Goal: Task Accomplishment & Management: Manage account settings

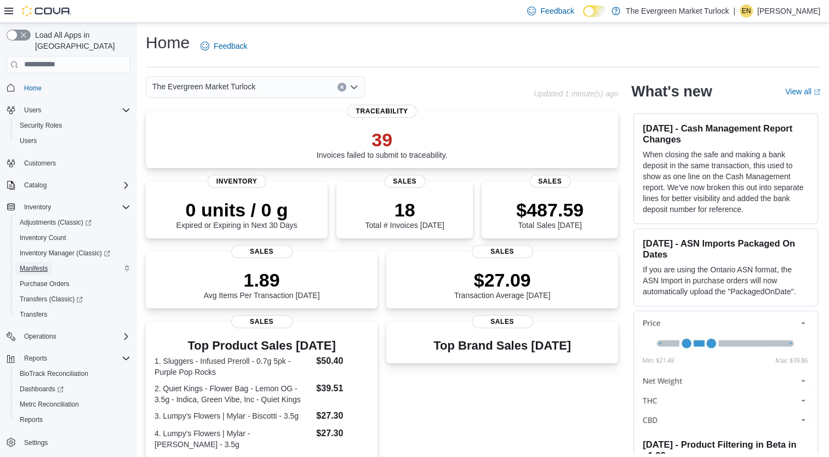
click at [33, 264] on span "Manifests" at bounding box center [34, 268] width 28 height 9
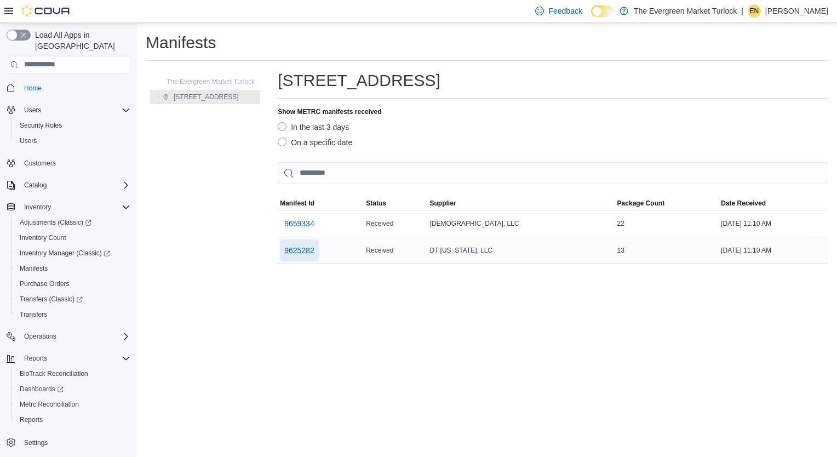
click at [307, 250] on span "9625282" at bounding box center [299, 250] width 30 height 11
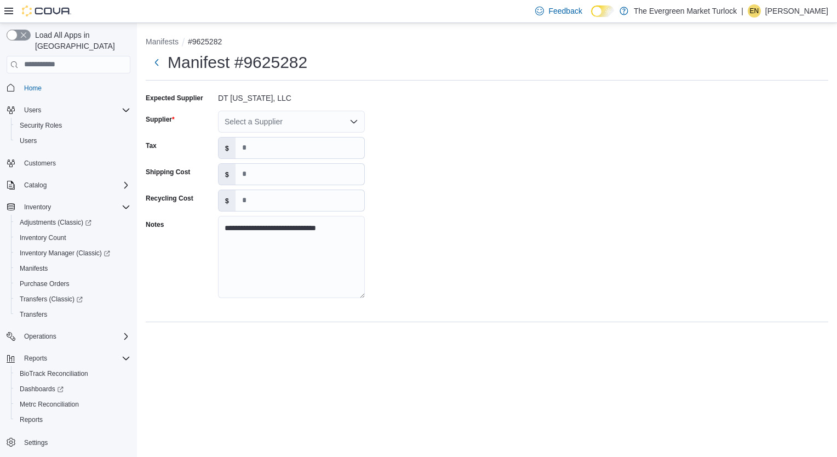
click at [314, 126] on div "Select a Supplier" at bounding box center [291, 122] width 147 height 22
type input "*"
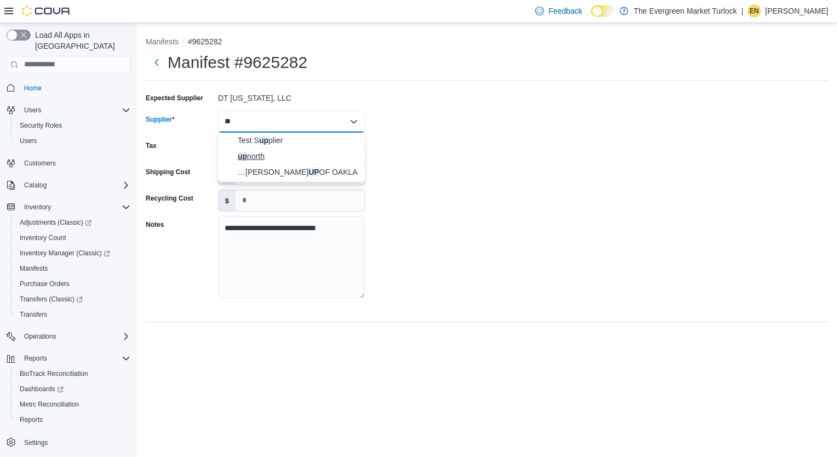
type input "**"
click at [309, 158] on span "up north" at bounding box center [298, 156] width 121 height 11
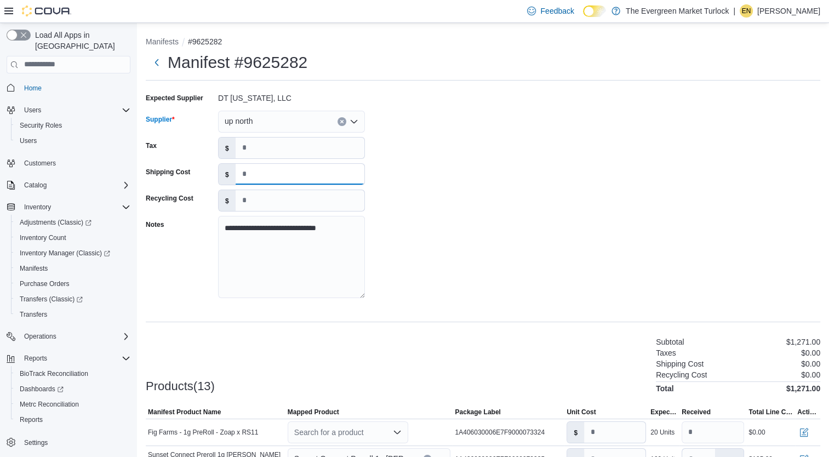
click at [316, 165] on input "*" at bounding box center [300, 174] width 129 height 21
click at [561, 181] on div "**********" at bounding box center [483, 198] width 675 height 219
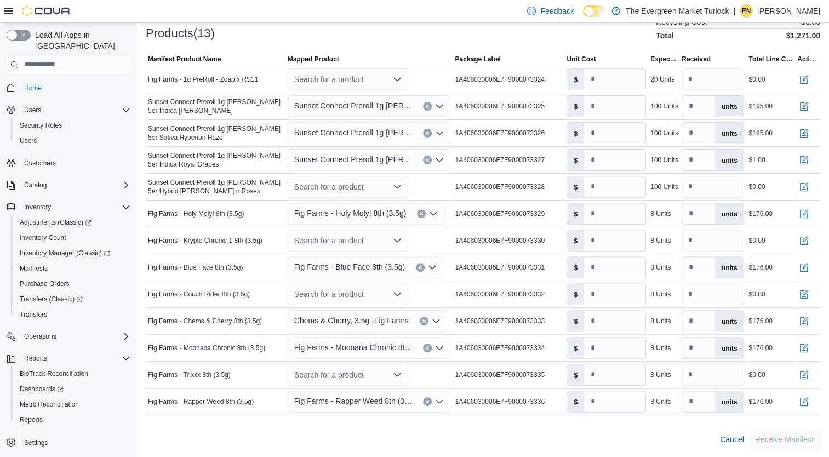
scroll to position [353, 0]
click at [319, 75] on div "Search for a product" at bounding box center [348, 79] width 121 height 22
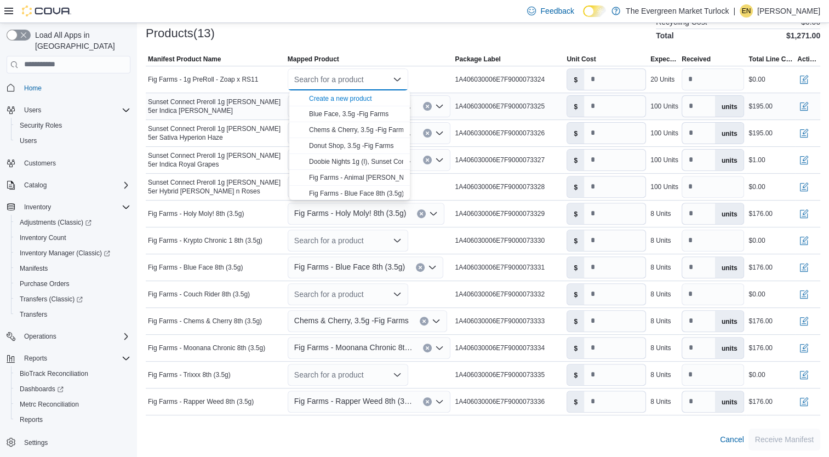
click at [430, 104] on icon "Clear input" at bounding box center [427, 106] width 4 height 4
type input "*"
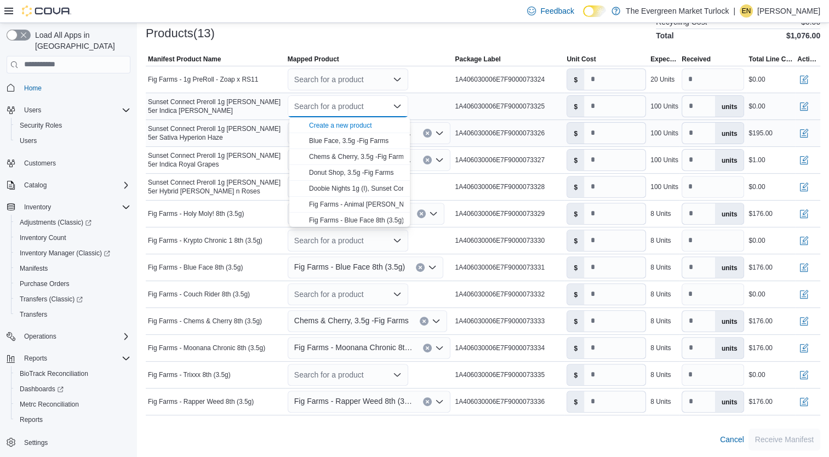
click at [430, 131] on icon "Clear input" at bounding box center [427, 133] width 4 height 4
type input "*"
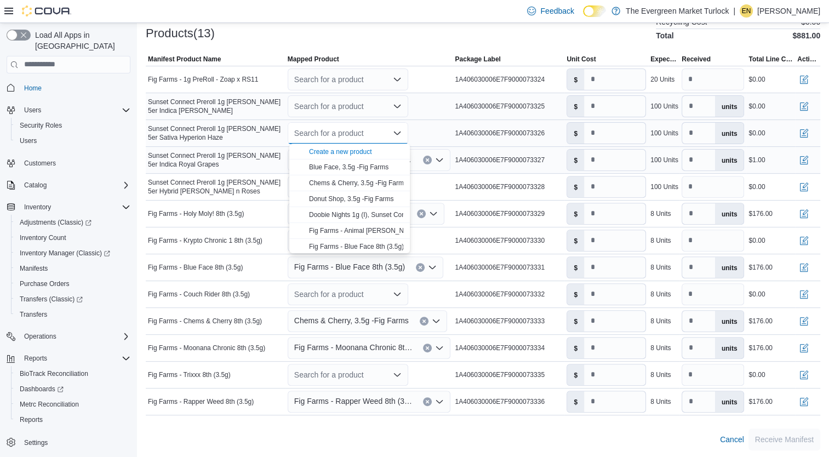
click at [430, 159] on icon "Clear input" at bounding box center [427, 160] width 4 height 4
type input "*"
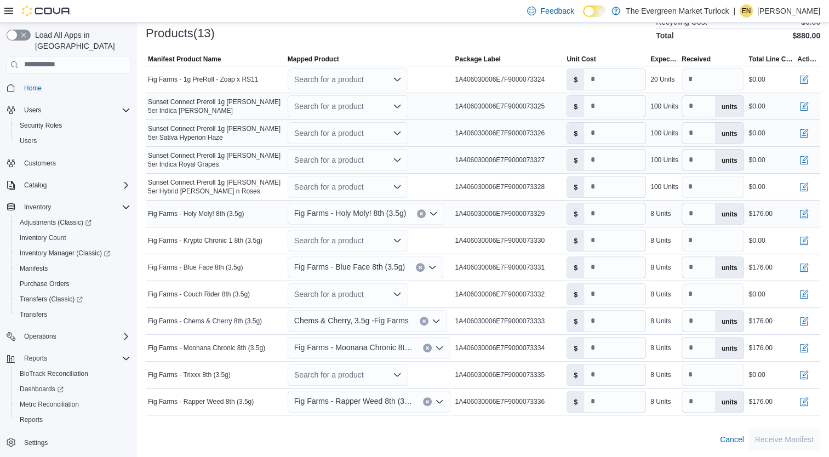
click at [422, 214] on icon "Clear input" at bounding box center [421, 213] width 3 height 3
type input "*"
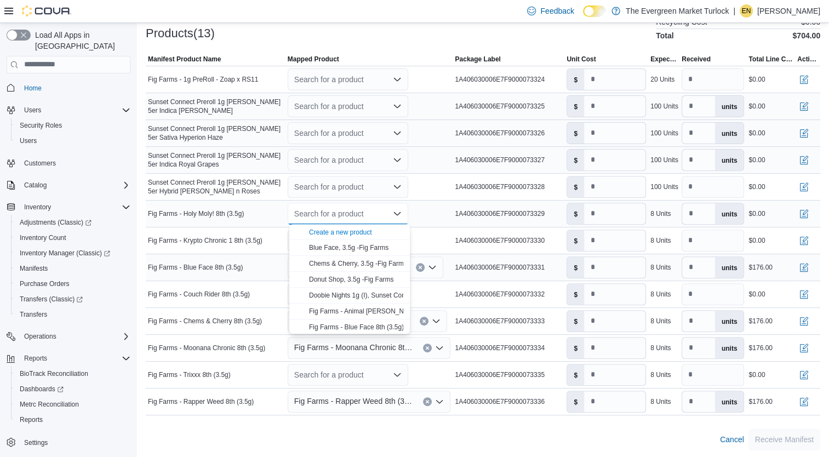
click at [418, 267] on icon "Clear input" at bounding box center [420, 267] width 4 height 4
type input "*"
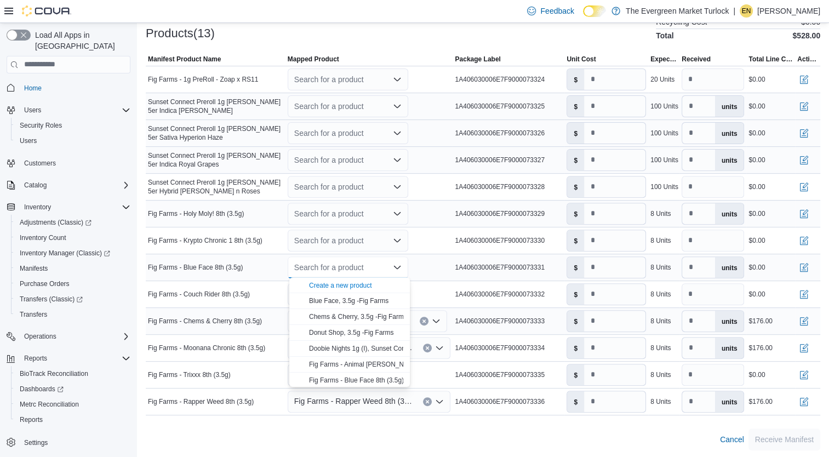
click at [422, 322] on icon "Clear input" at bounding box center [424, 321] width 4 height 4
type input "*"
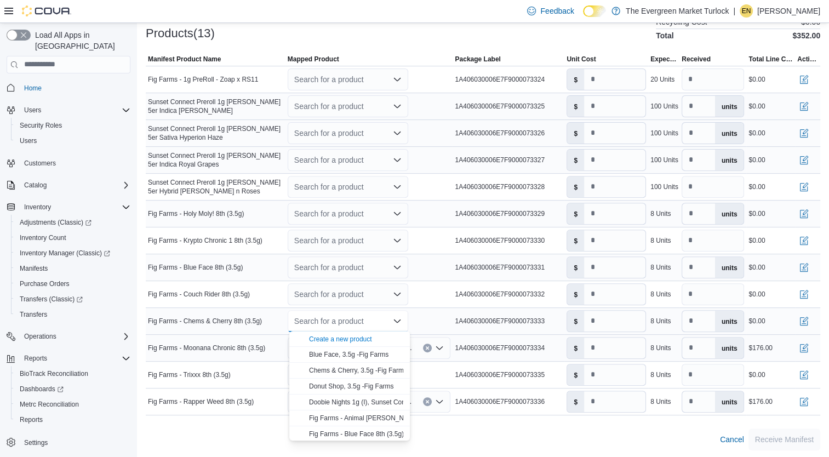
click at [429, 347] on icon "Clear input" at bounding box center [427, 347] width 3 height 3
type input "*"
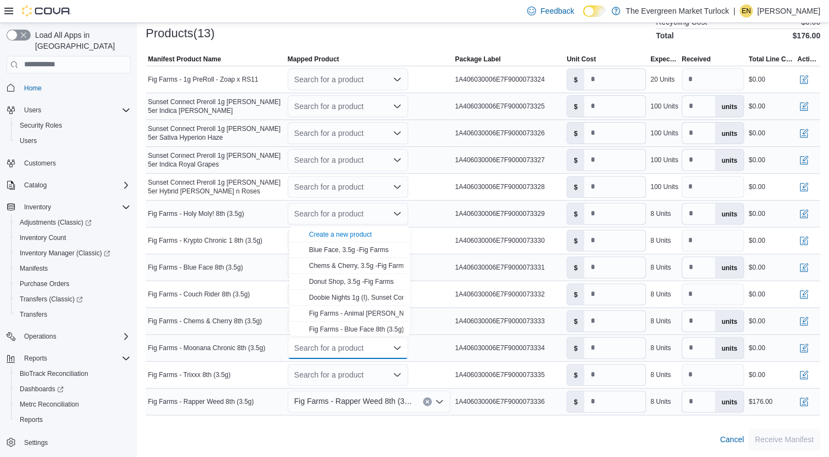
click at [429, 401] on icon "Clear input" at bounding box center [427, 401] width 3 height 3
type input "*"
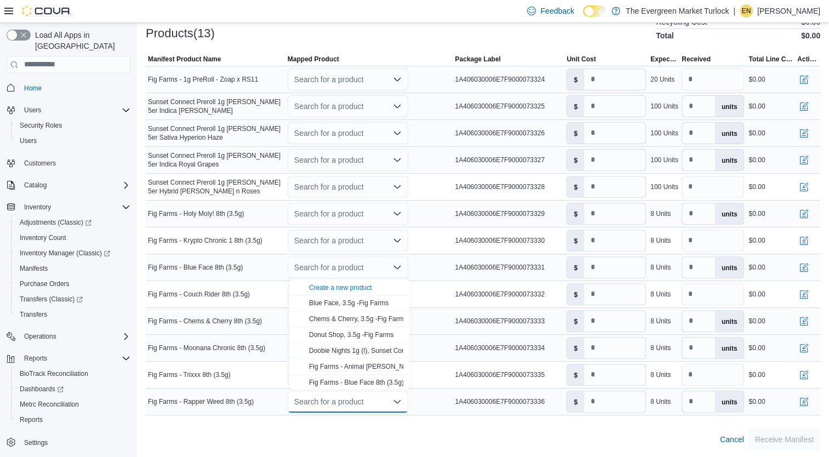
click at [369, 82] on div "Search for a product" at bounding box center [348, 79] width 121 height 22
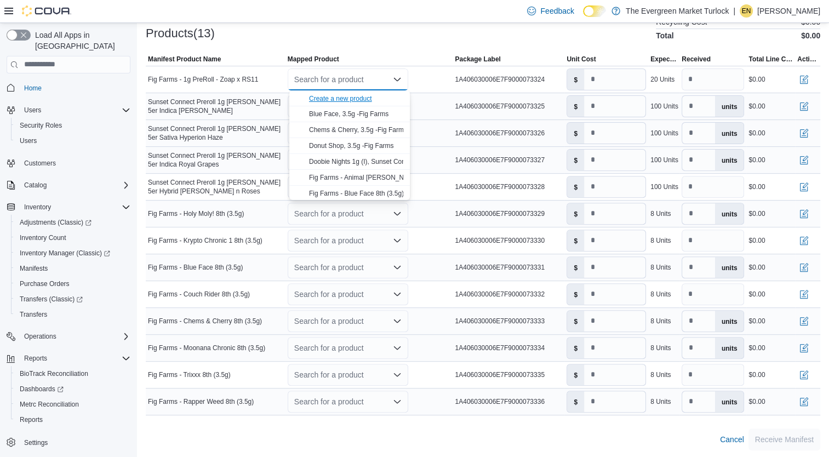
click at [359, 99] on div "Create a new product" at bounding box center [340, 98] width 63 height 9
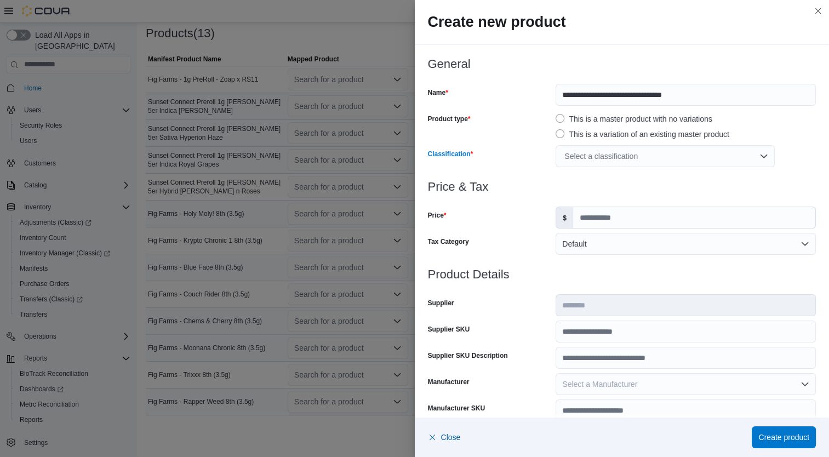
click at [584, 165] on div "Select a classification" at bounding box center [665, 156] width 219 height 22
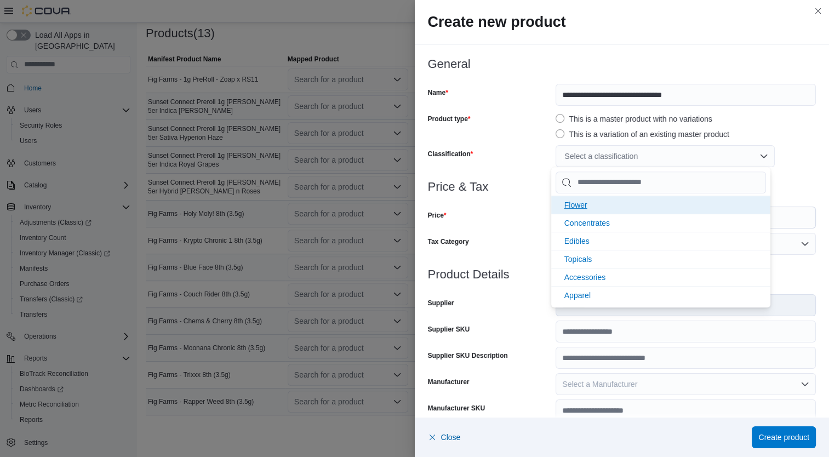
click at [593, 209] on li "Flower" at bounding box center [660, 205] width 219 height 18
click at [489, 218] on div "Price" at bounding box center [490, 218] width 124 height 22
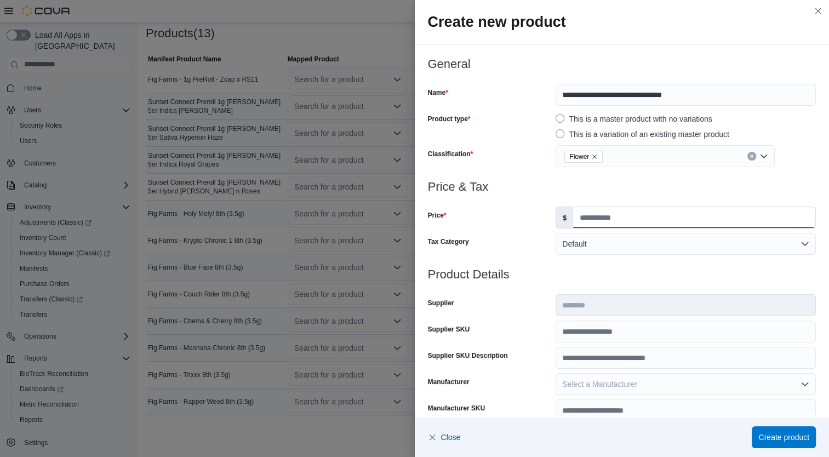
click at [606, 225] on input "Price" at bounding box center [694, 217] width 242 height 21
type input "**"
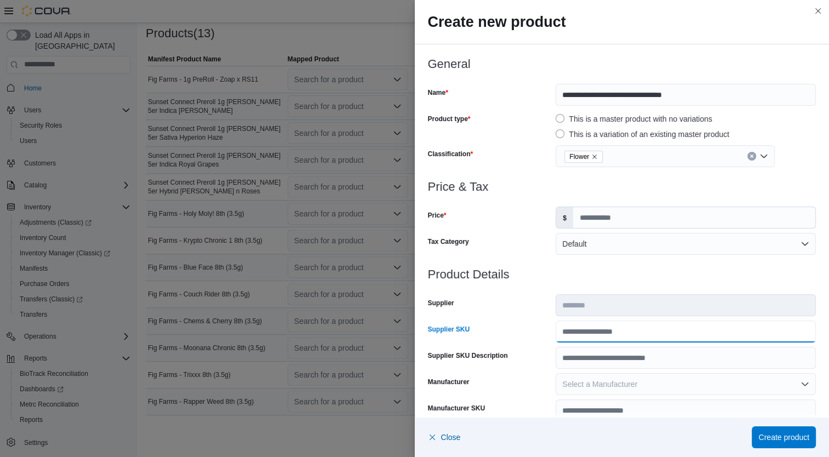
click at [622, 339] on input "Supplier SKU" at bounding box center [686, 332] width 260 height 22
type input "**********"
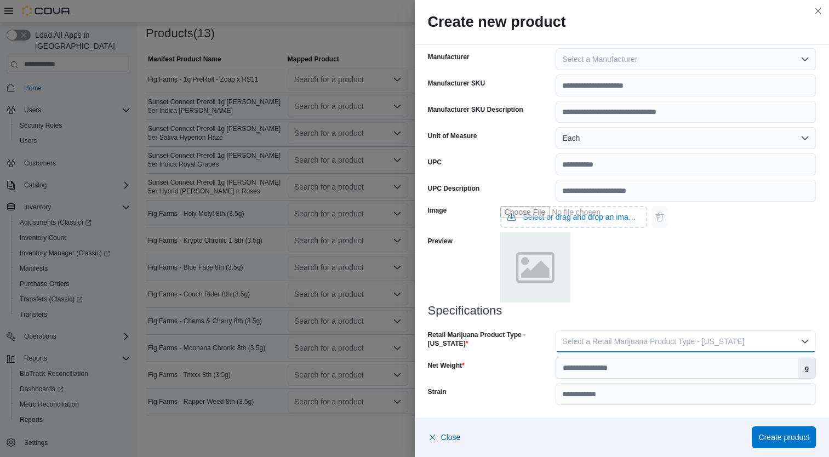
click at [703, 332] on button "Select a Retail Marijuana Product Type - [US_STATE]" at bounding box center [686, 341] width 260 height 22
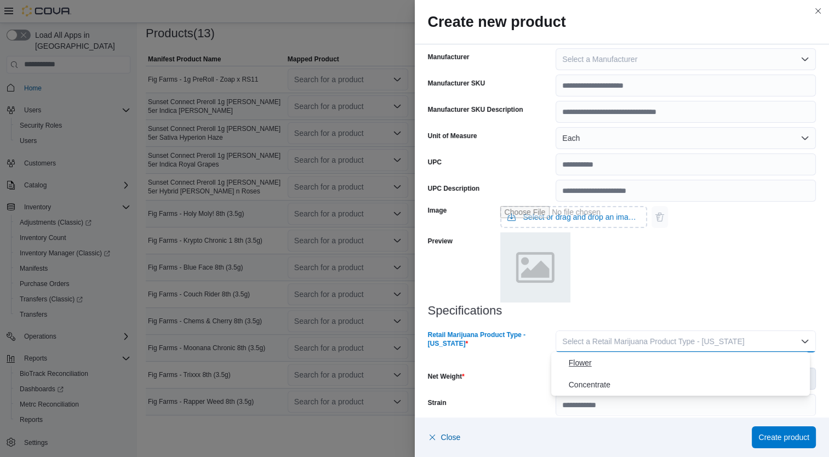
click at [629, 368] on span "Flower" at bounding box center [687, 362] width 237 height 13
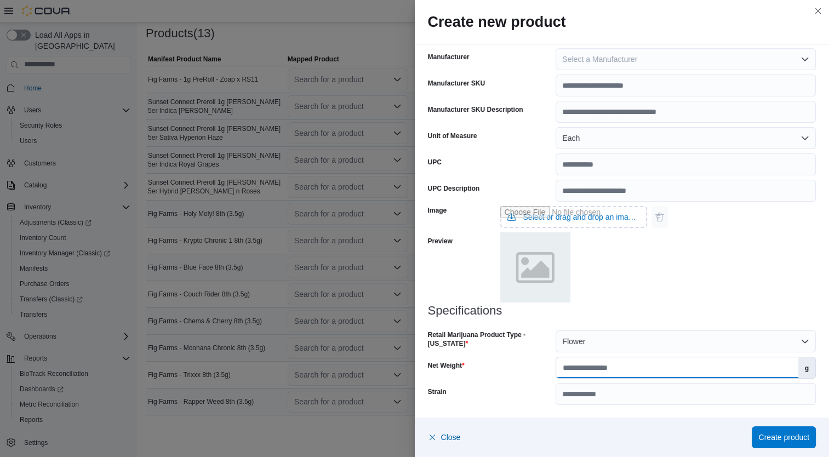
click at [663, 370] on input "Net Weight" at bounding box center [677, 367] width 242 height 21
type input "*"
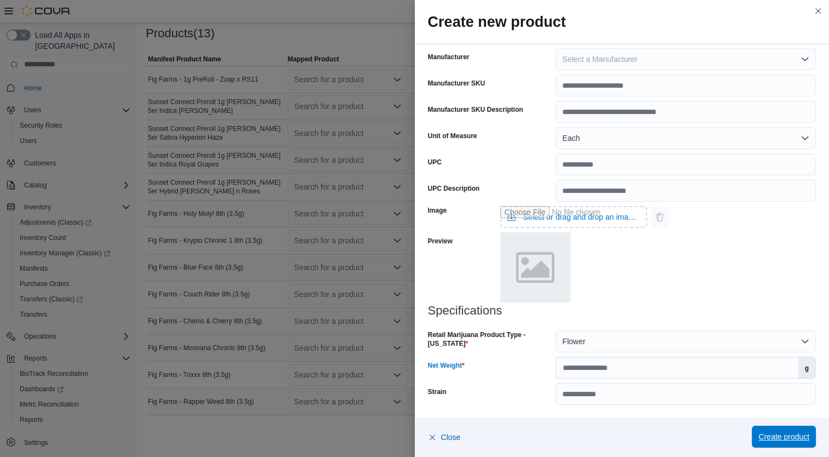
click at [792, 435] on span "Create product" at bounding box center [783, 436] width 51 height 11
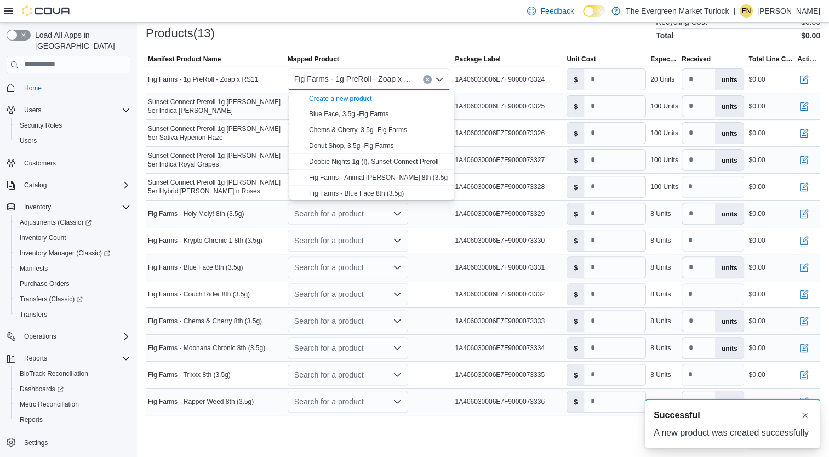
scroll to position [0, 0]
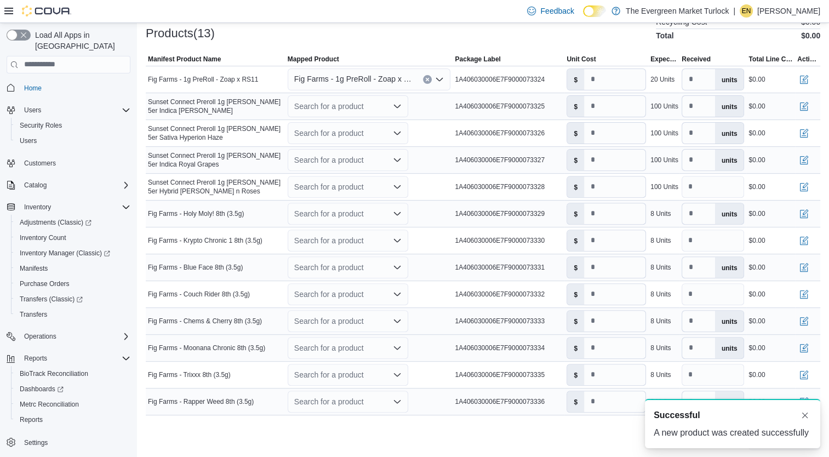
click at [236, 41] on div at bounding box center [483, 46] width 675 height 13
click at [321, 108] on div "Search for a product" at bounding box center [348, 106] width 121 height 22
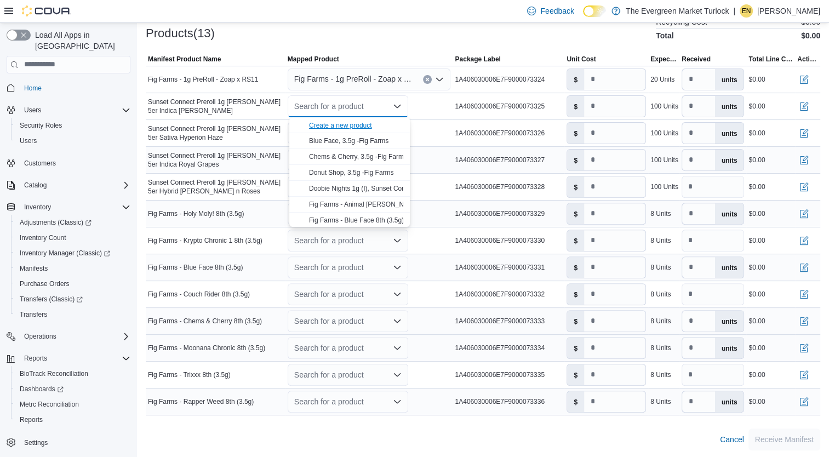
click at [328, 124] on div "Create a new product" at bounding box center [340, 125] width 63 height 9
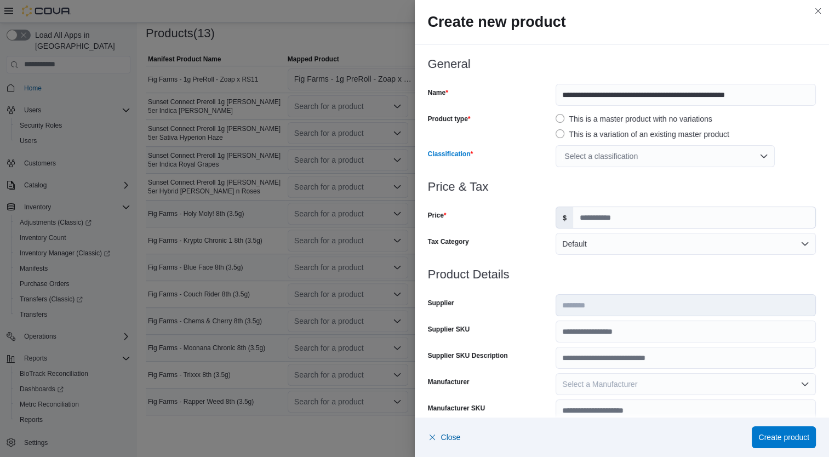
click at [631, 149] on div "Select a classification" at bounding box center [665, 156] width 219 height 22
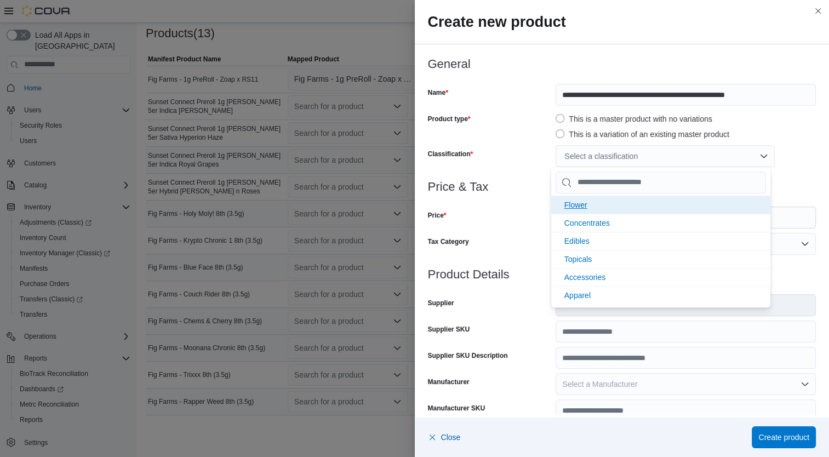
click at [606, 207] on li "Flower" at bounding box center [660, 205] width 219 height 18
click at [540, 218] on div "Price" at bounding box center [490, 218] width 124 height 22
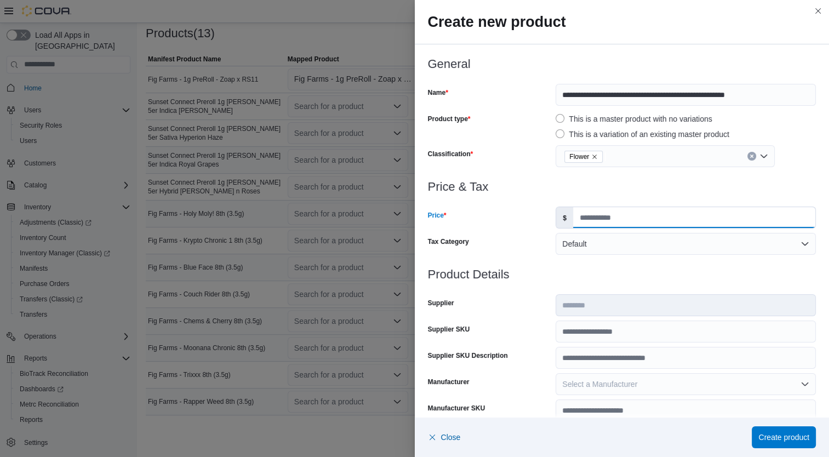
click at [605, 216] on input "Price" at bounding box center [694, 217] width 242 height 21
type input "*"
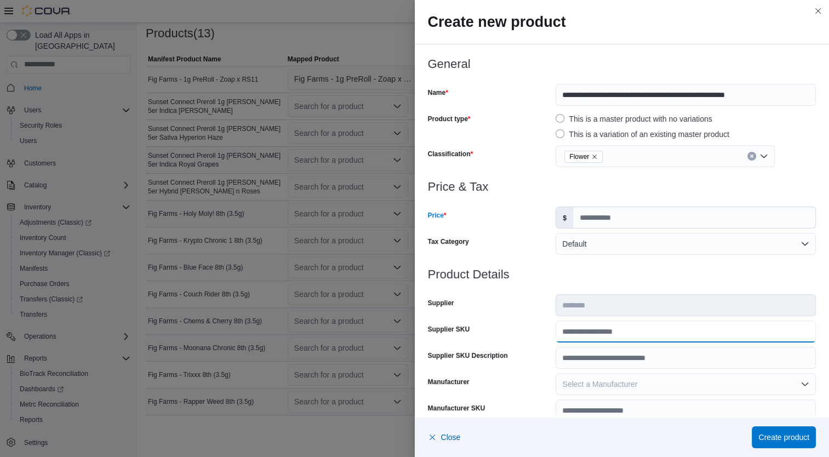
click at [605, 339] on input "Supplier SKU" at bounding box center [686, 332] width 260 height 22
type input "******"
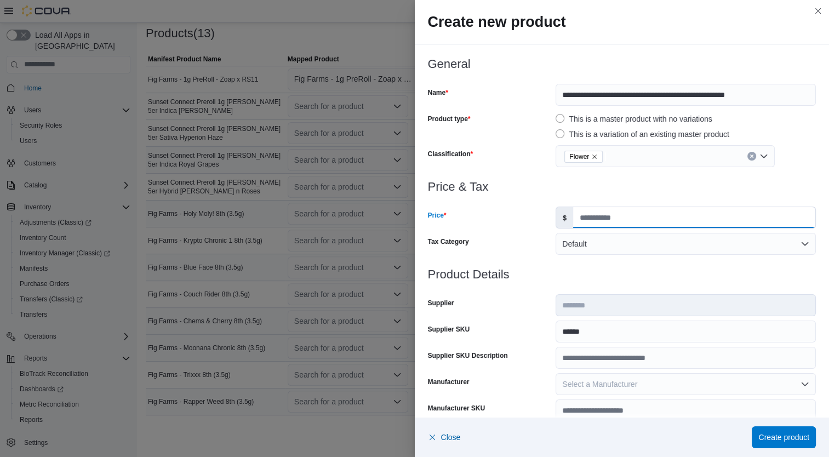
drag, startPoint x: 543, startPoint y: 233, endPoint x: 498, endPoint y: 242, distance: 45.9
click at [498, 242] on div "Price & Tax Price $ * Tax Category Default" at bounding box center [622, 224] width 389 height 88
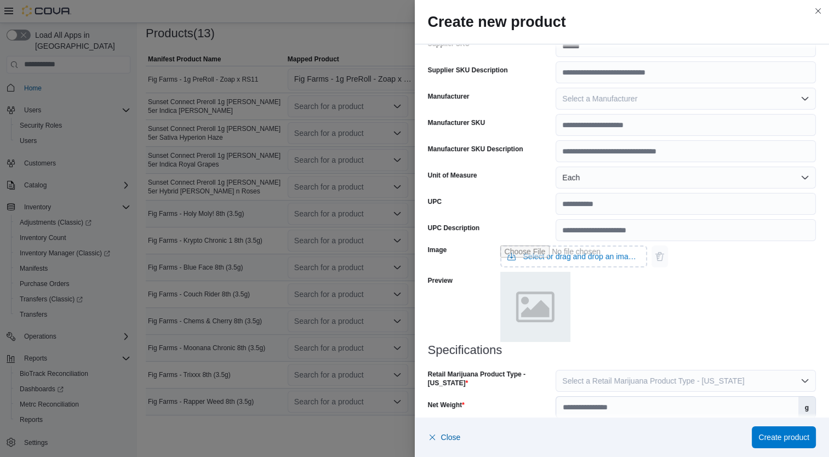
scroll to position [325, 0]
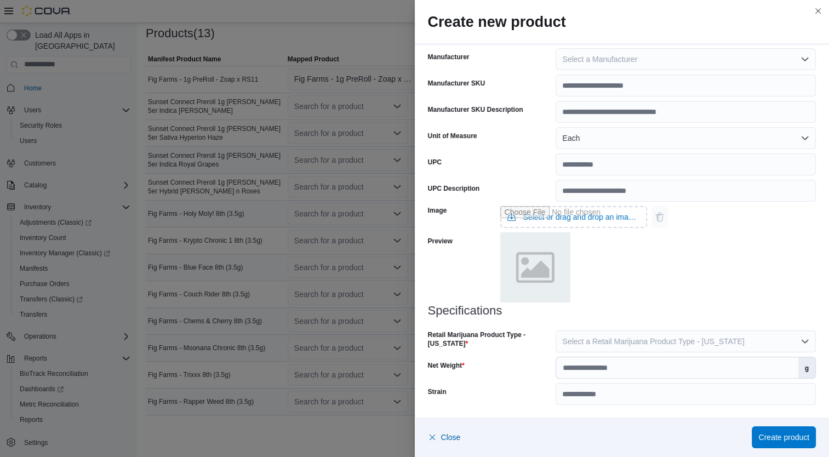
type input "*"
click at [683, 338] on span "Select a Retail Marijuana Product Type - [US_STATE]" at bounding box center [653, 341] width 182 height 9
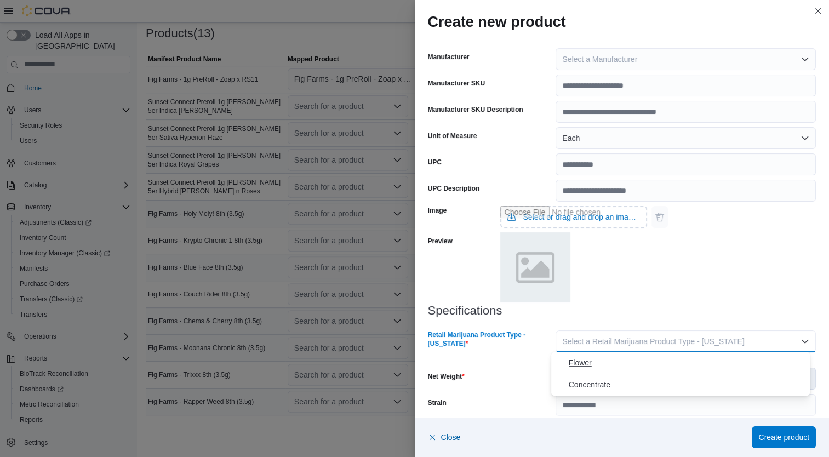
click at [623, 364] on span "Flower" at bounding box center [687, 362] width 237 height 13
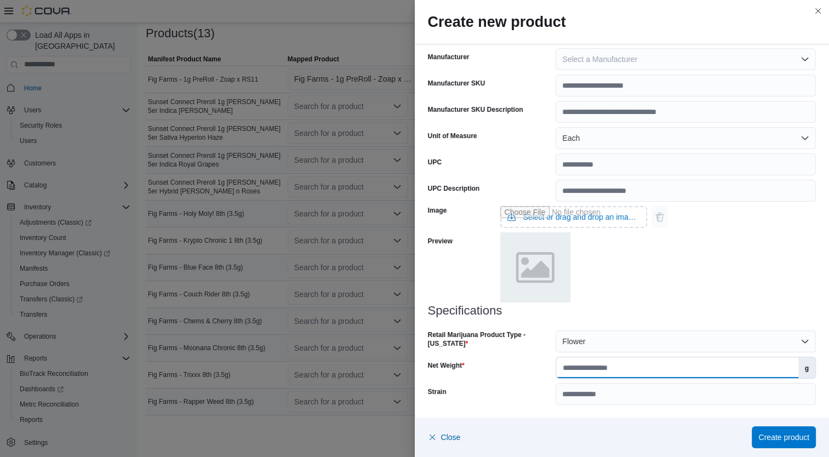
click at [638, 368] on input "Net Weight" at bounding box center [677, 367] width 242 height 21
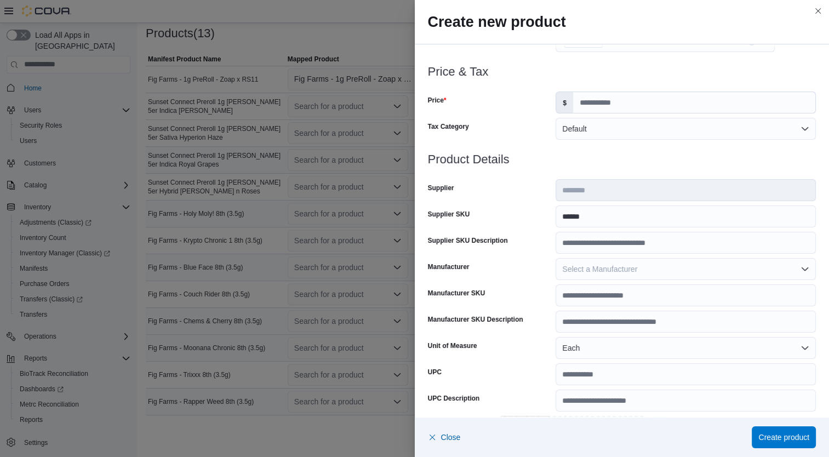
scroll to position [112, 0]
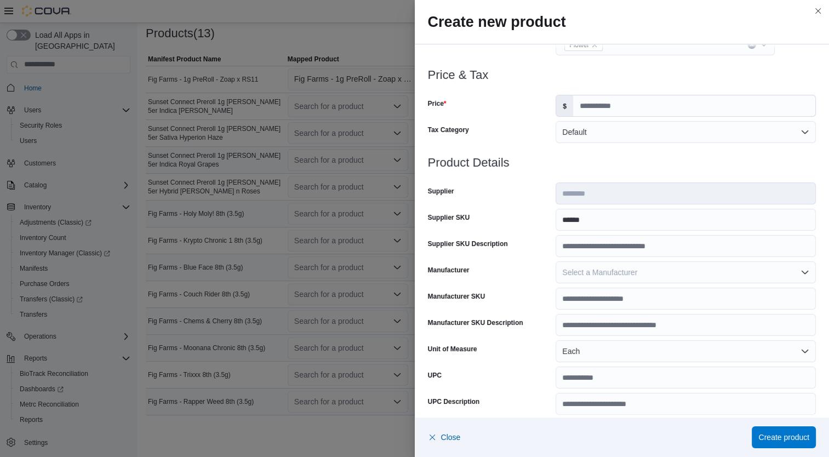
type input "*"
click at [625, 221] on input "******" at bounding box center [686, 220] width 260 height 22
type input "*"
type input "******"
click at [786, 437] on span "Create product" at bounding box center [783, 436] width 51 height 11
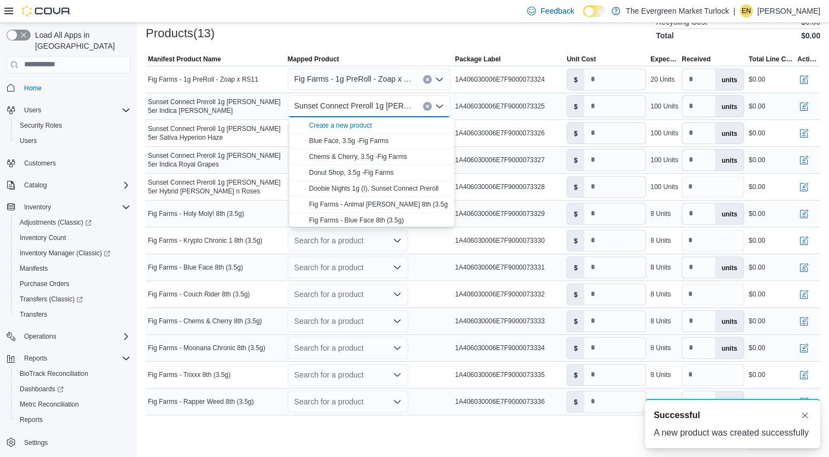
scroll to position [0, 0]
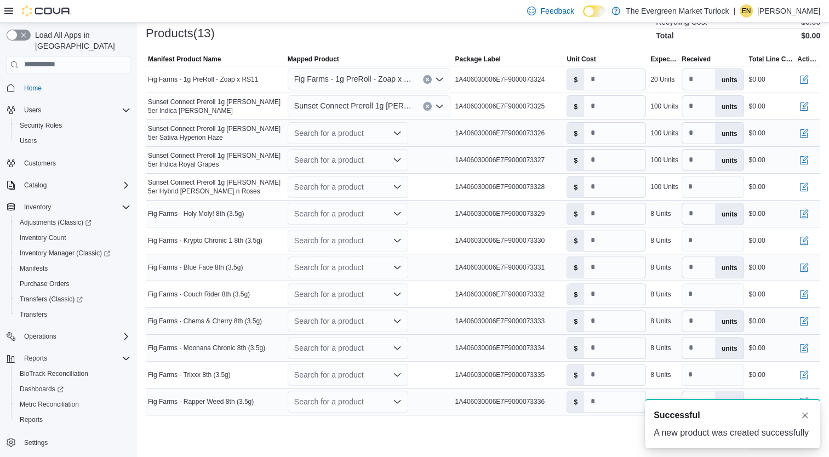
click at [245, 127] on span "Sunset Connect Preroll 1g [PERSON_NAME] 5er Sativa Hyperion Haze" at bounding box center [215, 133] width 135 height 18
click at [372, 133] on div "Search for a product" at bounding box center [348, 133] width 121 height 22
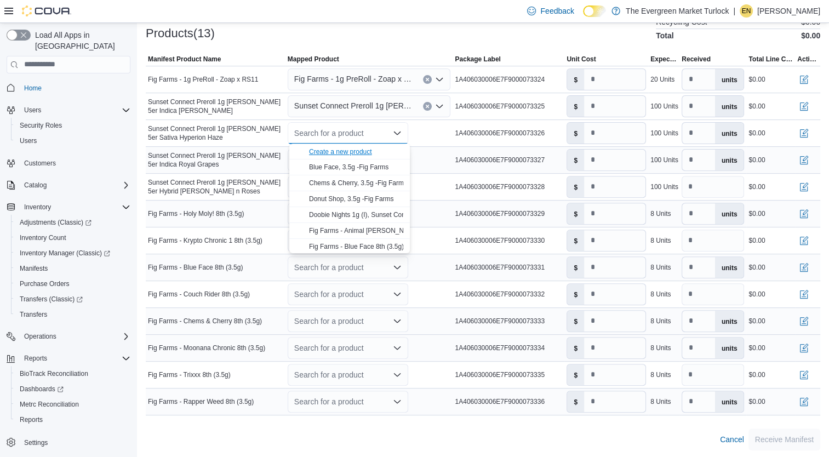
click at [353, 150] on div "Create a new product" at bounding box center [340, 151] width 63 height 9
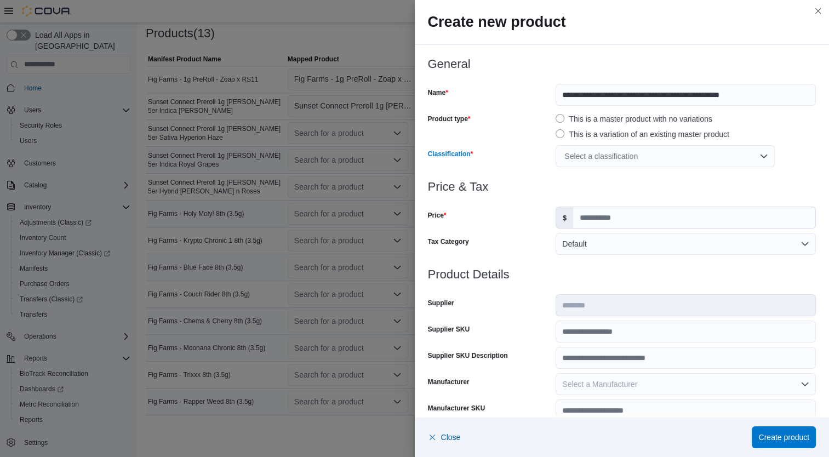
click at [621, 158] on div "Select a classification" at bounding box center [665, 156] width 219 height 22
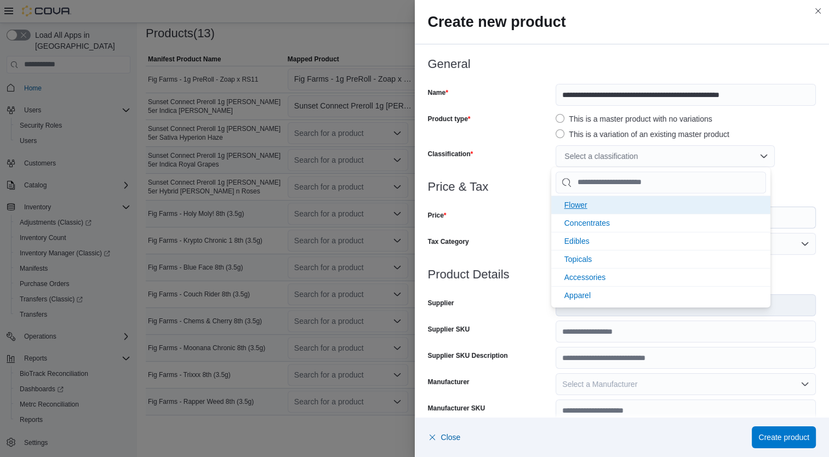
click at [593, 207] on li "Flower" at bounding box center [660, 205] width 219 height 18
click at [482, 221] on div "Price" at bounding box center [490, 218] width 124 height 22
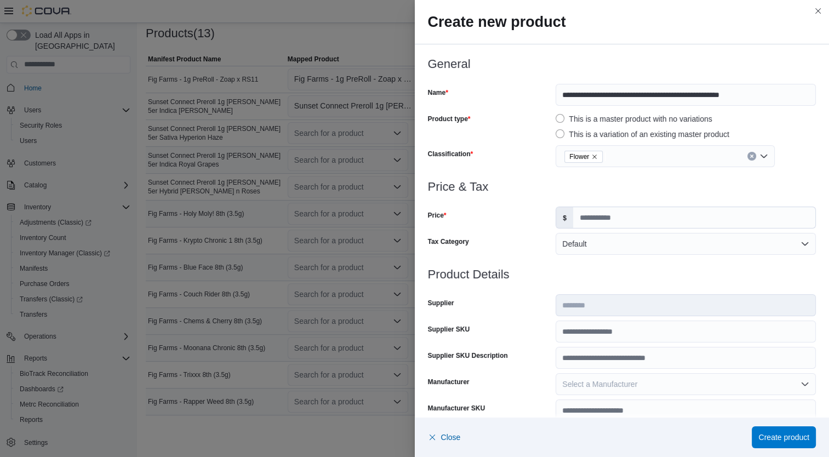
click at [632, 229] on div "Price & Tax Price $ Tax Category Default" at bounding box center [622, 224] width 389 height 88
click at [603, 220] on input "Price" at bounding box center [694, 217] width 242 height 21
type input "*"
click at [597, 334] on input "Supplier SKU" at bounding box center [686, 332] width 260 height 22
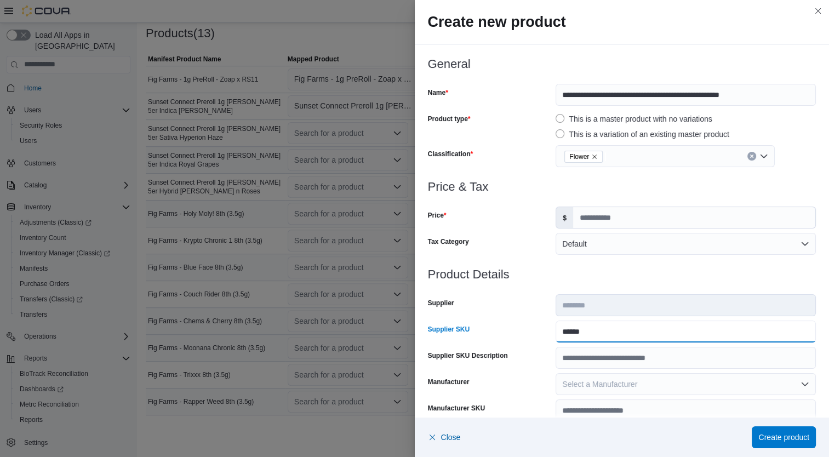
type input "******"
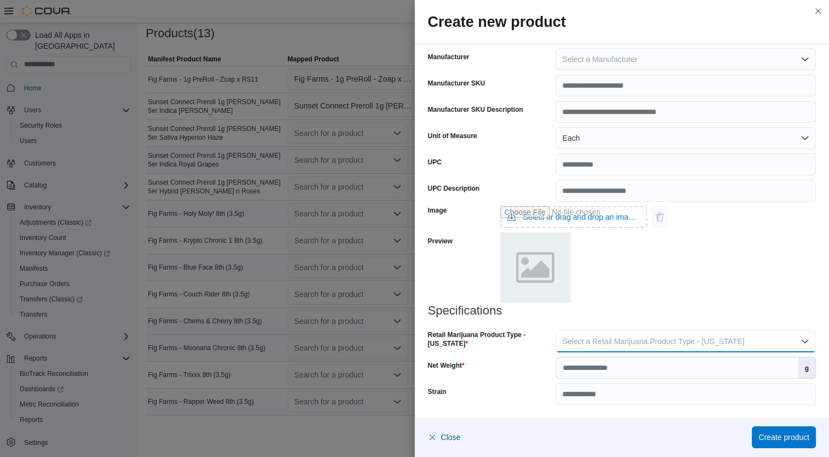
click at [677, 342] on span "Select a Retail Marijuana Product Type - [US_STATE]" at bounding box center [653, 341] width 182 height 9
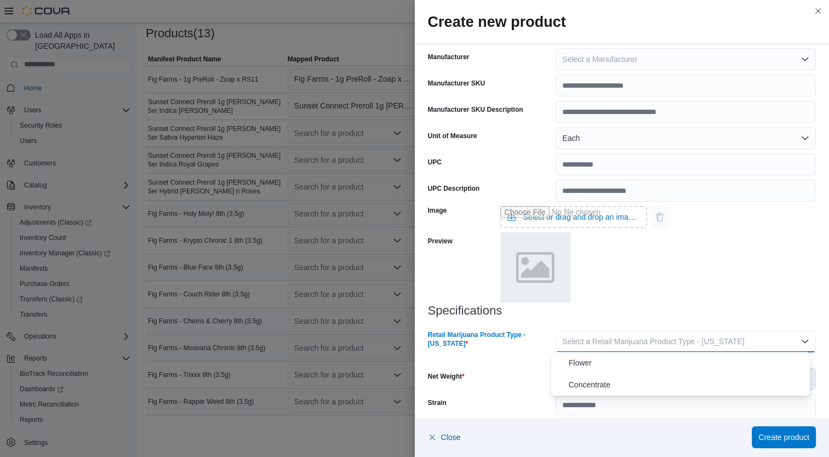
click at [627, 367] on span "Flower" at bounding box center [687, 362] width 237 height 13
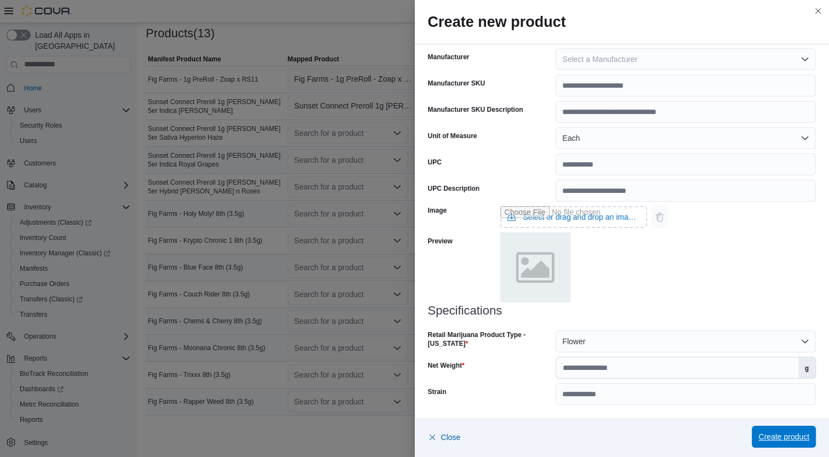
click at [783, 437] on span "Create product" at bounding box center [783, 436] width 51 height 11
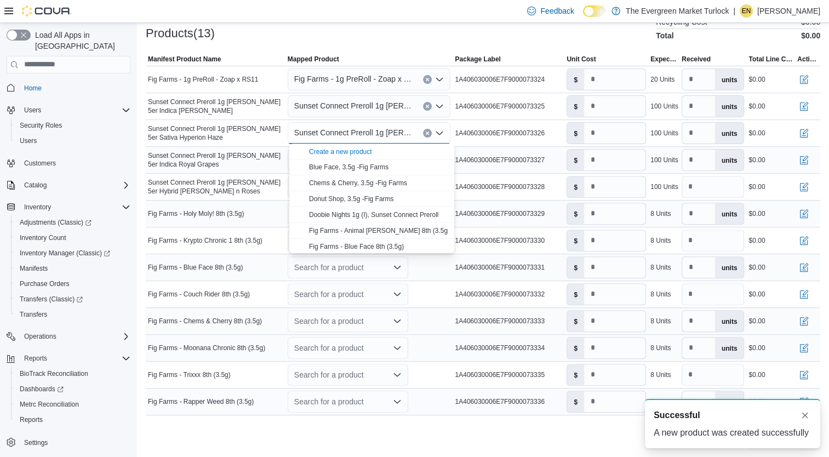
scroll to position [0, 0]
click at [257, 118] on td "Manifest Product Name Sunset Connect Preroll 1g [PERSON_NAME] 5er Indica [PERSO…" at bounding box center [216, 106] width 140 height 27
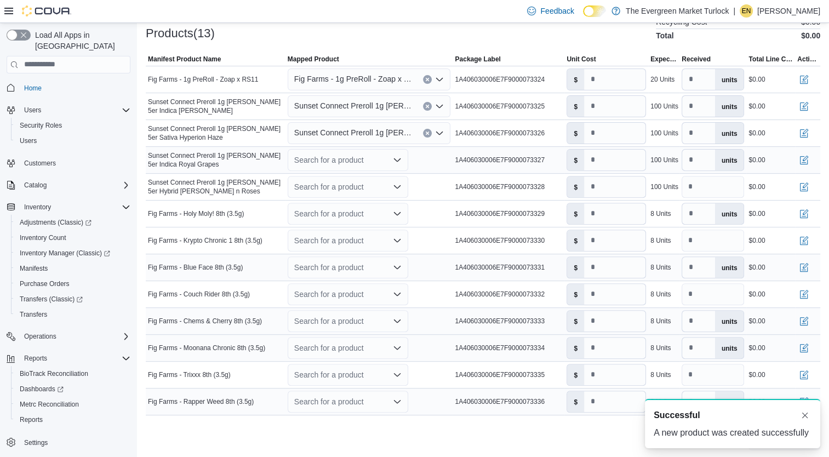
click at [328, 158] on div "Search for a product" at bounding box center [348, 160] width 121 height 22
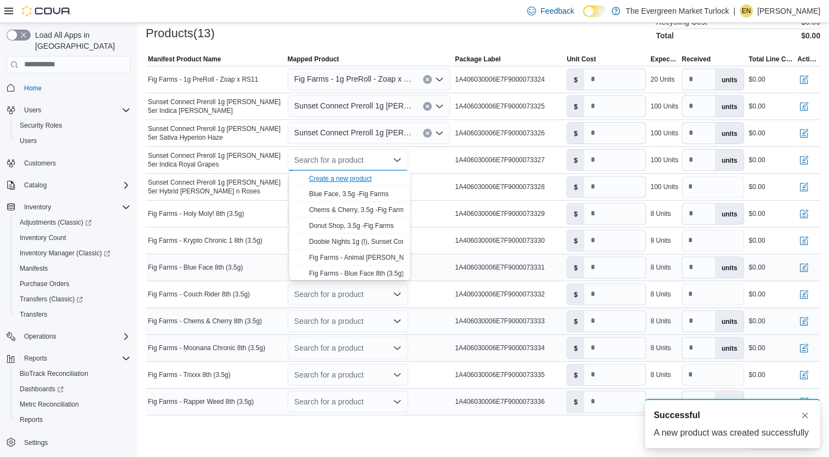
click at [367, 175] on div "Create a new product" at bounding box center [340, 178] width 63 height 9
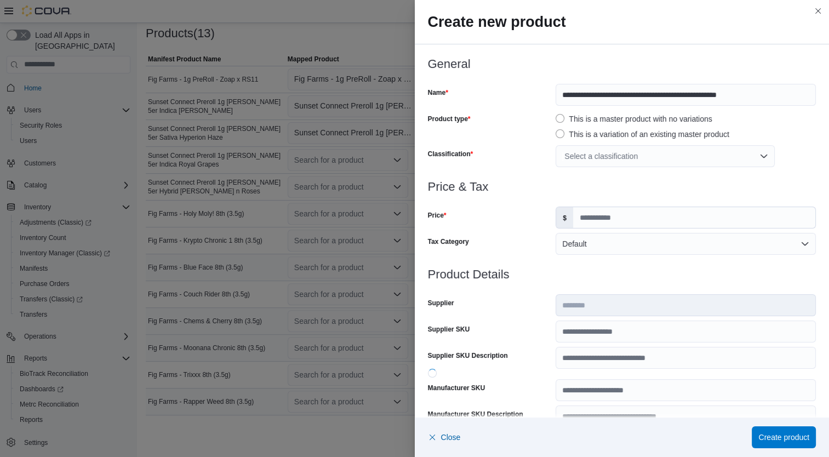
click at [622, 153] on div "Select a classification" at bounding box center [665, 156] width 219 height 22
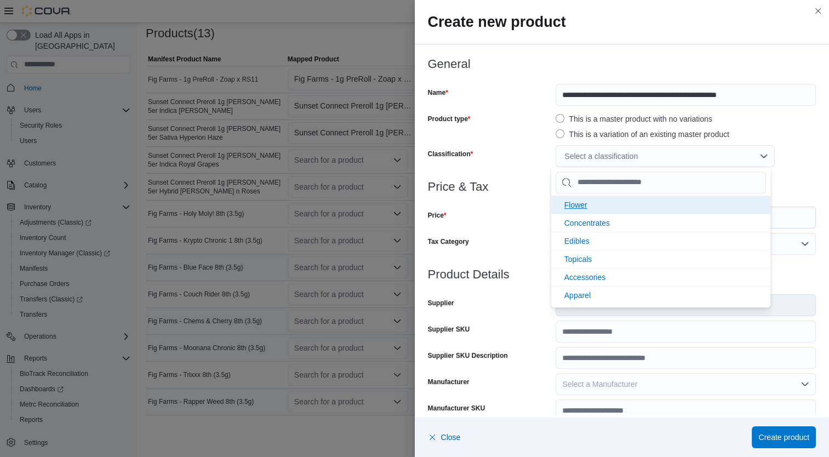
click at [601, 205] on li "Flower" at bounding box center [660, 205] width 219 height 18
click at [484, 214] on div "Price" at bounding box center [490, 218] width 124 height 22
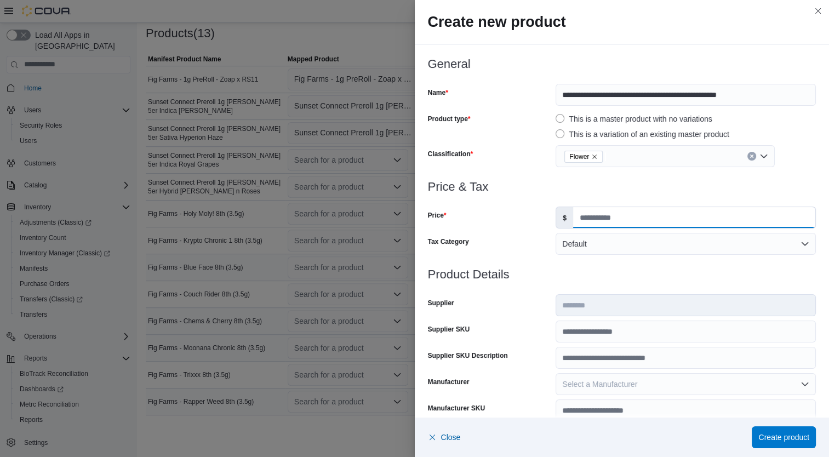
click at [613, 218] on input "Price" at bounding box center [694, 217] width 242 height 21
type input "*"
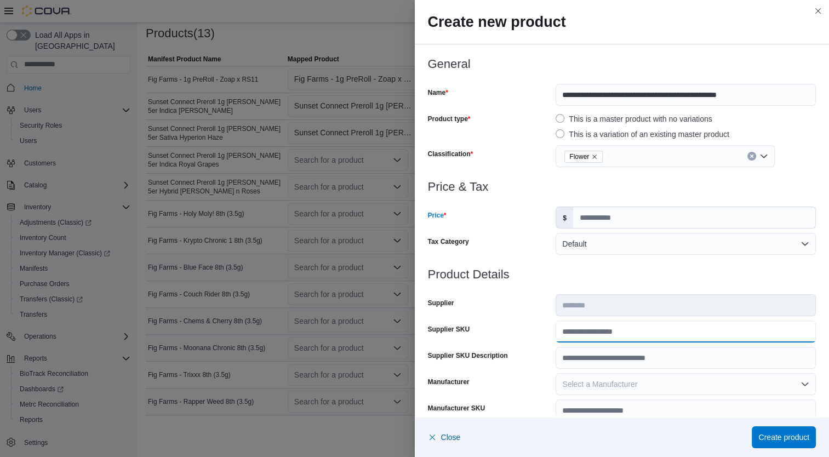
click at [604, 328] on input "Supplier SKU" at bounding box center [686, 332] width 260 height 22
type input "******"
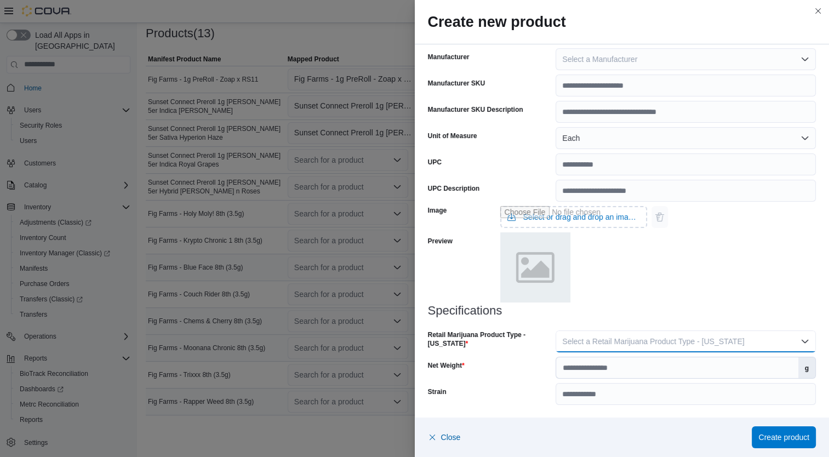
click at [699, 338] on span "Select a Retail Marijuana Product Type - [US_STATE]" at bounding box center [653, 341] width 182 height 9
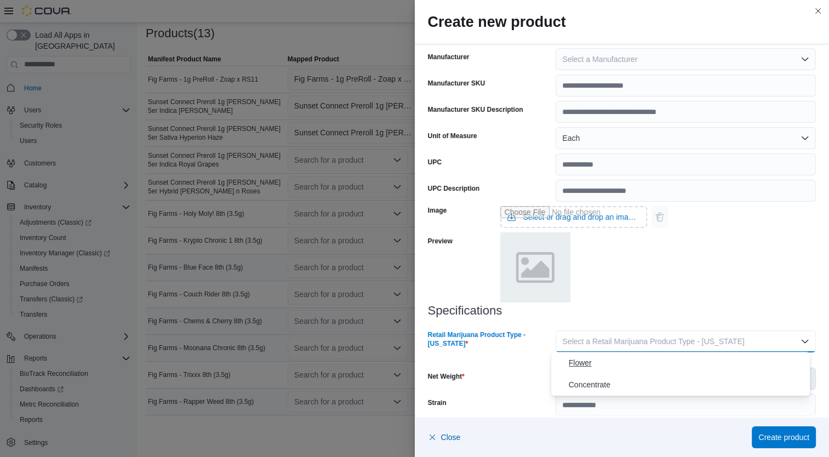
click at [644, 362] on span "Flower" at bounding box center [687, 362] width 237 height 13
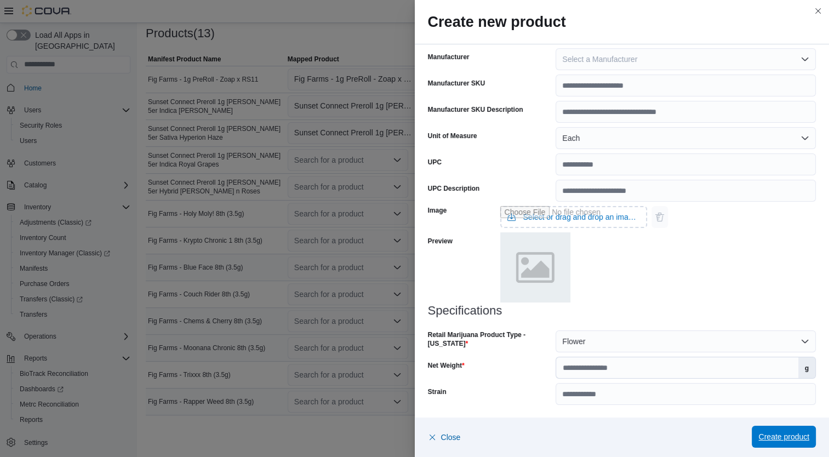
click at [792, 438] on span "Create product" at bounding box center [783, 436] width 51 height 11
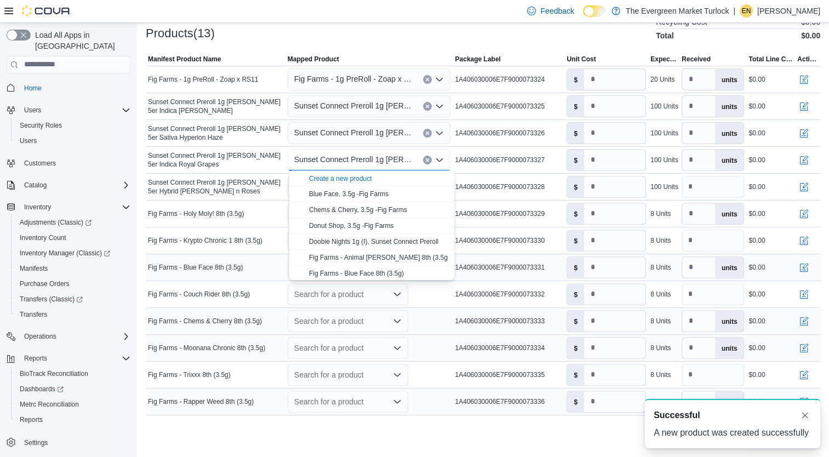
scroll to position [0, 0]
click at [216, 191] on span "Sunset Connect Preroll 1g [PERSON_NAME] 5er Hybrid [PERSON_NAME] n Roses" at bounding box center [215, 187] width 135 height 18
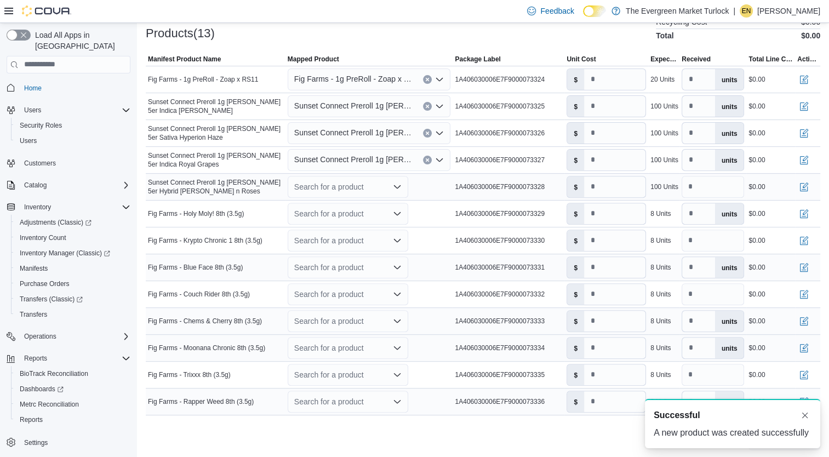
click at [332, 187] on div "Search for a product" at bounding box center [348, 187] width 121 height 22
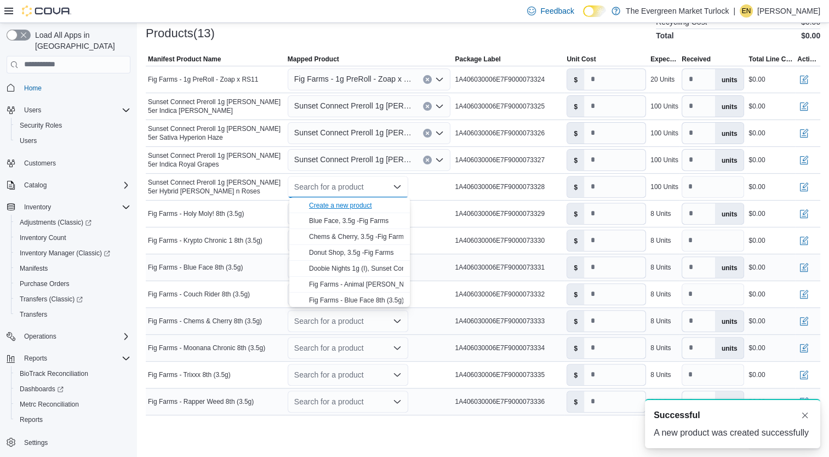
click at [334, 207] on div "Create a new product" at bounding box center [340, 205] width 63 height 9
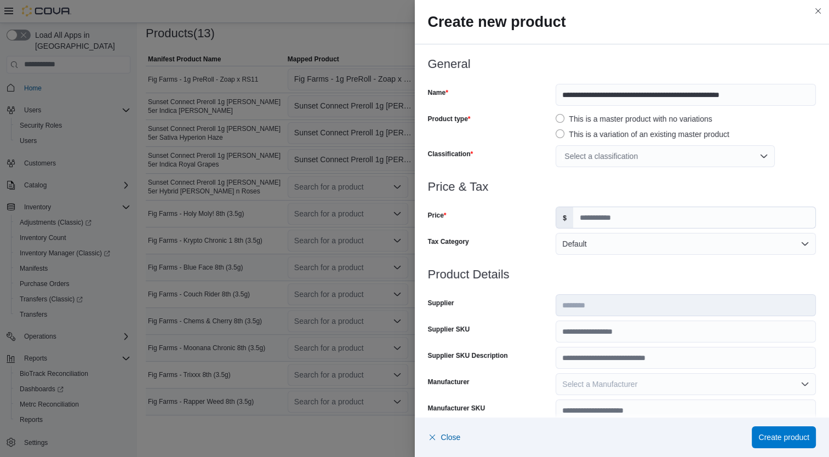
click at [630, 159] on div "Select a classification" at bounding box center [665, 156] width 219 height 22
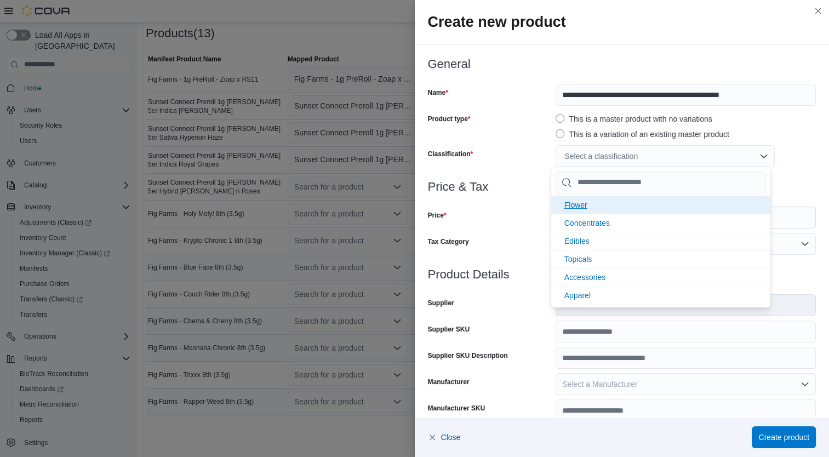
click at [626, 196] on li "Flower" at bounding box center [660, 205] width 219 height 18
click at [457, 179] on div at bounding box center [622, 173] width 389 height 13
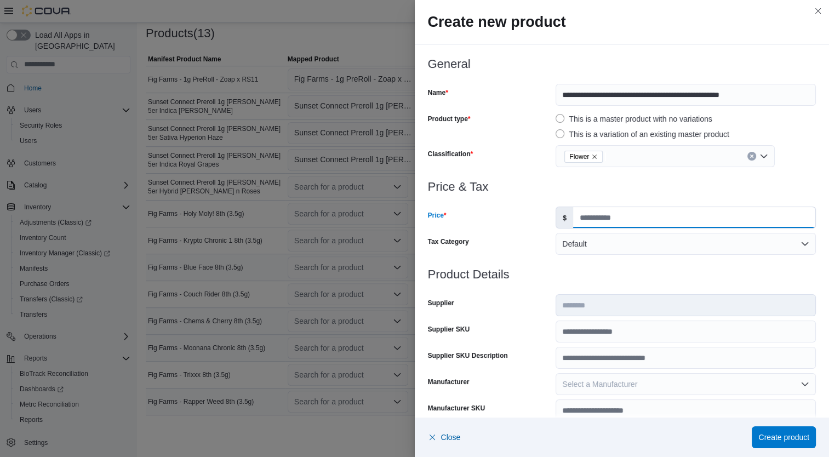
click at [584, 222] on input "Price" at bounding box center [694, 217] width 242 height 21
type input "*"
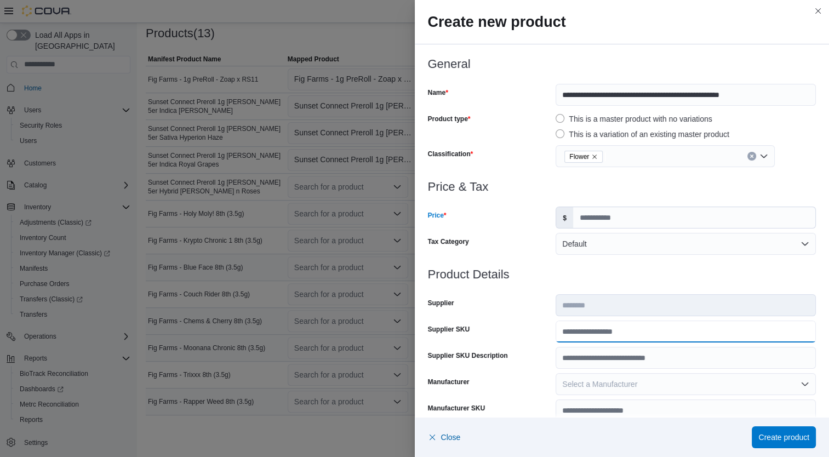
click at [599, 329] on input "Supplier SKU" at bounding box center [686, 332] width 260 height 22
type input "******"
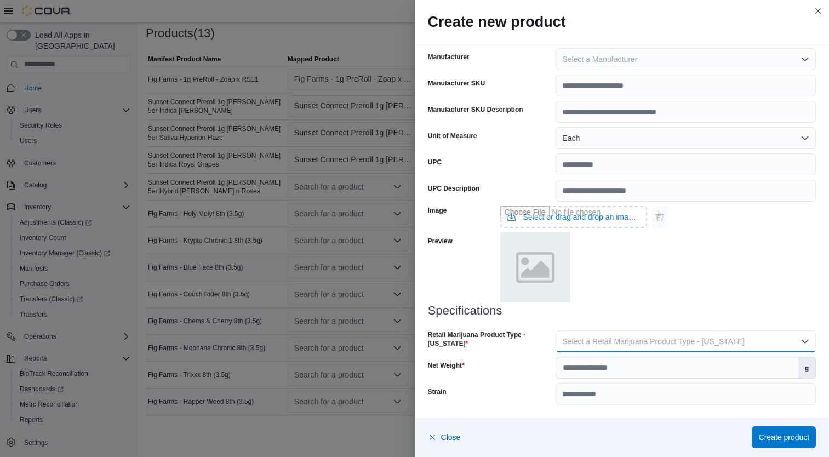
click at [680, 347] on button "Select a Retail Marijuana Product Type - [US_STATE]" at bounding box center [686, 341] width 260 height 22
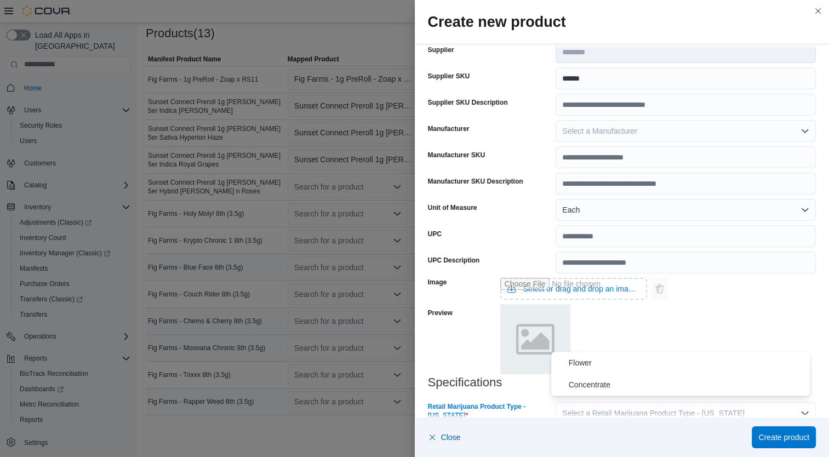
click at [626, 366] on span "Flower" at bounding box center [687, 362] width 237 height 13
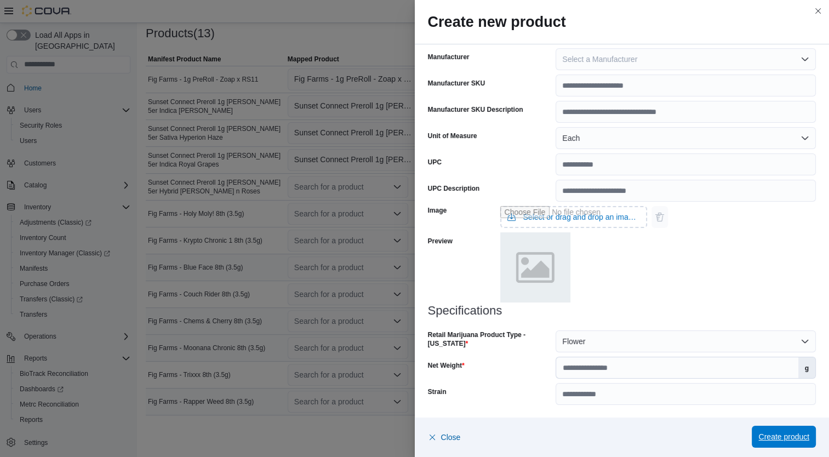
click at [794, 434] on span "Create product" at bounding box center [783, 436] width 51 height 11
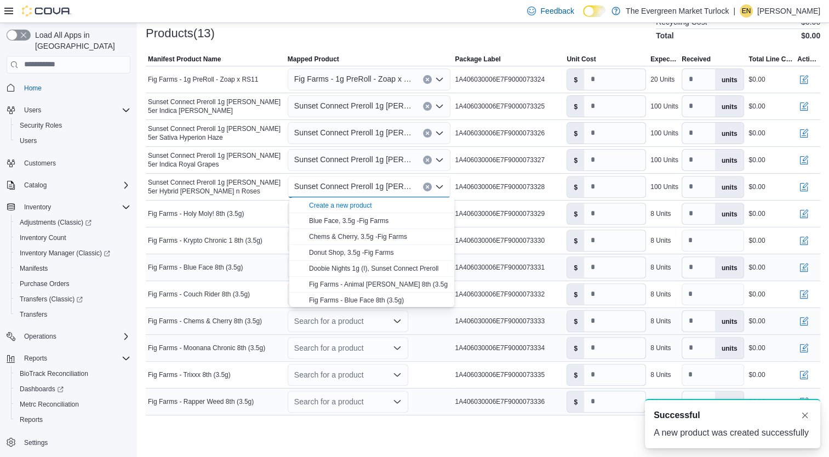
scroll to position [0, 0]
click at [610, 75] on input "number" at bounding box center [614, 79] width 61 height 21
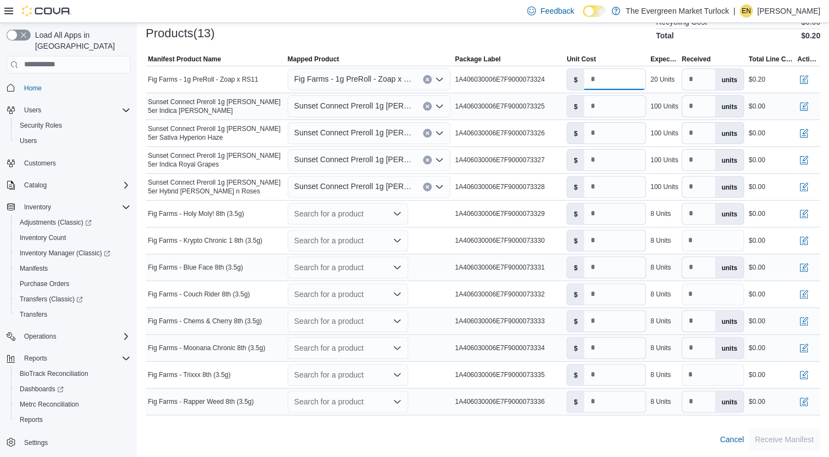
type input "***"
click at [605, 110] on input "number" at bounding box center [614, 106] width 61 height 21
type input "*"
click at [605, 138] on input "number" at bounding box center [614, 133] width 61 height 21
type input "*"
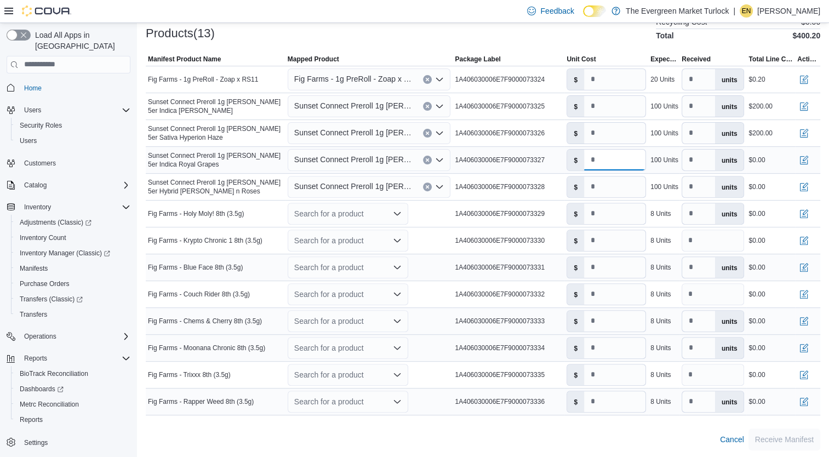
click at [610, 160] on input "number" at bounding box center [614, 160] width 61 height 21
type input "*"
click at [612, 186] on input "number" at bounding box center [614, 186] width 61 height 21
type input "*"
click at [375, 210] on div "Search for a product" at bounding box center [348, 214] width 121 height 22
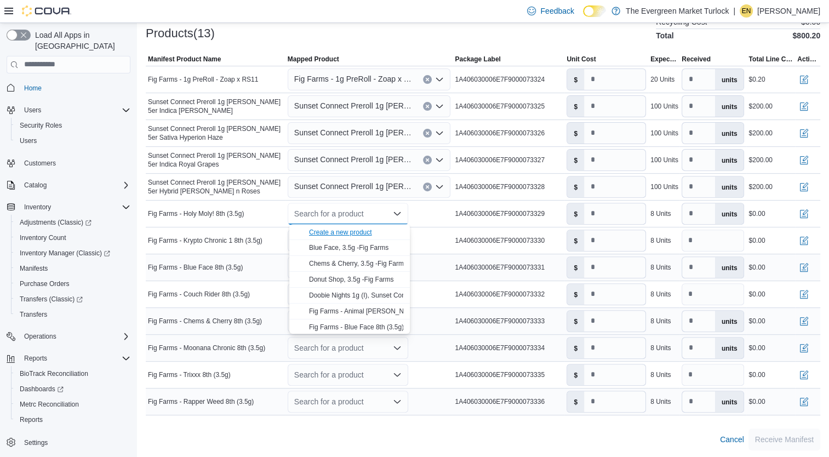
click at [358, 232] on div "Create a new product" at bounding box center [340, 232] width 63 height 9
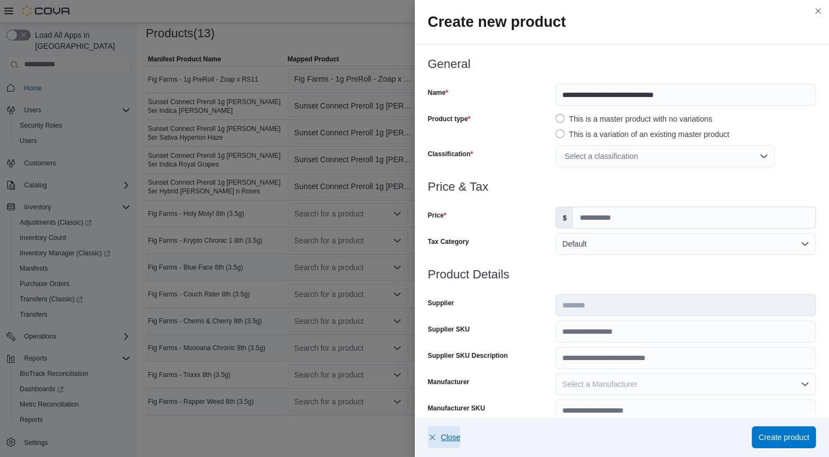
click at [452, 438] on span "Close" at bounding box center [451, 437] width 20 height 11
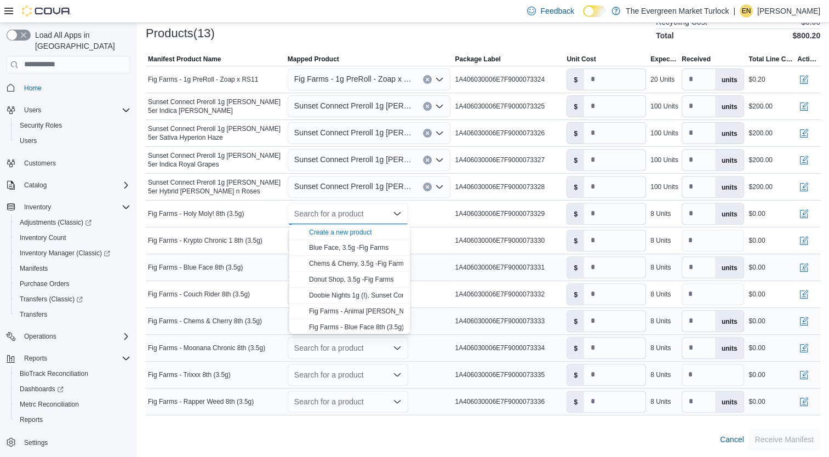
click at [348, 368] on div "Search for a product" at bounding box center [348, 375] width 121 height 22
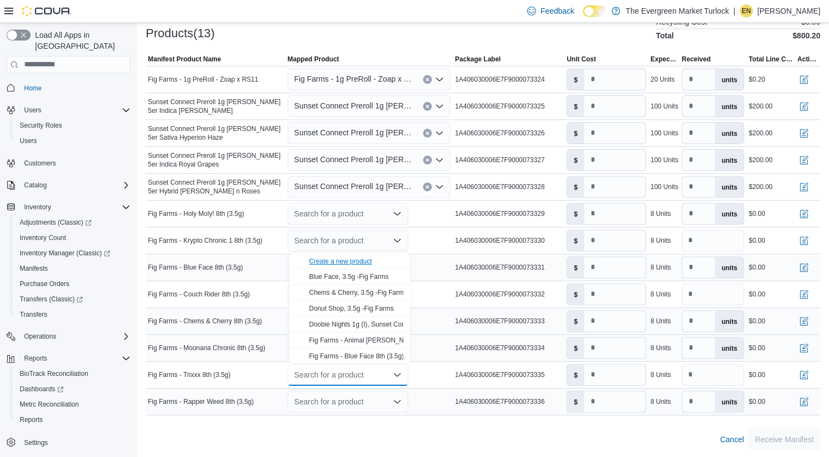
click at [341, 260] on div "Create a new product" at bounding box center [340, 261] width 63 height 9
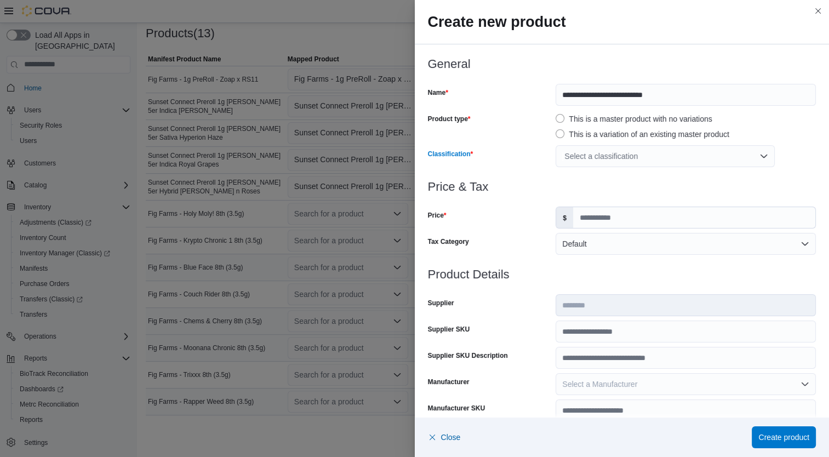
click at [589, 152] on div "Select a classification" at bounding box center [665, 156] width 219 height 22
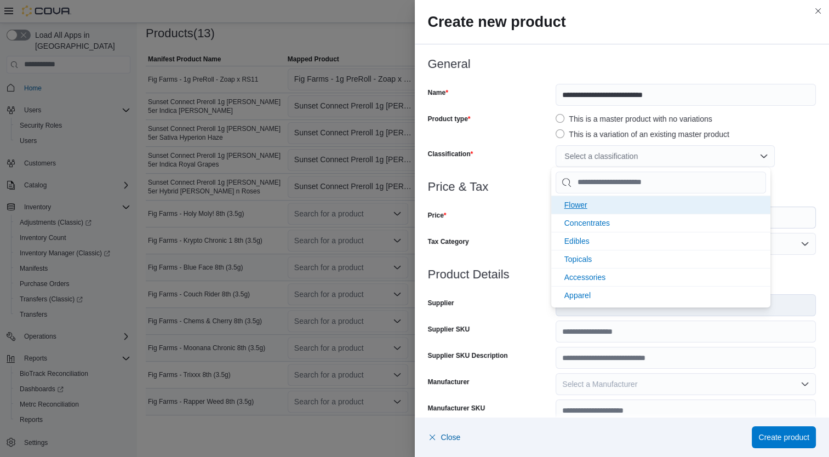
click at [589, 201] on li "Flower" at bounding box center [660, 205] width 219 height 18
click at [500, 199] on div at bounding box center [622, 199] width 389 height 13
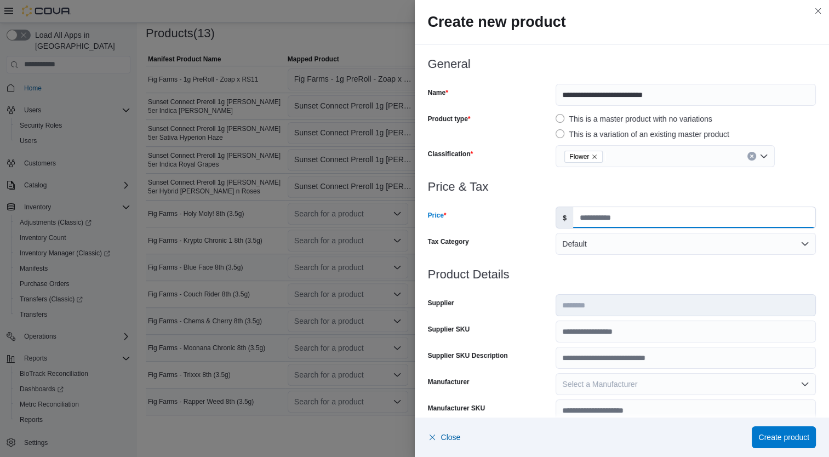
click at [593, 218] on input "Price" at bounding box center [694, 217] width 242 height 21
type input "**"
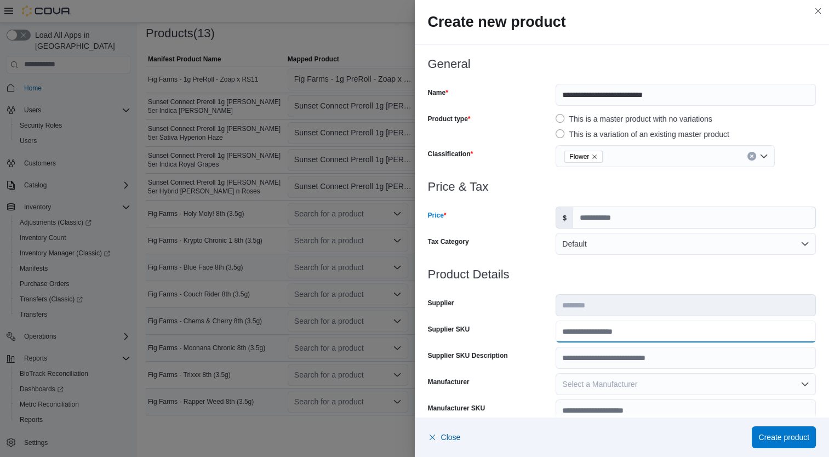
click at [596, 326] on input "Supplier SKU" at bounding box center [686, 332] width 260 height 22
type input "*"
type input "**********"
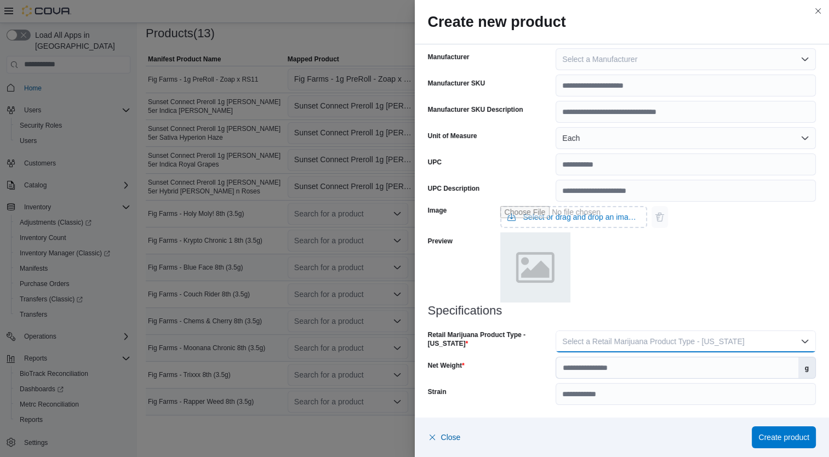
click at [729, 340] on button "Select a Retail Marijuana Product Type - [US_STATE]" at bounding box center [686, 341] width 260 height 22
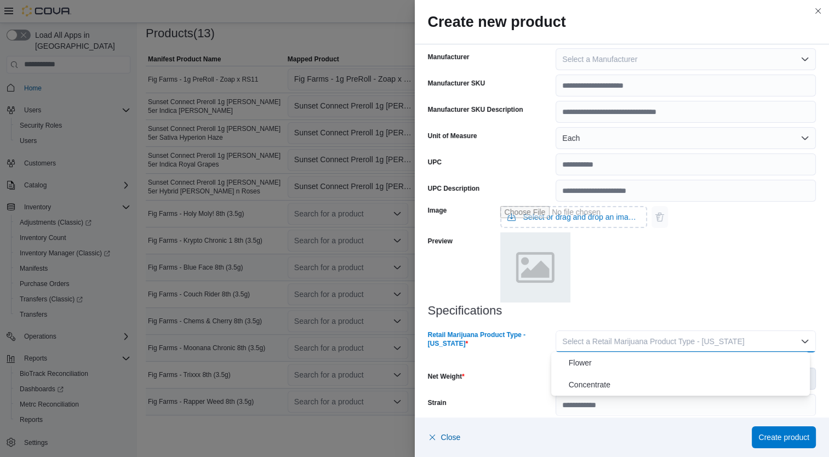
click at [624, 369] on button "Flower" at bounding box center [680, 363] width 259 height 22
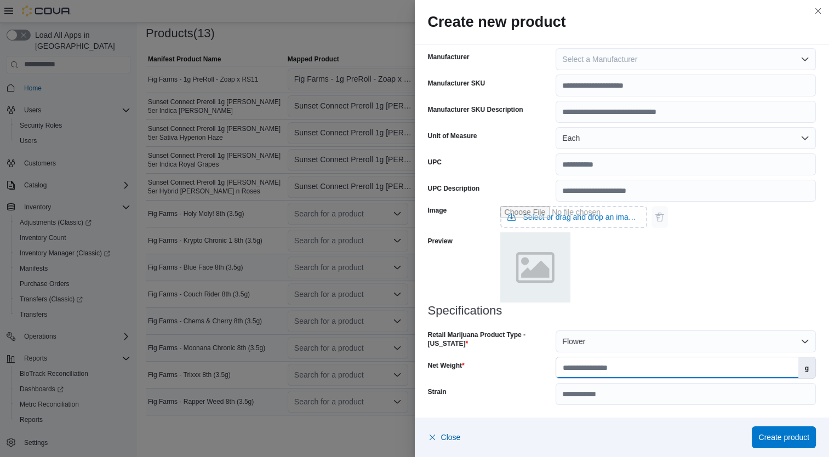
click at [651, 364] on input "Net Weight" at bounding box center [677, 367] width 242 height 21
type input "***"
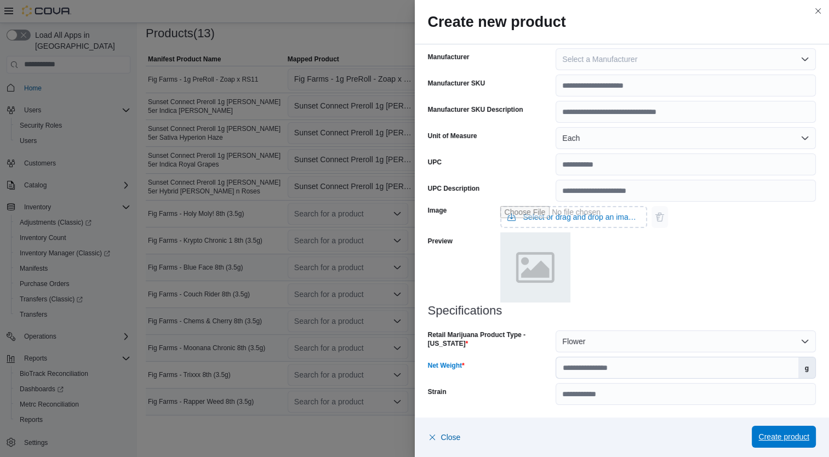
click at [798, 432] on span "Create product" at bounding box center [783, 436] width 51 height 11
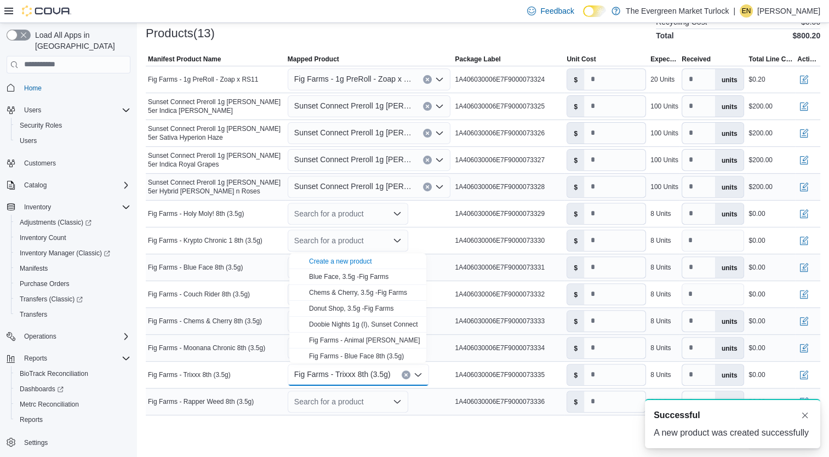
scroll to position [0, 0]
click at [343, 207] on div "Search for a product" at bounding box center [348, 214] width 121 height 22
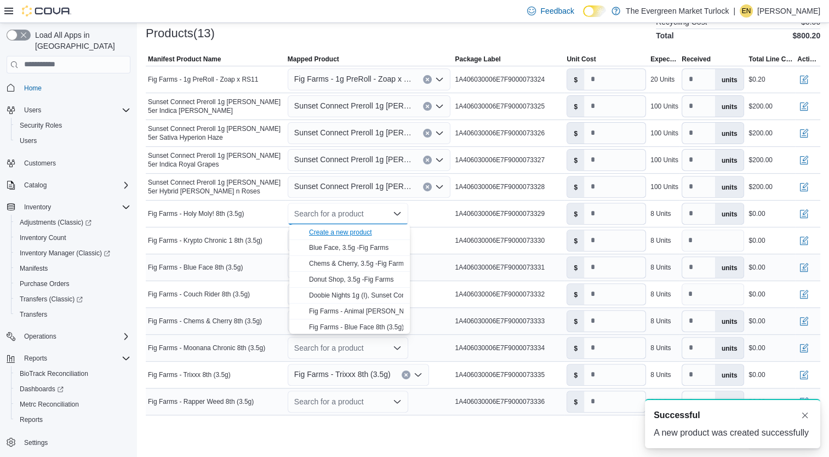
click at [334, 230] on div "Create a new product" at bounding box center [340, 232] width 63 height 9
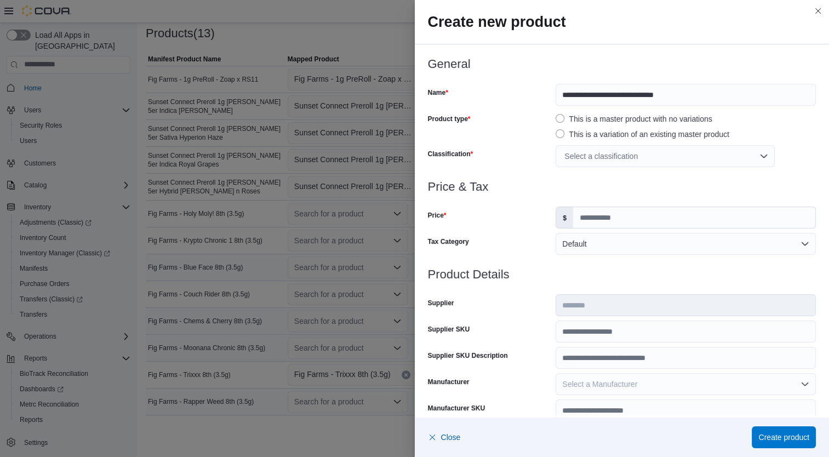
click at [607, 154] on div "Select a classification" at bounding box center [665, 156] width 219 height 22
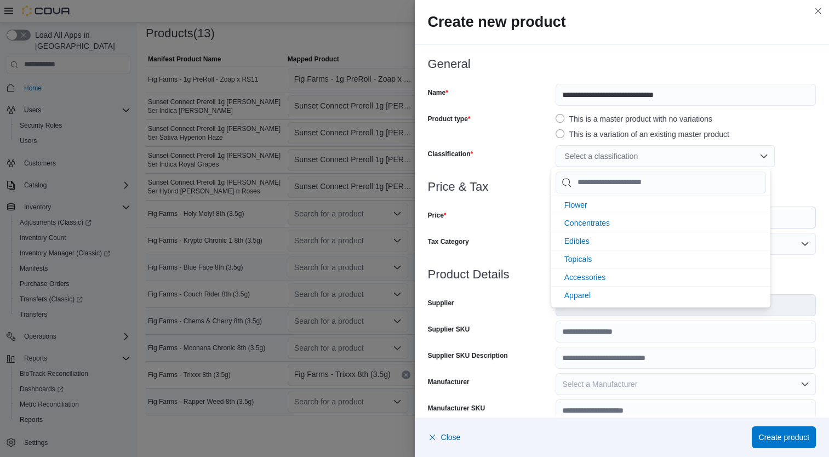
click at [599, 204] on li "Flower" at bounding box center [660, 205] width 219 height 18
click at [522, 218] on div "Price" at bounding box center [490, 218] width 124 height 22
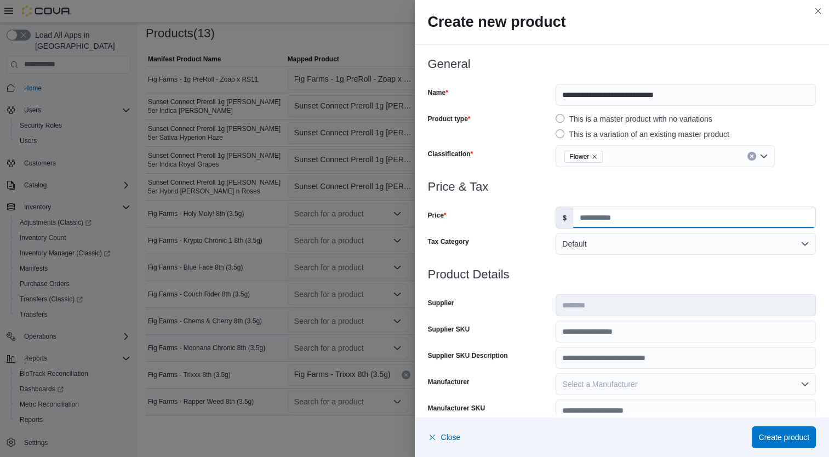
click at [581, 221] on input "Price" at bounding box center [694, 217] width 242 height 21
type input "**"
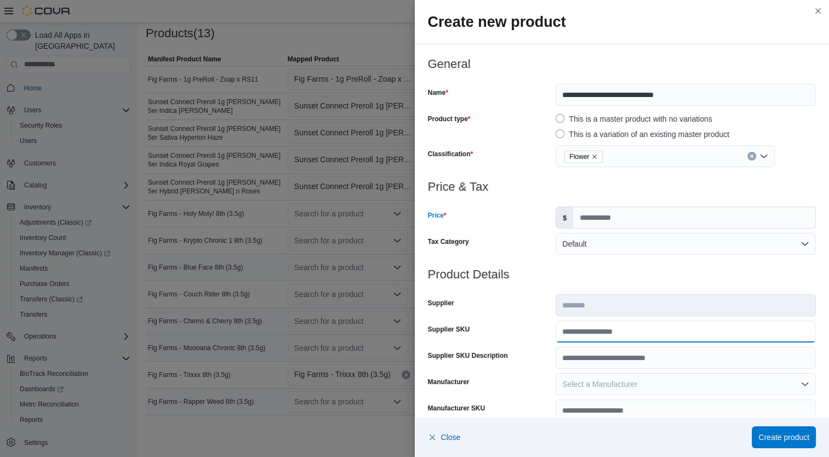
click at [601, 328] on input "Supplier SKU" at bounding box center [686, 332] width 260 height 22
type input "**********"
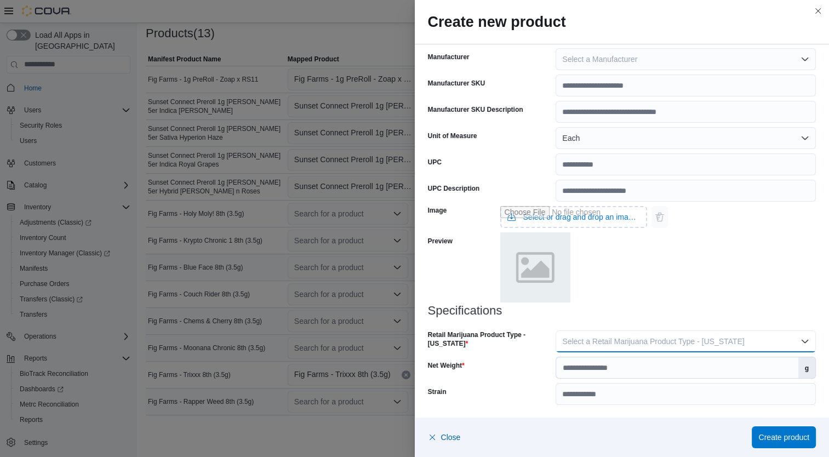
click at [715, 331] on button "Select a Retail Marijuana Product Type - [US_STATE]" at bounding box center [686, 341] width 260 height 22
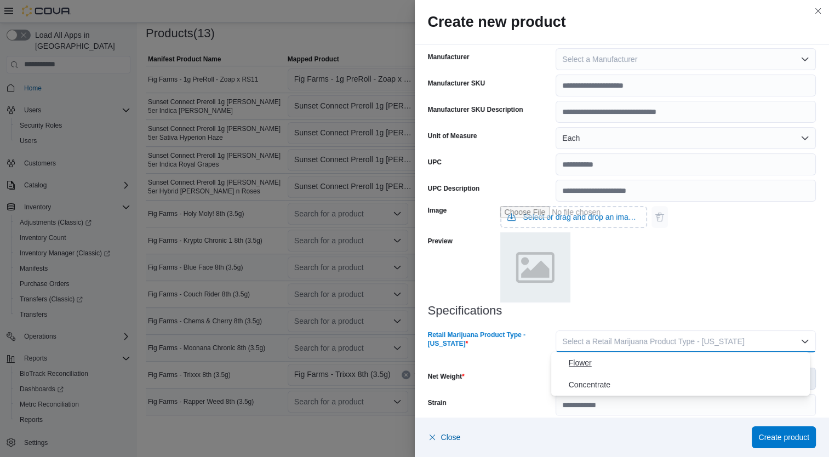
click at [633, 369] on span "Flower" at bounding box center [687, 362] width 237 height 13
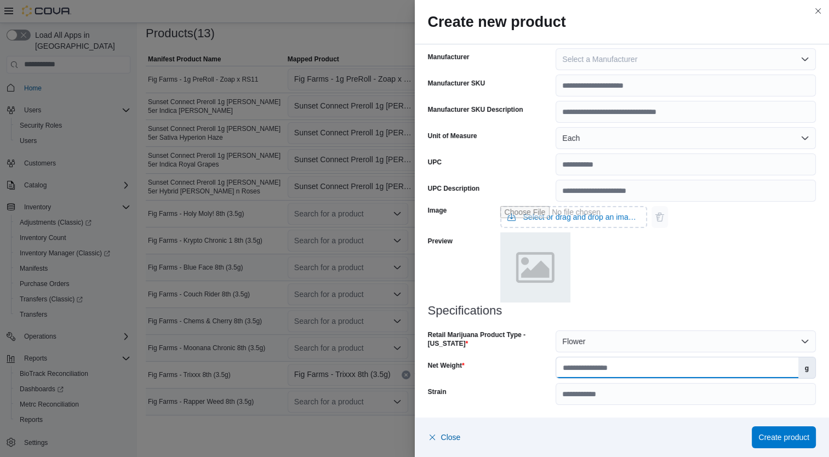
click at [668, 372] on input "Net Weight" at bounding box center [677, 367] width 242 height 21
type input "***"
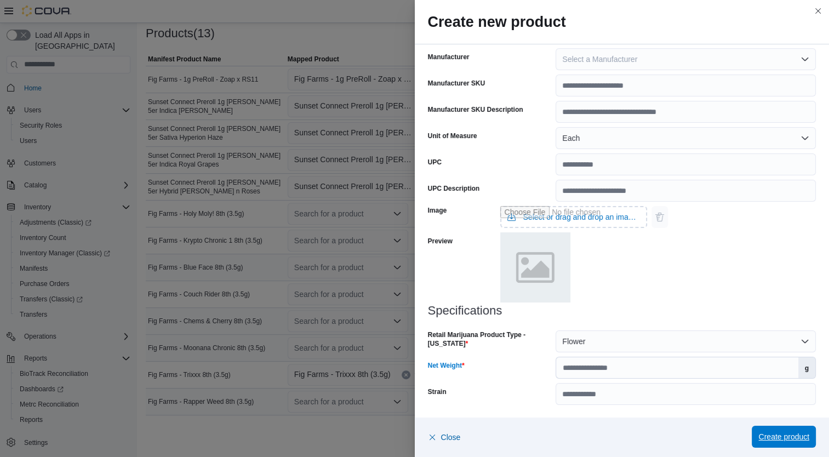
click at [787, 444] on span "Create product" at bounding box center [783, 437] width 51 height 22
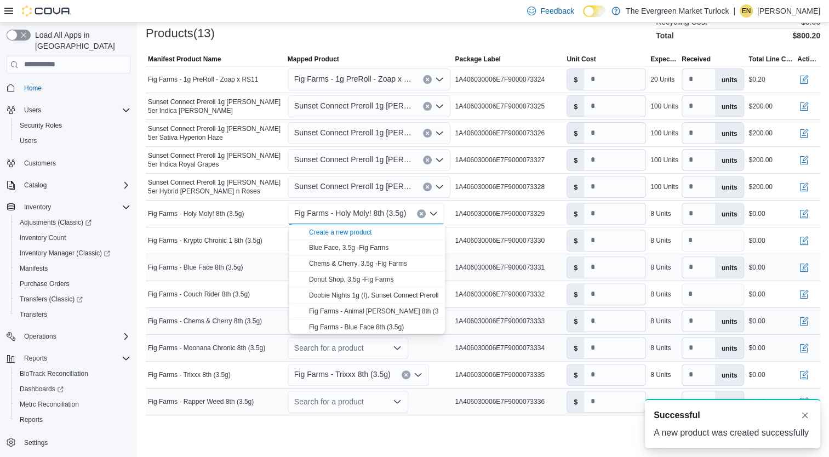
scroll to position [0, 0]
click at [281, 230] on td "Manifest Product Name Fig Farms - Krypto Chronic 1 8th (3.5g)" at bounding box center [216, 240] width 140 height 27
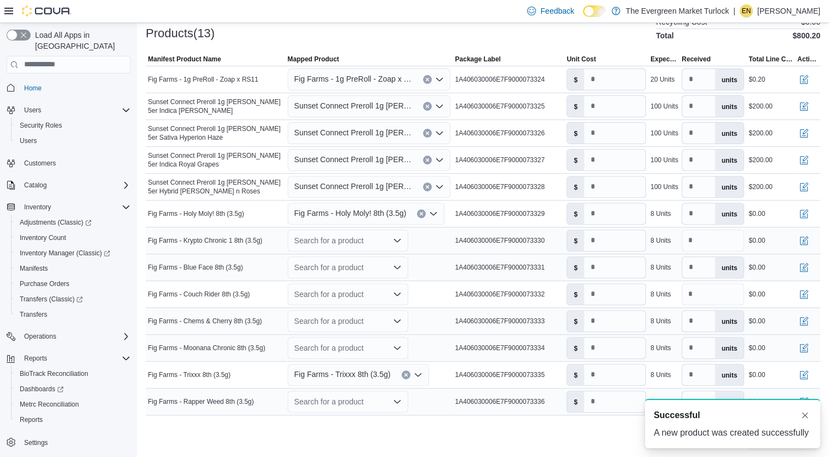
click at [346, 243] on div "Search for a product" at bounding box center [348, 241] width 121 height 22
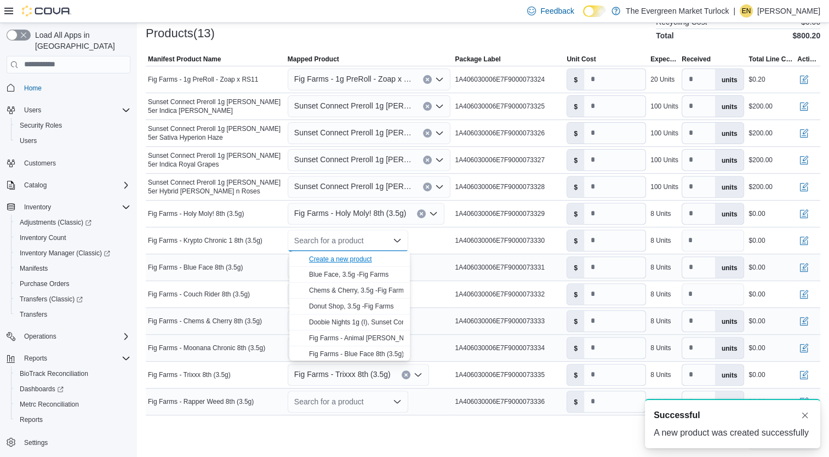
click at [344, 257] on div "Create a new product" at bounding box center [340, 259] width 63 height 9
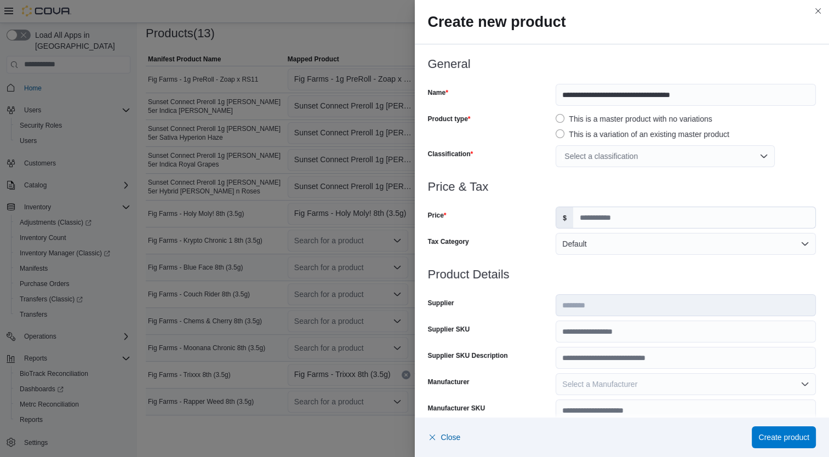
click at [627, 158] on div "Select a classification" at bounding box center [665, 156] width 219 height 22
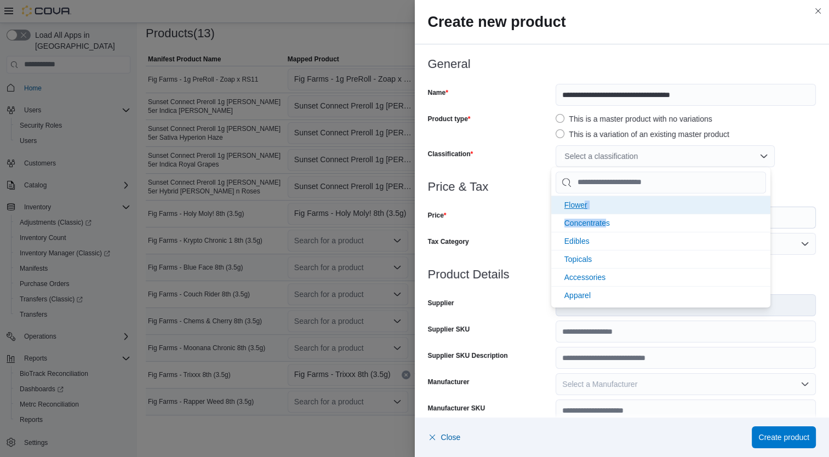
drag, startPoint x: 606, startPoint y: 216, endPoint x: 586, endPoint y: 207, distance: 21.6
click at [586, 207] on ul "Flower Concentrates Edibles Topicals Accessories Apparel Integrations" at bounding box center [660, 259] width 219 height 127
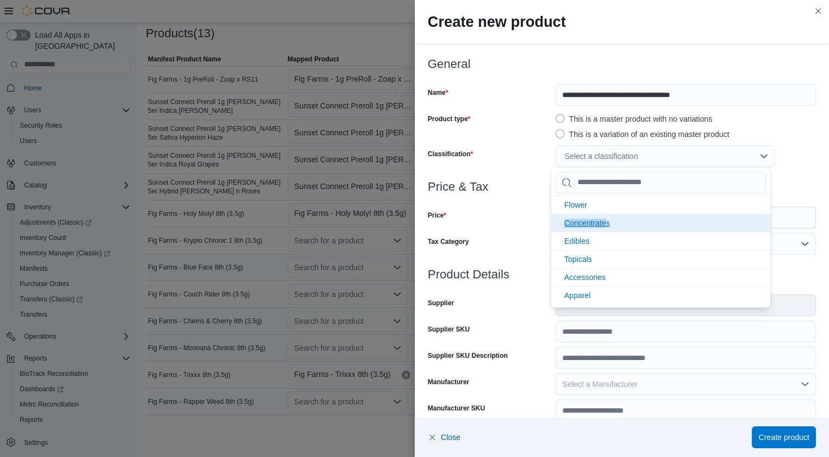
click at [586, 207] on span "Flower" at bounding box center [575, 205] width 23 height 9
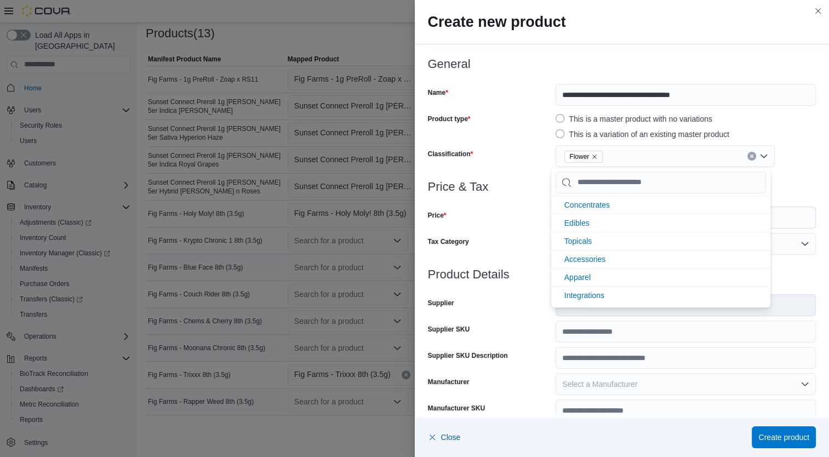
click at [540, 219] on div "Price" at bounding box center [490, 218] width 124 height 22
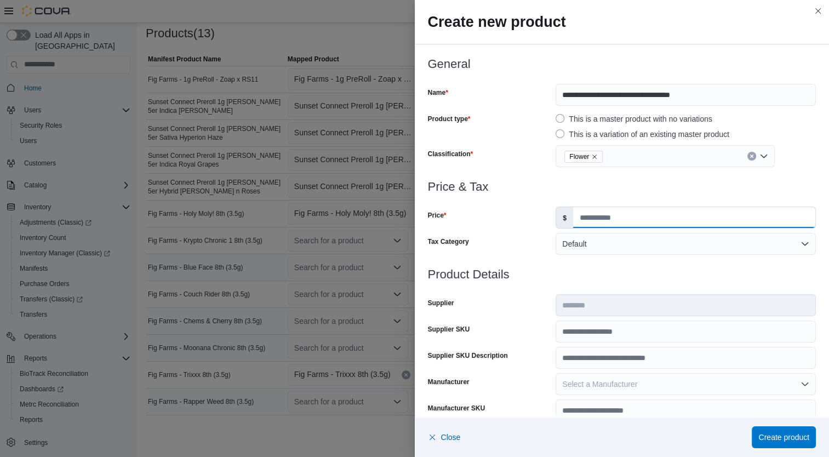
click at [583, 224] on input "Price" at bounding box center [694, 217] width 242 height 21
type input "**"
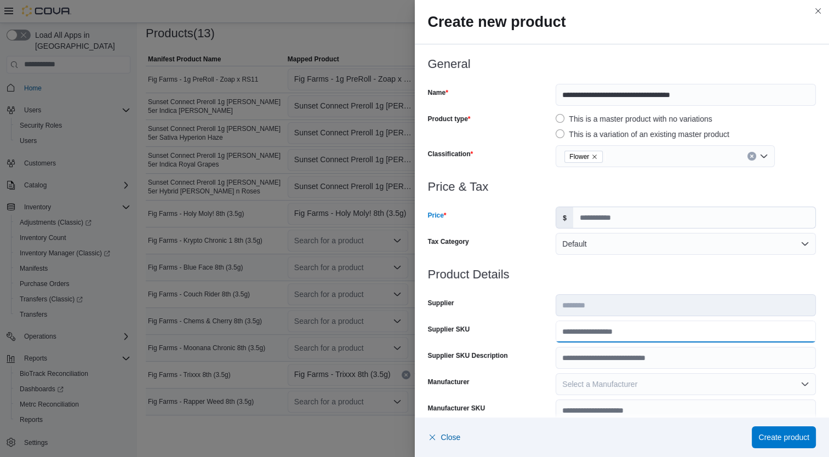
click at [608, 330] on input "Supplier SKU" at bounding box center [686, 332] width 260 height 22
type input "**********"
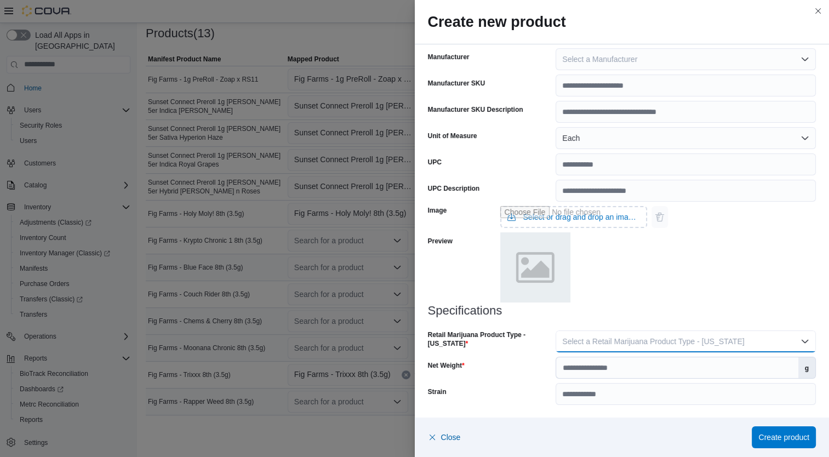
click at [688, 341] on span "Select a Retail Marijuana Product Type - [US_STATE]" at bounding box center [653, 341] width 182 height 9
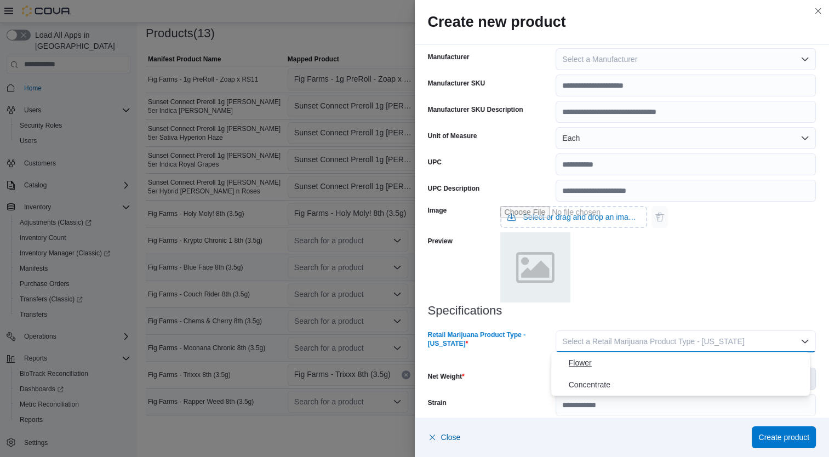
click at [625, 362] on span "Flower" at bounding box center [687, 362] width 237 height 13
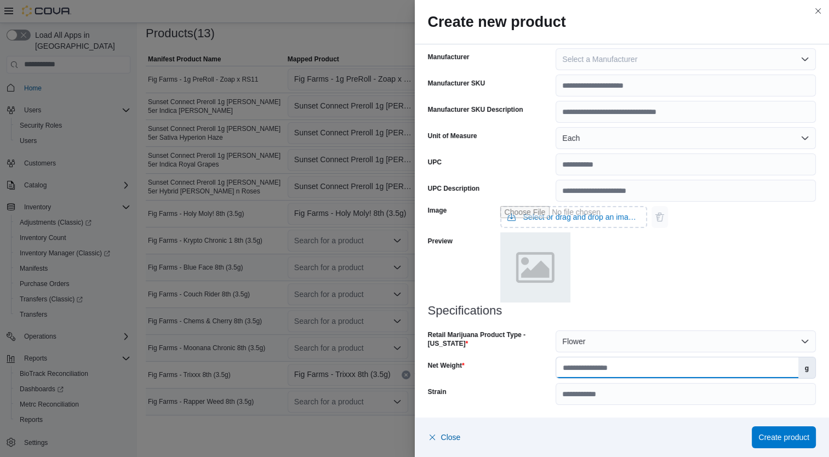
click at [643, 372] on input "Net Weight" at bounding box center [677, 367] width 242 height 21
type input "***"
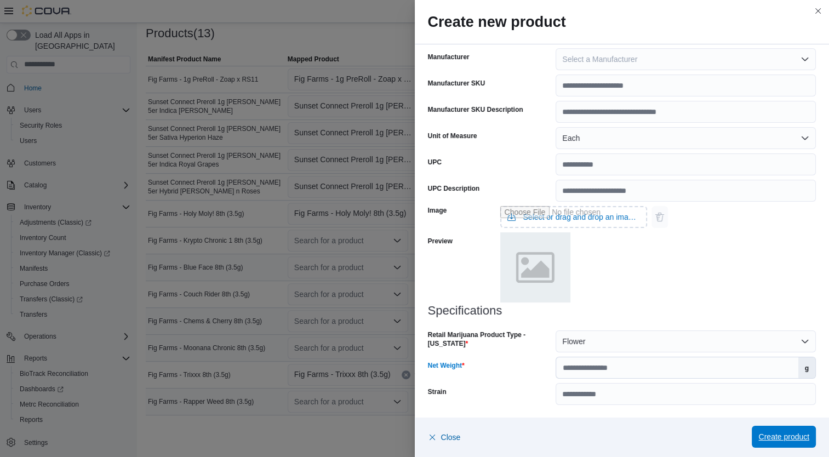
click at [789, 438] on span "Create product" at bounding box center [783, 436] width 51 height 11
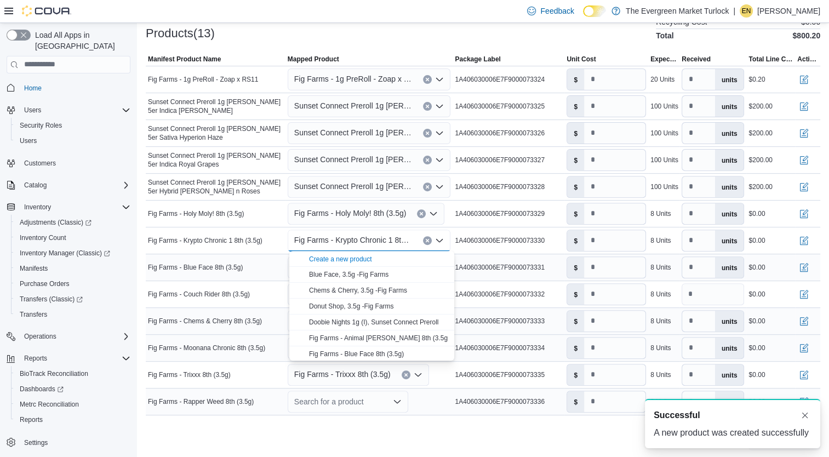
scroll to position [0, 0]
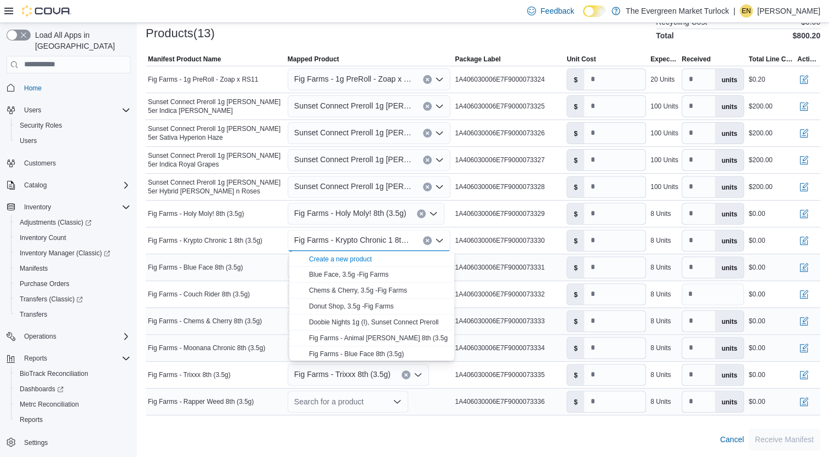
click at [272, 261] on div "Fig Farms - Blue Face 8th (3.5g)" at bounding box center [216, 267] width 140 height 13
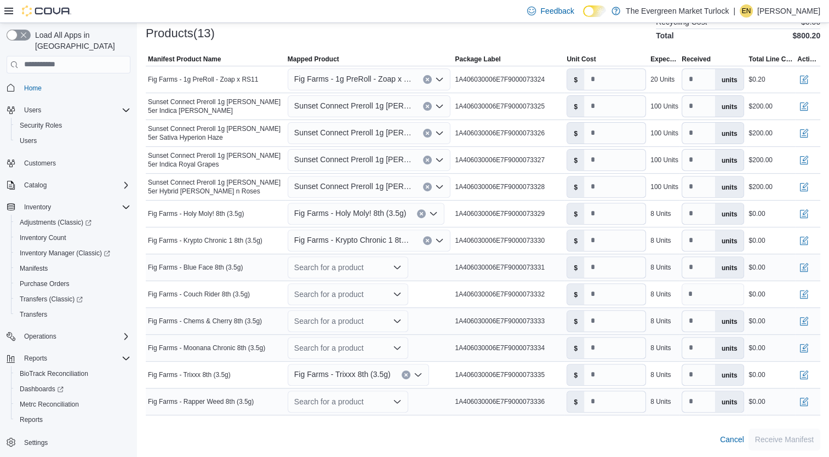
click at [310, 267] on div "Search for a product" at bounding box center [348, 267] width 121 height 22
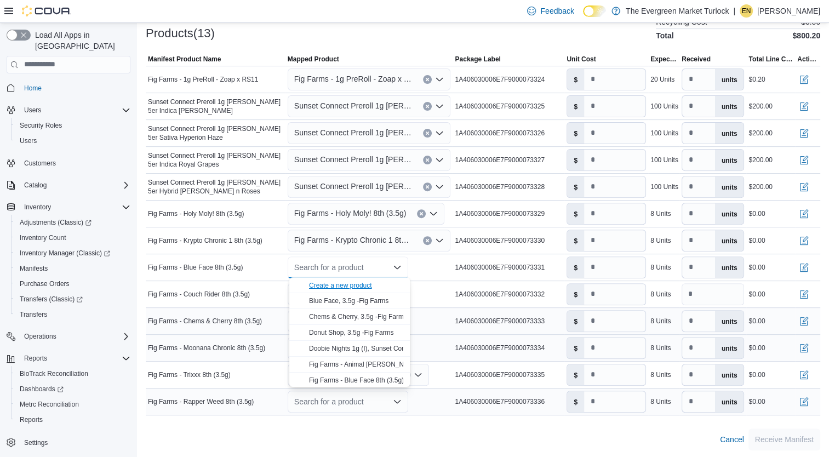
click at [318, 287] on div "Create a new product" at bounding box center [340, 285] width 63 height 9
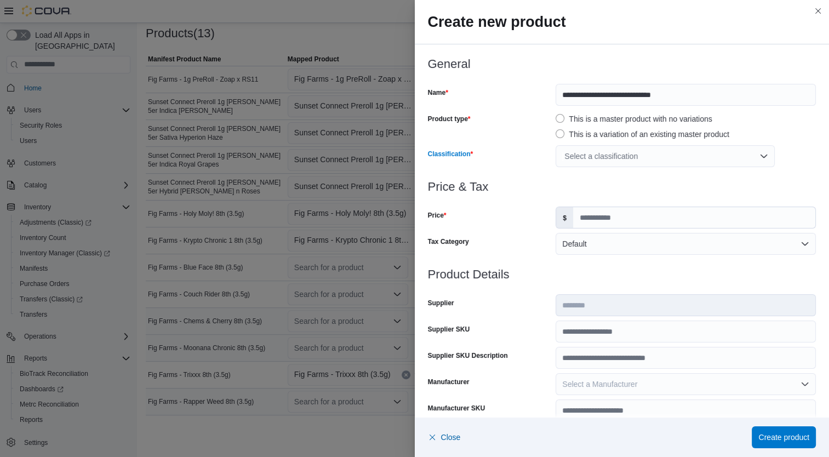
click at [593, 165] on div "Select a classification" at bounding box center [665, 156] width 219 height 22
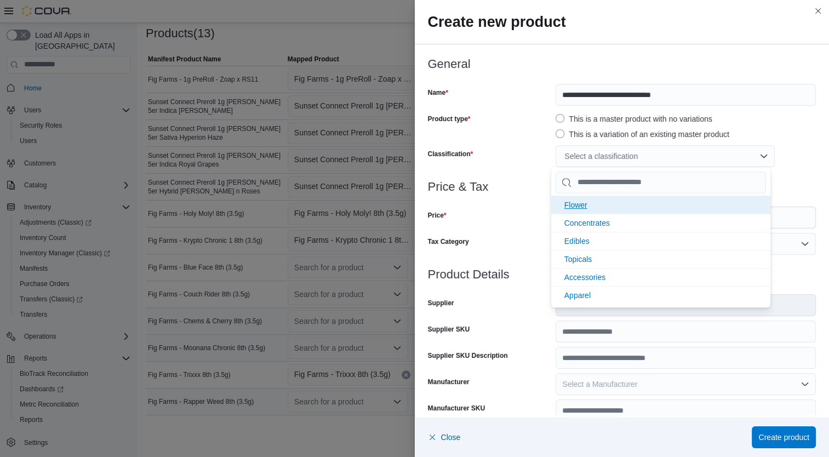
click at [581, 212] on li "Flower" at bounding box center [660, 205] width 219 height 18
click at [518, 214] on div "Price" at bounding box center [490, 218] width 124 height 22
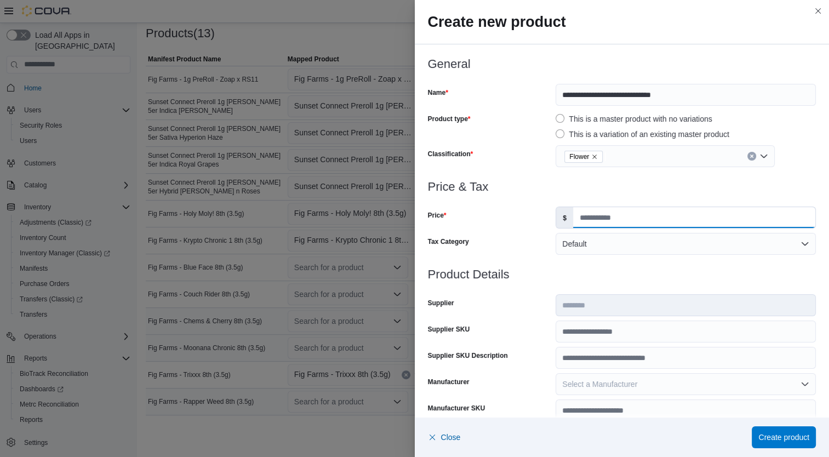
click at [587, 220] on input "Price" at bounding box center [694, 217] width 242 height 21
type input "**"
type input "***"
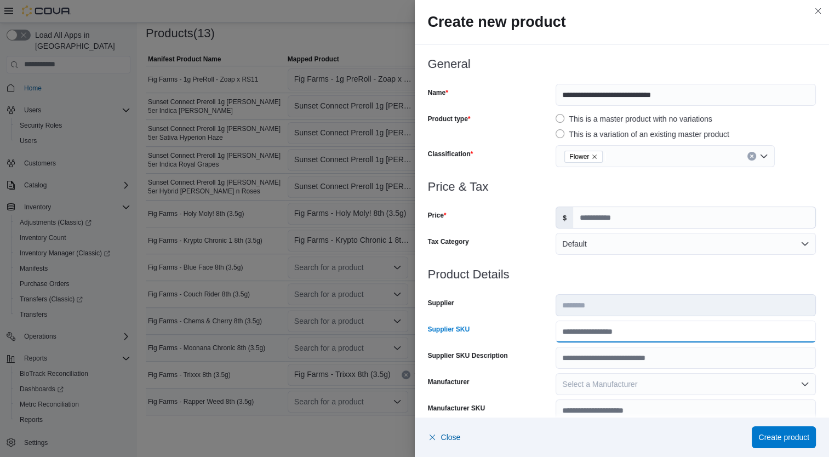
click at [587, 331] on input "Supplier SKU" at bounding box center [686, 332] width 260 height 22
type input "**********"
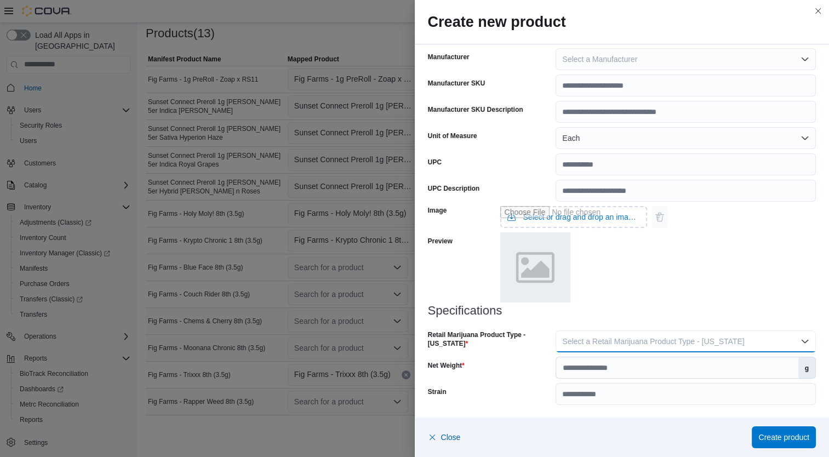
click at [583, 341] on span "Select a Retail Marijuana Product Type - [US_STATE]" at bounding box center [653, 341] width 182 height 9
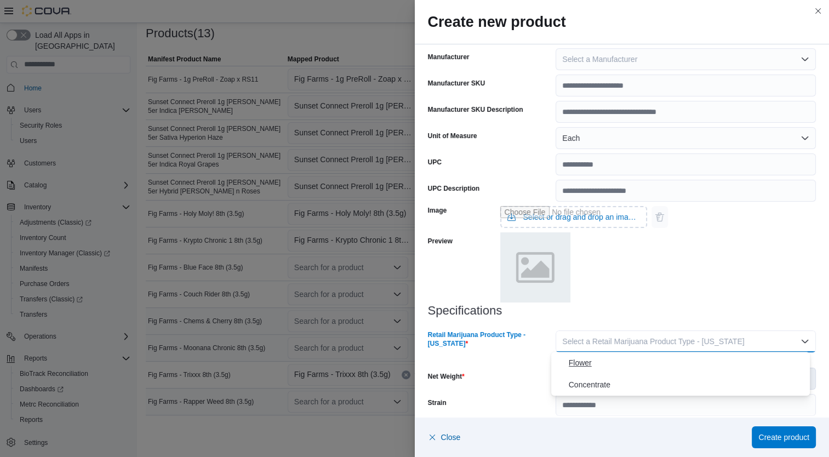
click at [569, 359] on span "Flower" at bounding box center [687, 362] width 237 height 13
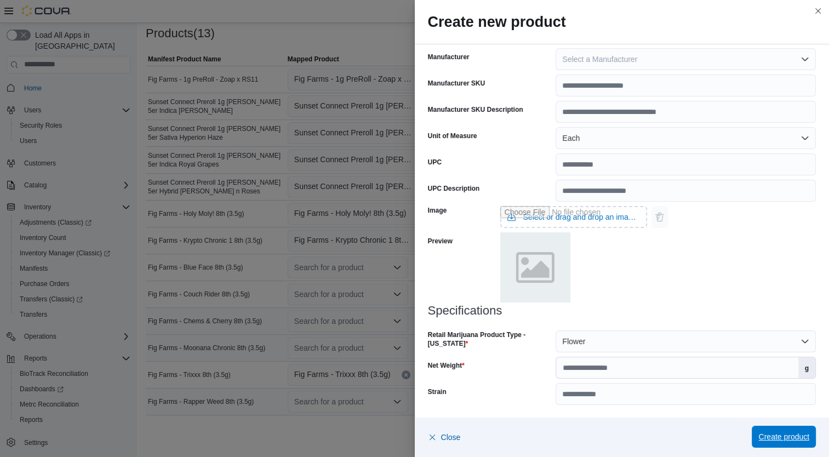
click at [759, 440] on span "Create product" at bounding box center [783, 436] width 51 height 11
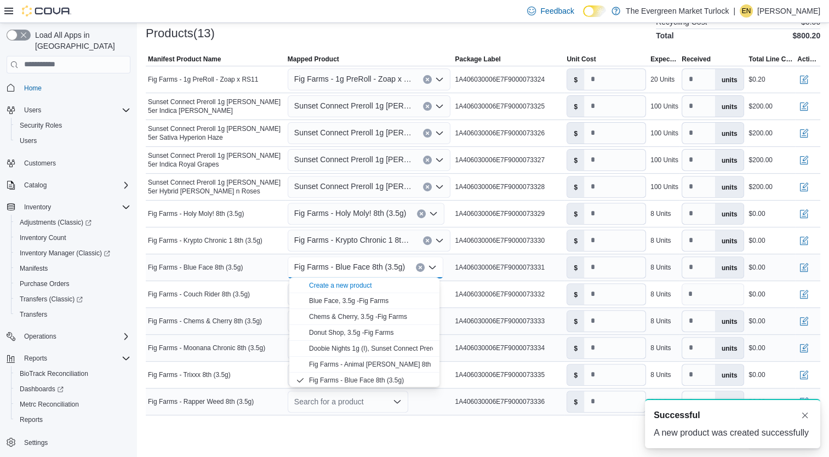
scroll to position [0, 0]
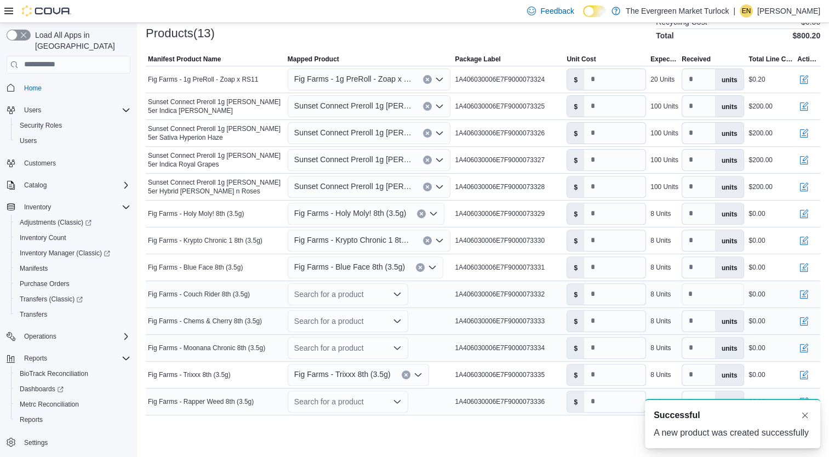
click at [224, 294] on span "Fig Farms - Couch Rider 8th (3.5g)" at bounding box center [199, 294] width 102 height 9
click at [334, 289] on div "Search for a product" at bounding box center [348, 294] width 121 height 22
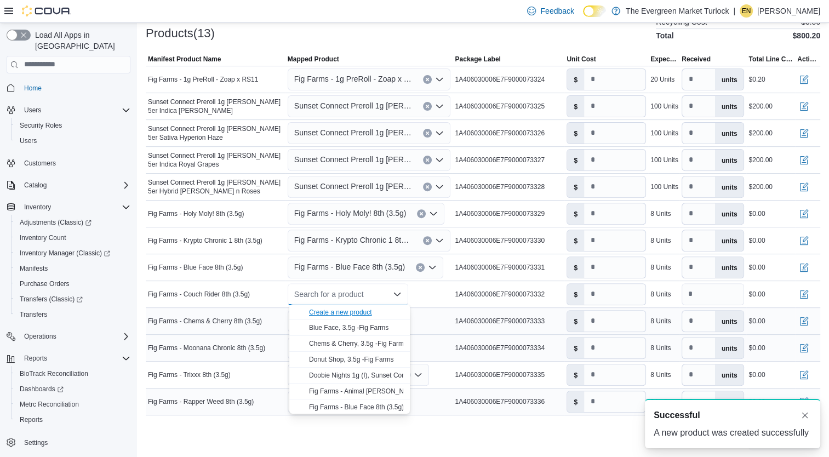
click at [339, 311] on div "Create a new product" at bounding box center [340, 312] width 63 height 9
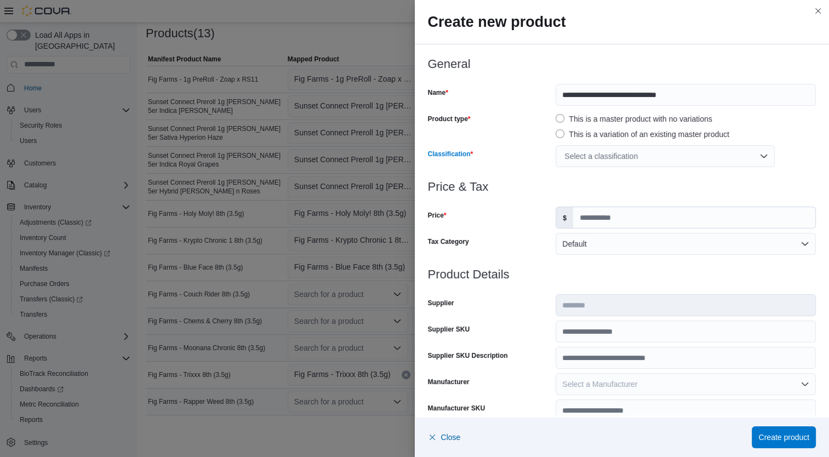
click at [606, 162] on div "Select a classification" at bounding box center [665, 156] width 219 height 22
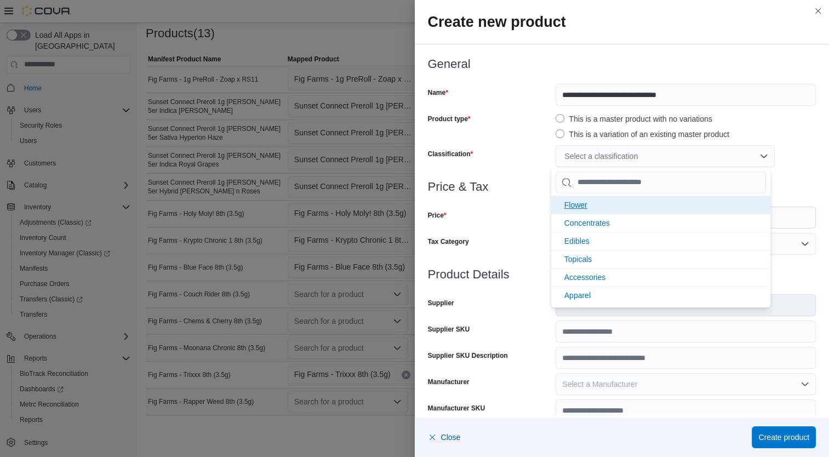
click at [610, 201] on li "Flower" at bounding box center [660, 205] width 219 height 18
click at [480, 216] on div "Price" at bounding box center [490, 218] width 124 height 22
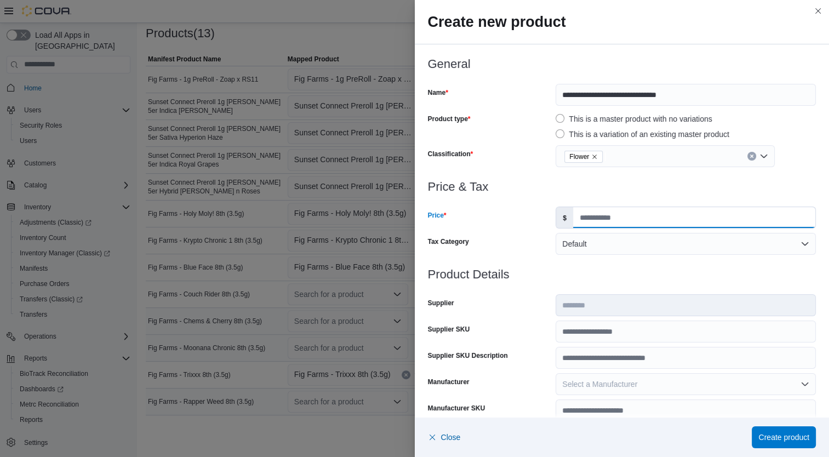
click at [618, 218] on input "Price" at bounding box center [694, 217] width 242 height 21
type input "**"
type input "***"
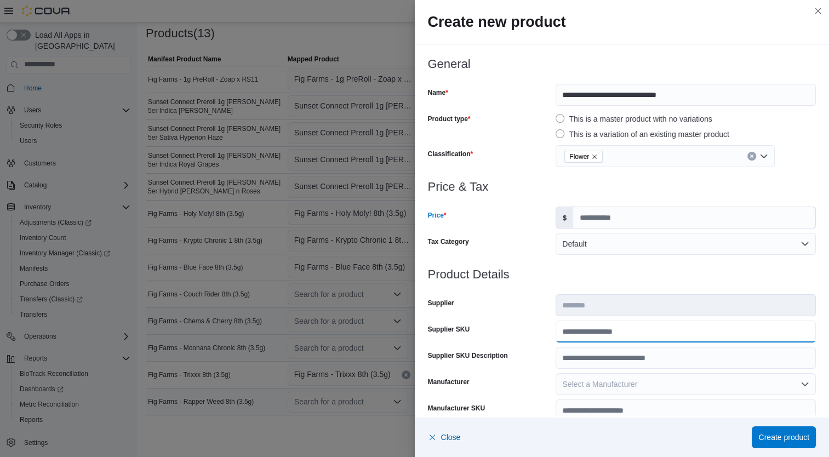
click at [592, 334] on input "Supplier SKU" at bounding box center [686, 332] width 260 height 22
type input "**********"
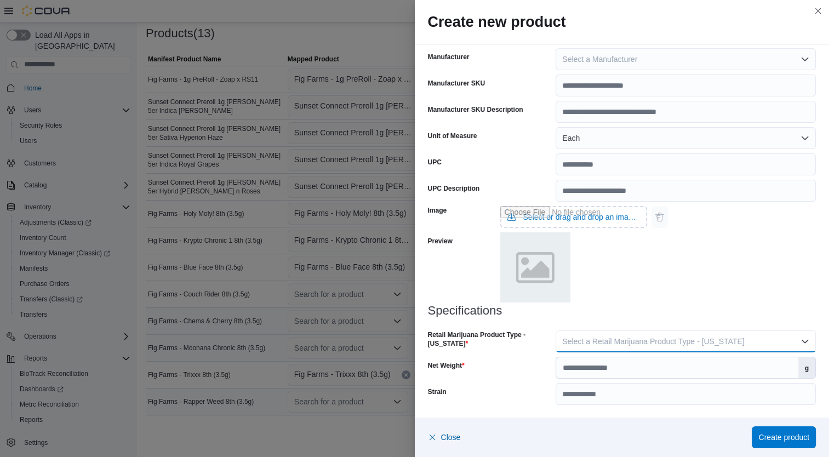
click at [688, 338] on span "Select a Retail Marijuana Product Type - [US_STATE]" at bounding box center [653, 341] width 182 height 9
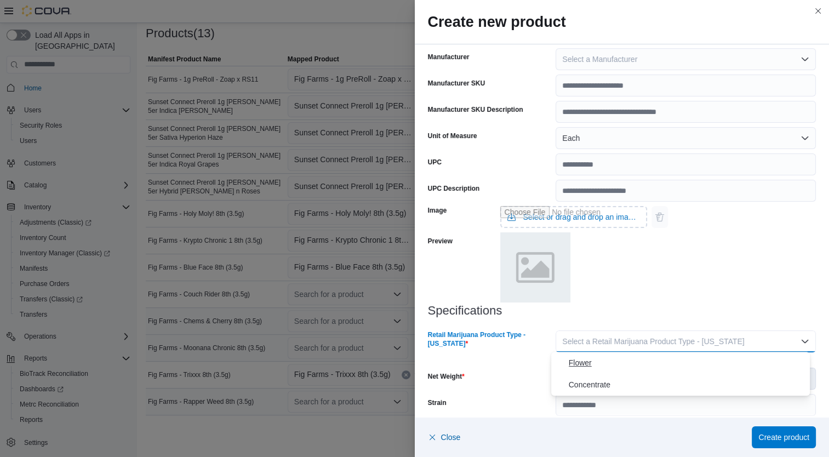
click at [629, 367] on span "Flower" at bounding box center [687, 362] width 237 height 13
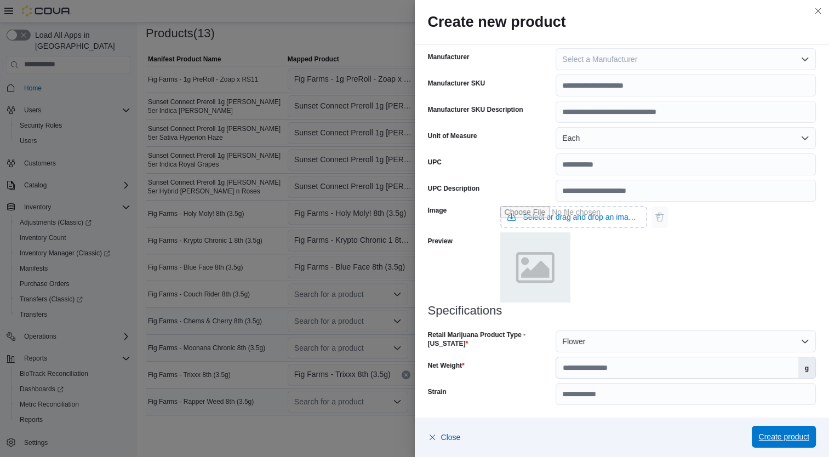
click at [797, 438] on span "Create product" at bounding box center [783, 436] width 51 height 11
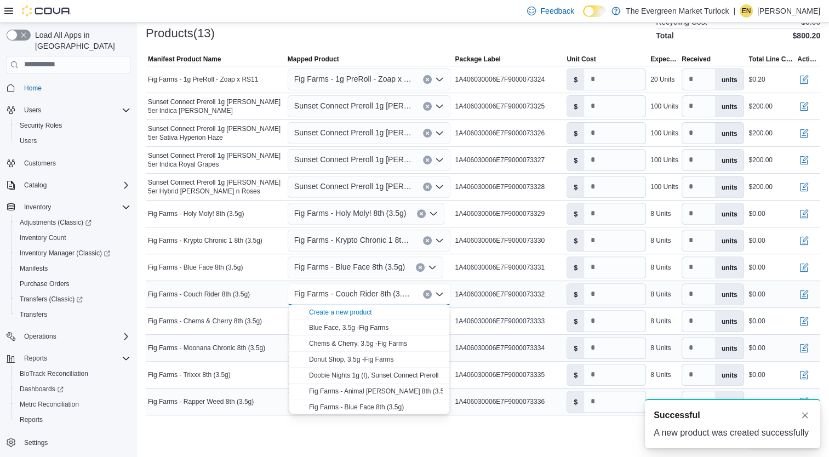
scroll to position [0, 0]
click at [256, 300] on td "Manifest Product Name Fig Farms - Couch Rider 8th (3.5g)" at bounding box center [216, 294] width 140 height 27
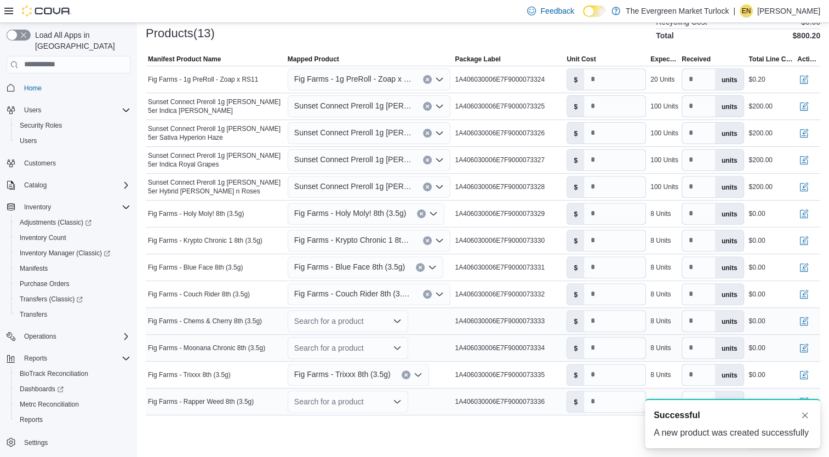
click at [312, 316] on div "Search for a product" at bounding box center [348, 321] width 121 height 22
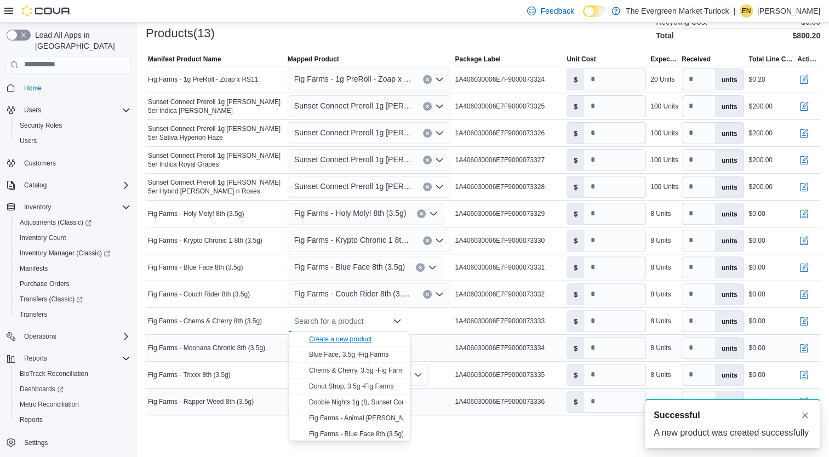
click at [329, 339] on div "Create a new product" at bounding box center [340, 339] width 63 height 9
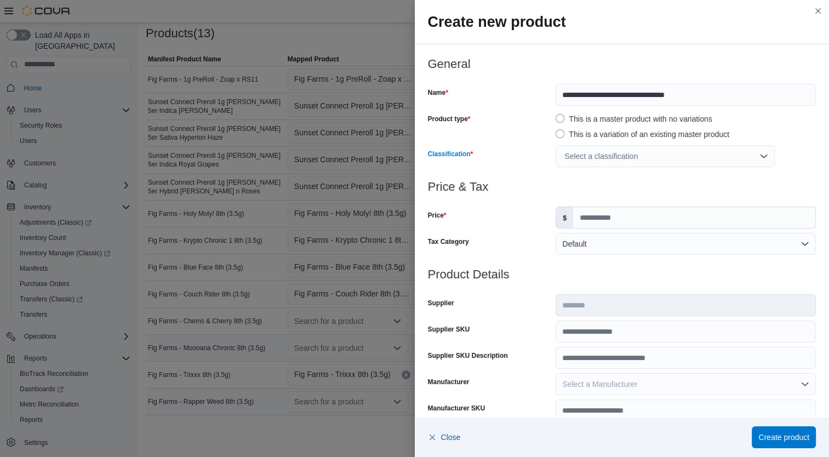
click at [633, 159] on div "Select a classification" at bounding box center [665, 156] width 219 height 22
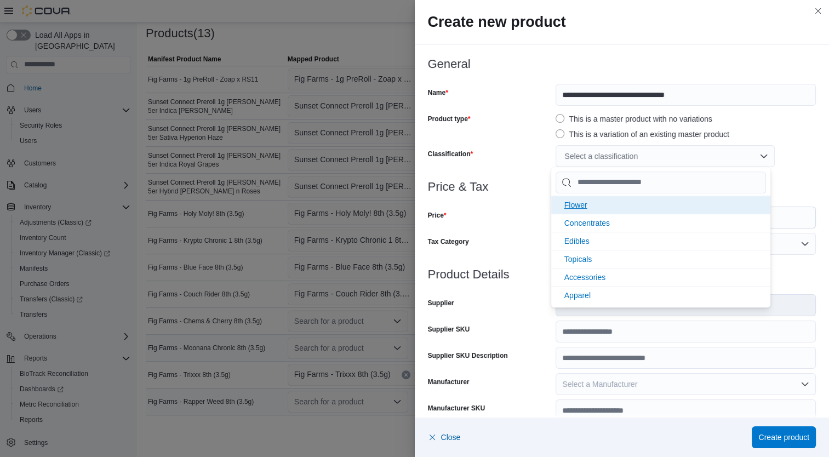
click at [616, 201] on li "Flower" at bounding box center [660, 205] width 219 height 18
click at [475, 224] on div "Price" at bounding box center [490, 218] width 124 height 22
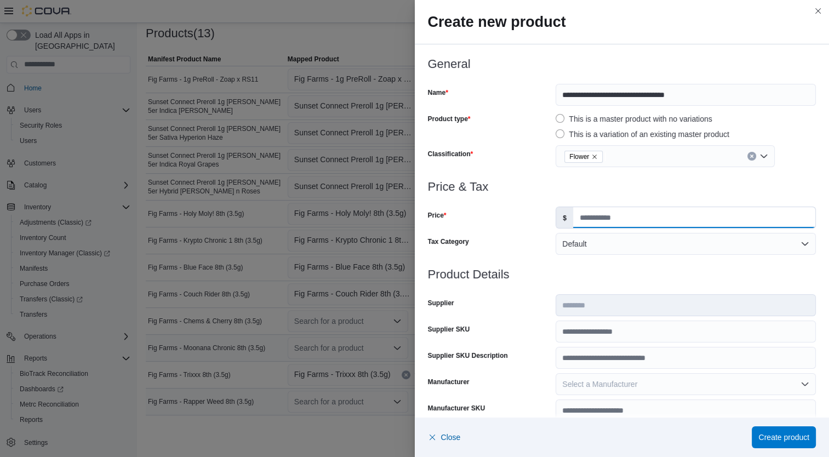
click at [613, 220] on input "Price" at bounding box center [694, 217] width 242 height 21
type input "**"
type input "***"
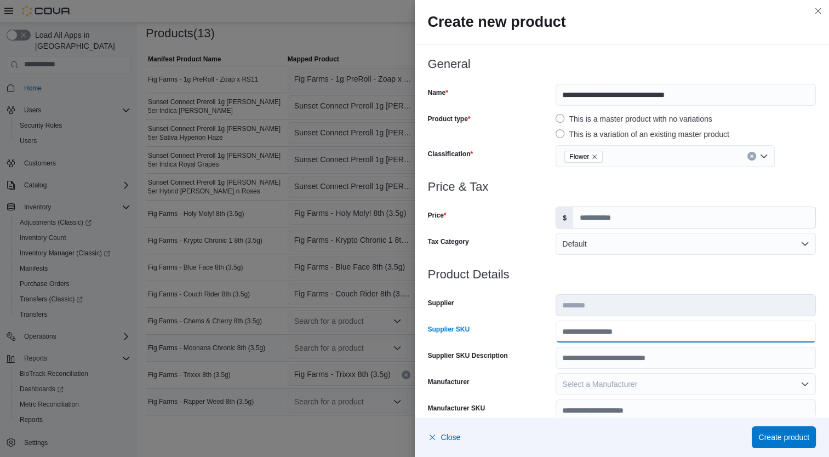
click at [606, 330] on input "Supplier SKU" at bounding box center [686, 332] width 260 height 22
type input "**********"
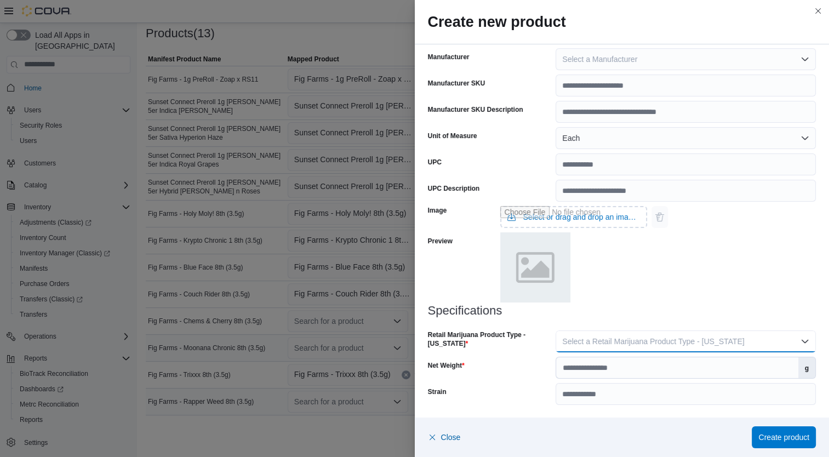
click at [693, 343] on span "Select a Retail Marijuana Product Type - [US_STATE]" at bounding box center [653, 341] width 182 height 9
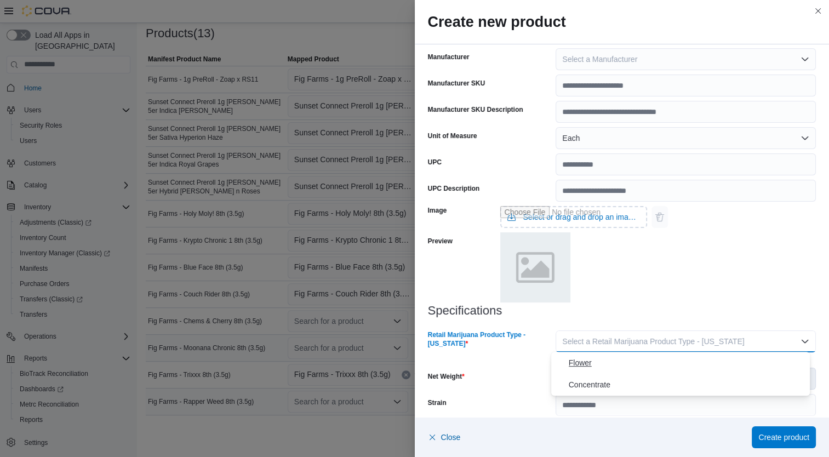
click at [642, 368] on span "Flower" at bounding box center [687, 362] width 237 height 13
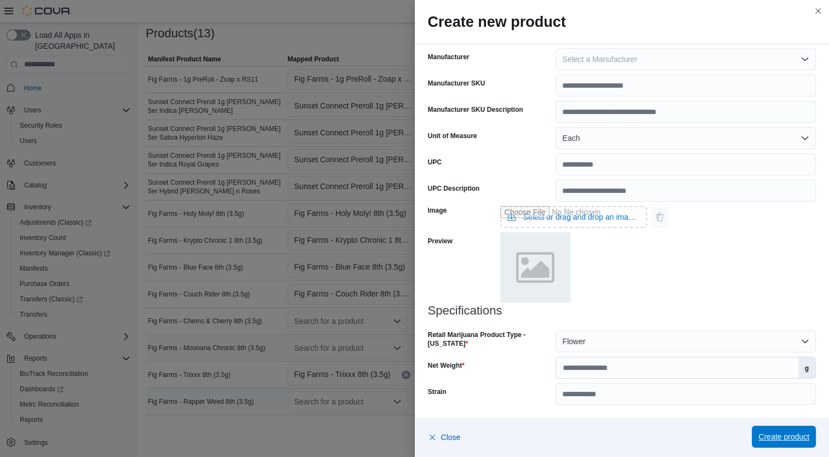
click at [784, 439] on span "Create product" at bounding box center [783, 436] width 51 height 11
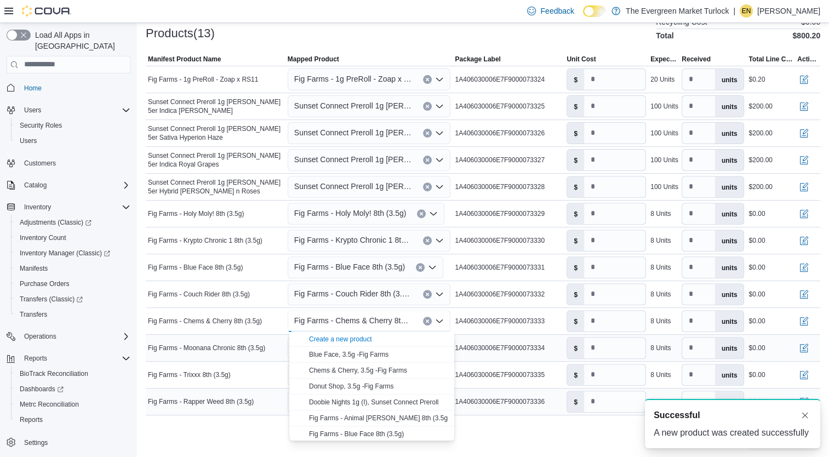
scroll to position [0, 0]
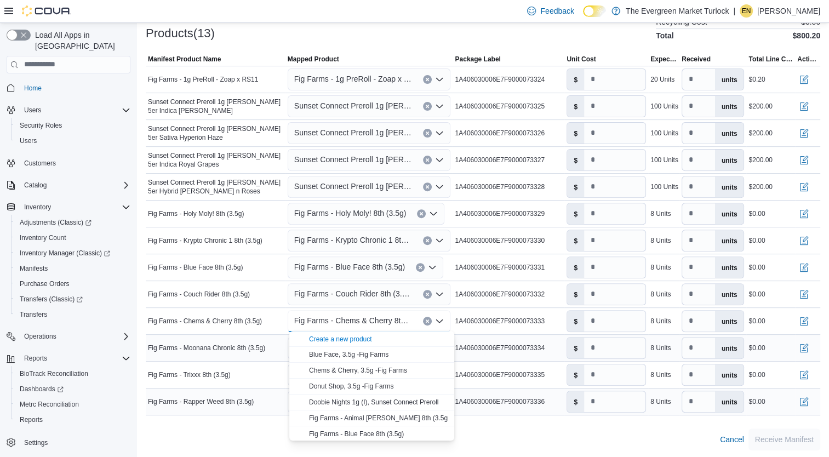
click at [207, 350] on span "Fig Farms - Moonana Chronic 8th (3.5g)" at bounding box center [206, 348] width 117 height 9
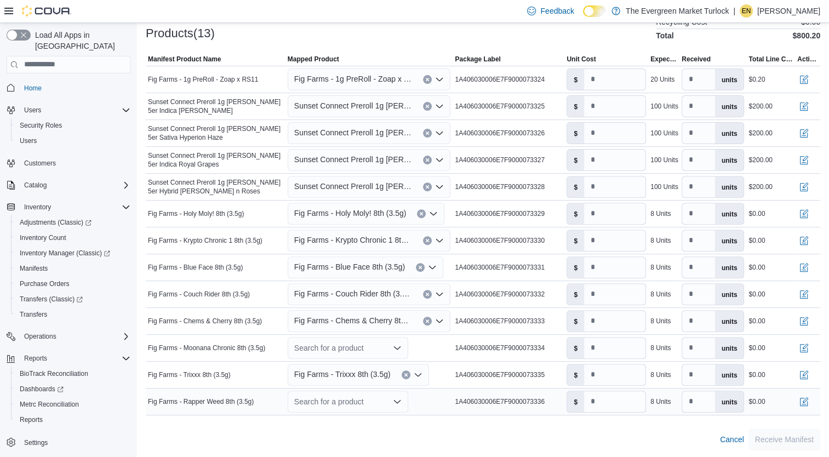
click at [326, 345] on div "Search for a product" at bounding box center [348, 348] width 121 height 22
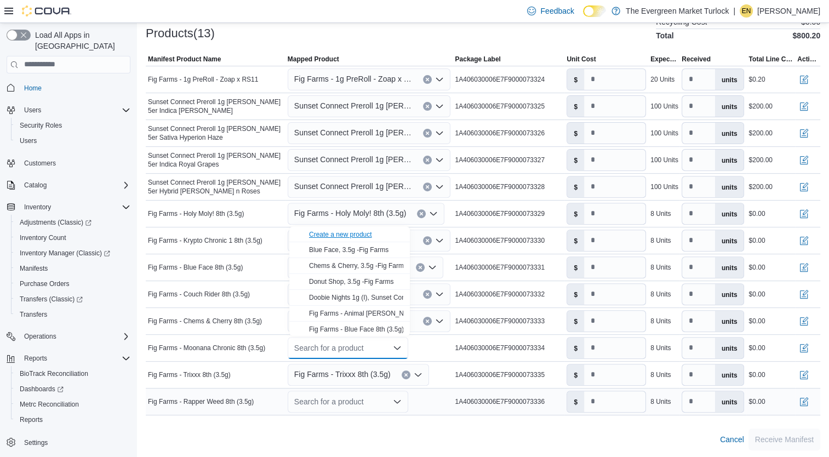
click at [361, 236] on div "Create a new product" at bounding box center [340, 234] width 63 height 9
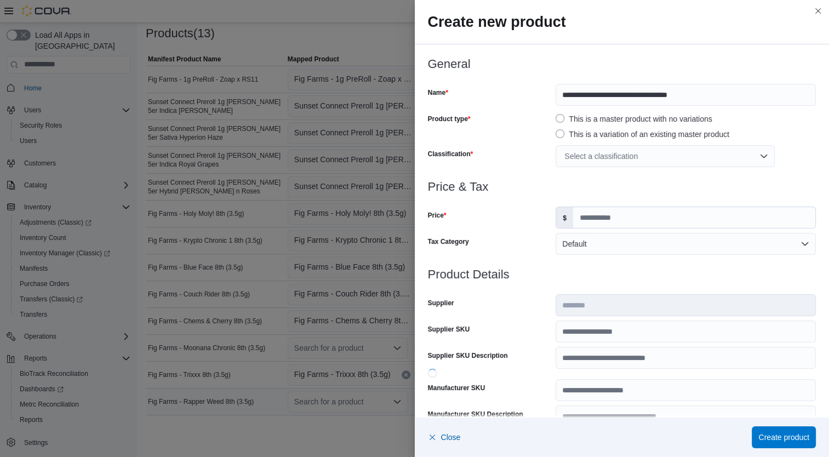
click at [605, 157] on div "Select a classification" at bounding box center [665, 156] width 219 height 22
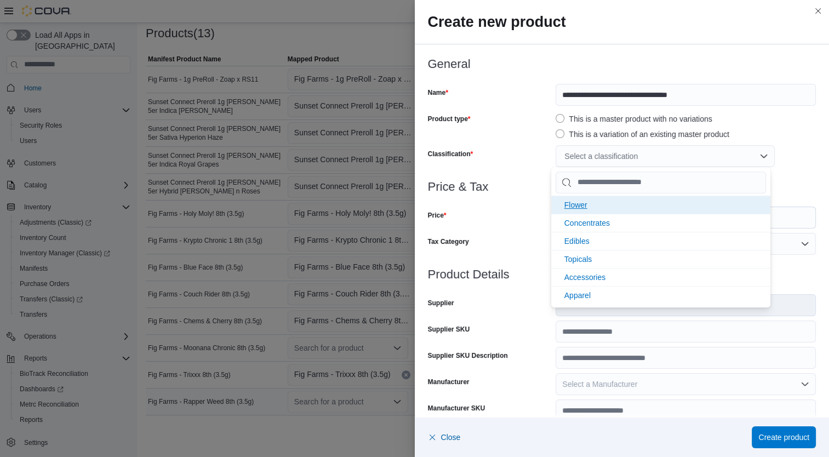
click at [598, 201] on li "Flower" at bounding box center [660, 205] width 219 height 18
click at [466, 241] on div "Tax Category" at bounding box center [490, 244] width 124 height 22
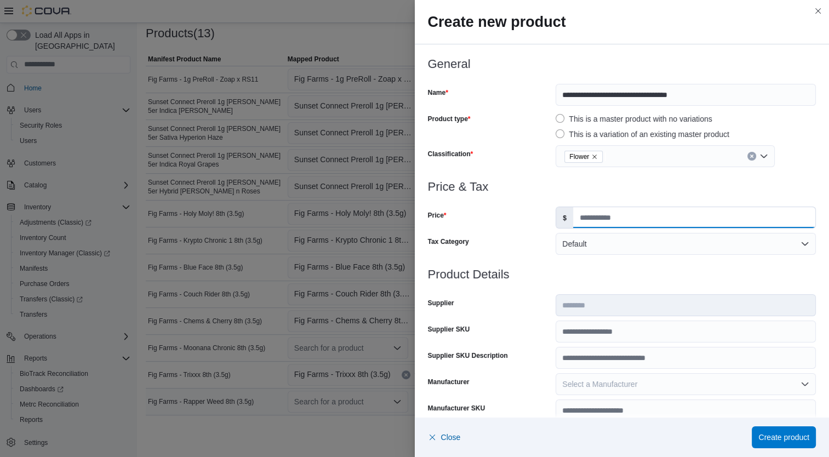
click at [598, 227] on input "Price" at bounding box center [694, 217] width 242 height 21
type input "**"
type input "***"
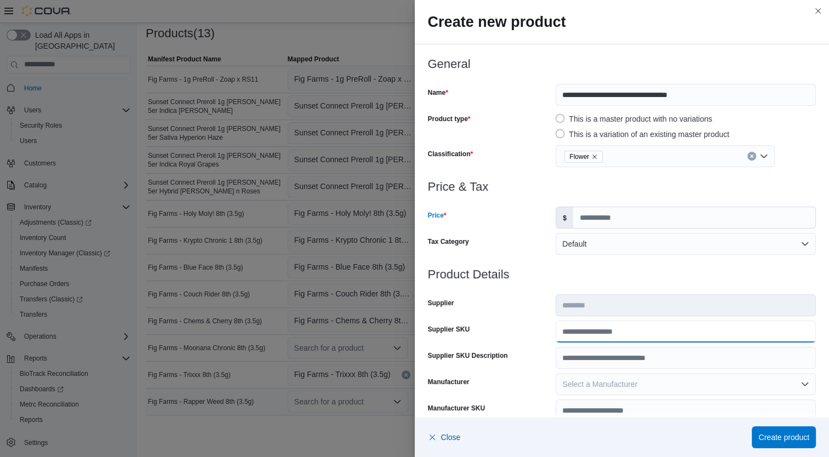
click at [603, 333] on input "Supplier SKU" at bounding box center [686, 332] width 260 height 22
type input "**********"
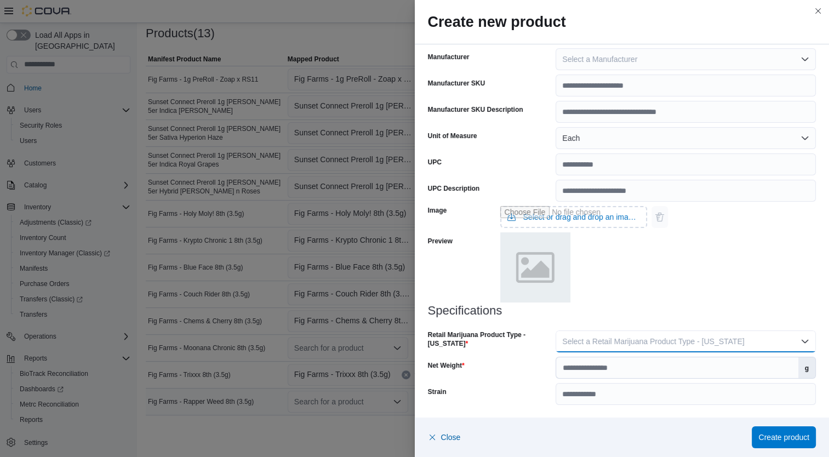
click at [699, 341] on span "Select a Retail Marijuana Product Type - [US_STATE]" at bounding box center [653, 341] width 182 height 9
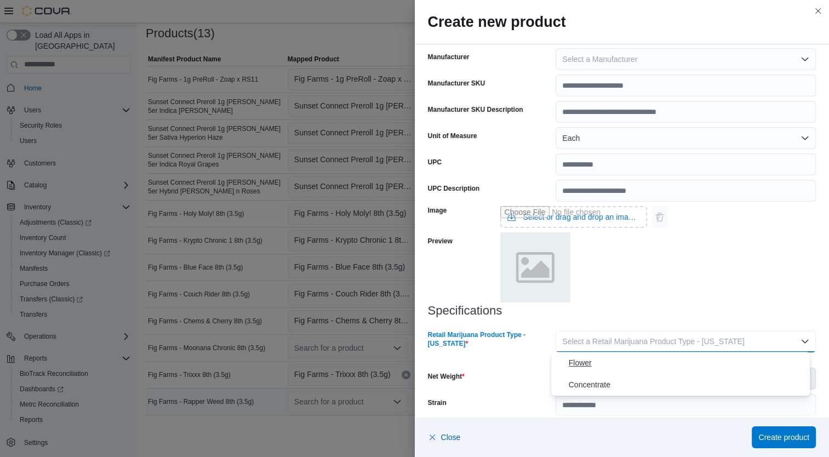
click at [658, 364] on span "Flower" at bounding box center [687, 362] width 237 height 13
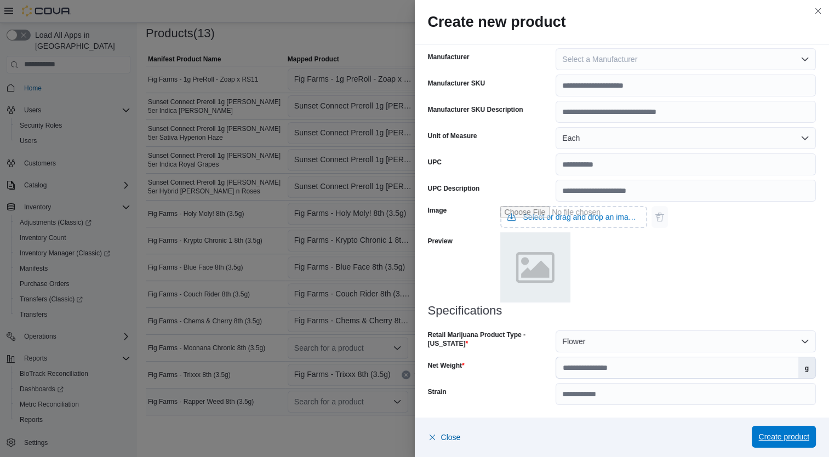
click at [791, 438] on span "Create product" at bounding box center [783, 436] width 51 height 11
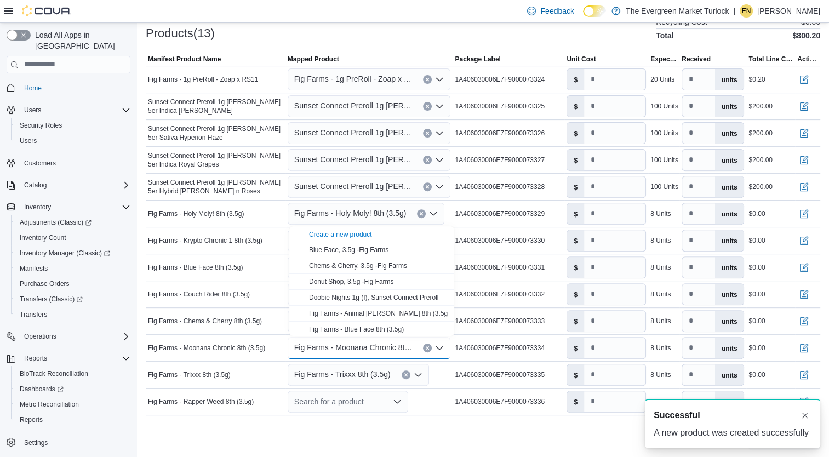
scroll to position [0, 0]
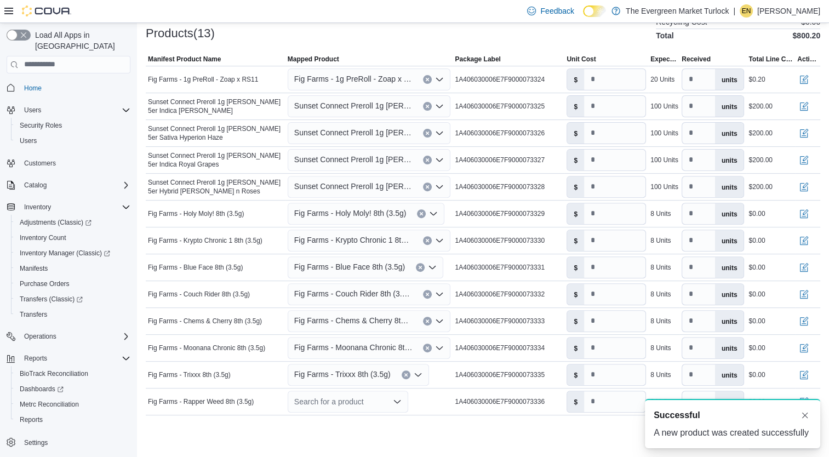
click at [349, 403] on div "Search for a product" at bounding box center [348, 402] width 121 height 22
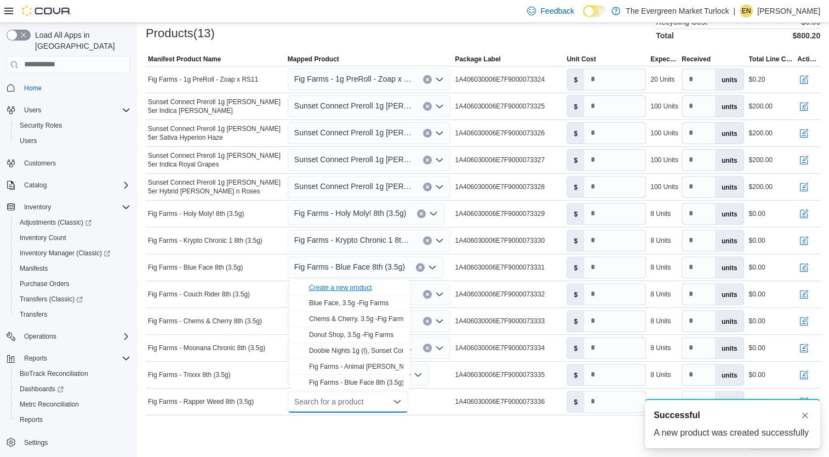
click at [358, 289] on div "Create a new product" at bounding box center [340, 287] width 63 height 9
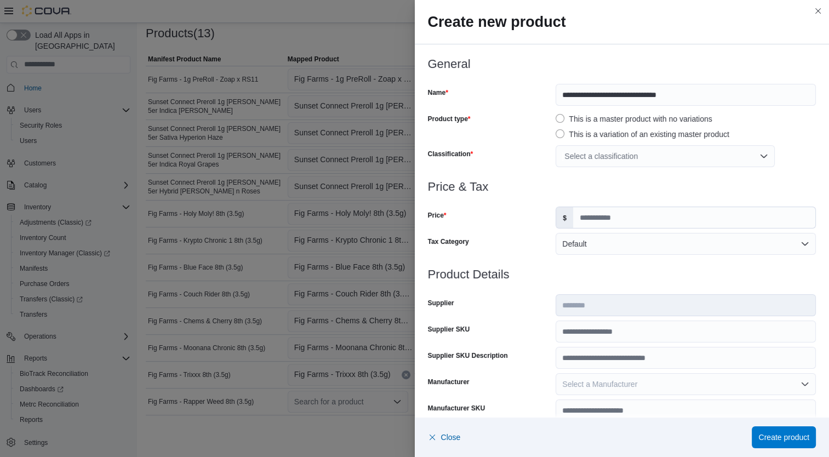
click at [600, 151] on div "Select a classification" at bounding box center [665, 156] width 219 height 22
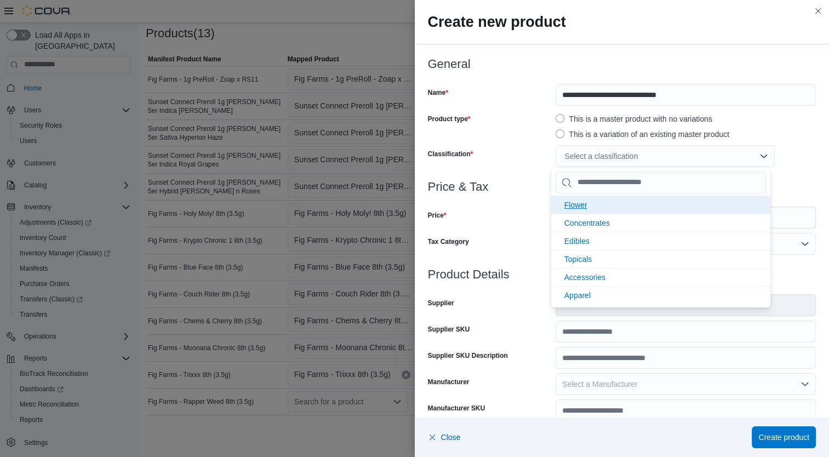
click at [603, 205] on li "Flower" at bounding box center [660, 205] width 219 height 18
click at [495, 218] on div "Price" at bounding box center [490, 218] width 124 height 22
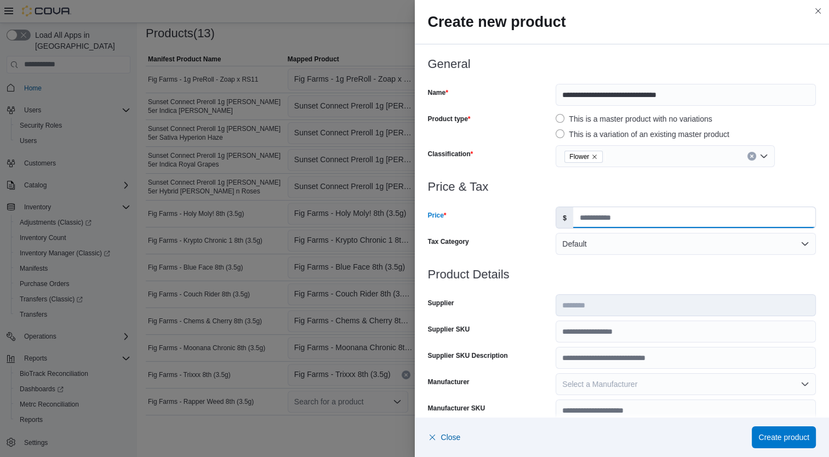
click at [584, 216] on input "Price" at bounding box center [694, 217] width 242 height 21
type input "**"
type input "***"
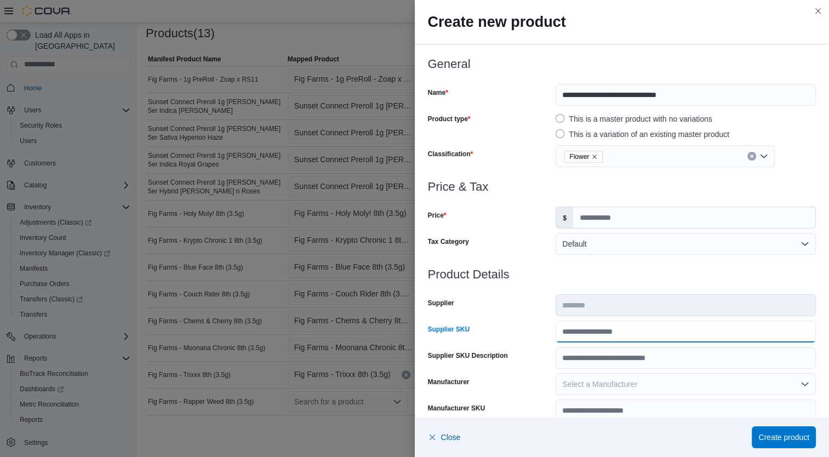
click at [601, 329] on input "Supplier SKU" at bounding box center [686, 332] width 260 height 22
type input "**********"
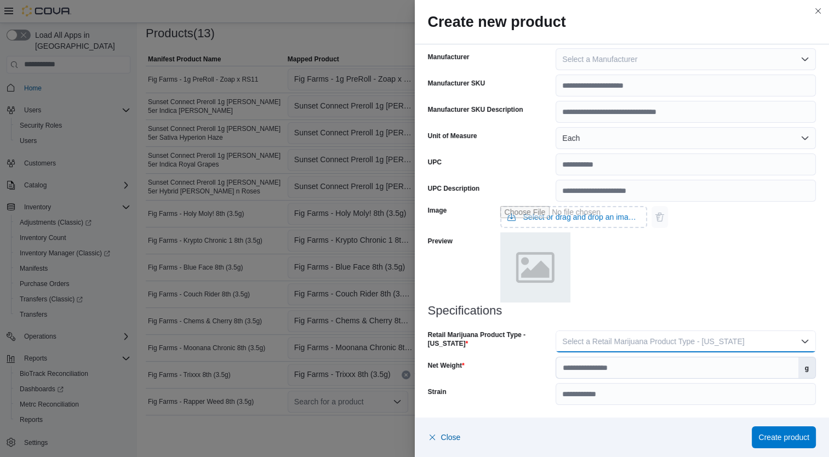
click at [719, 341] on span "Select a Retail Marijuana Product Type - [US_STATE]" at bounding box center [653, 341] width 182 height 9
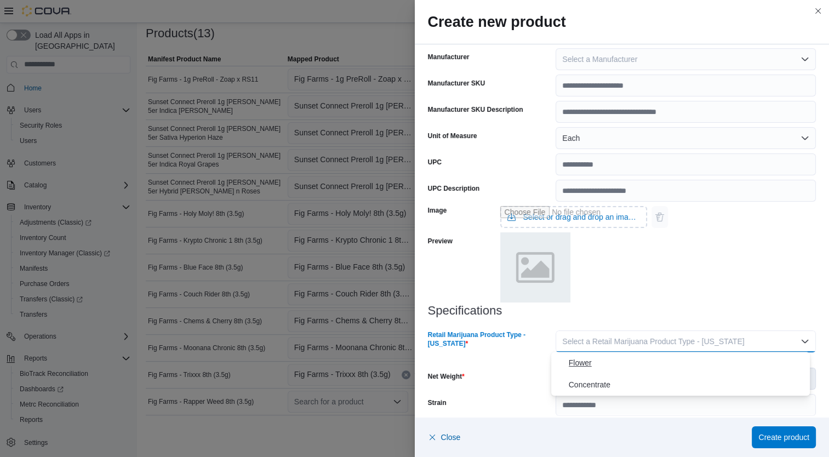
click at [643, 367] on span "Flower" at bounding box center [687, 362] width 237 height 13
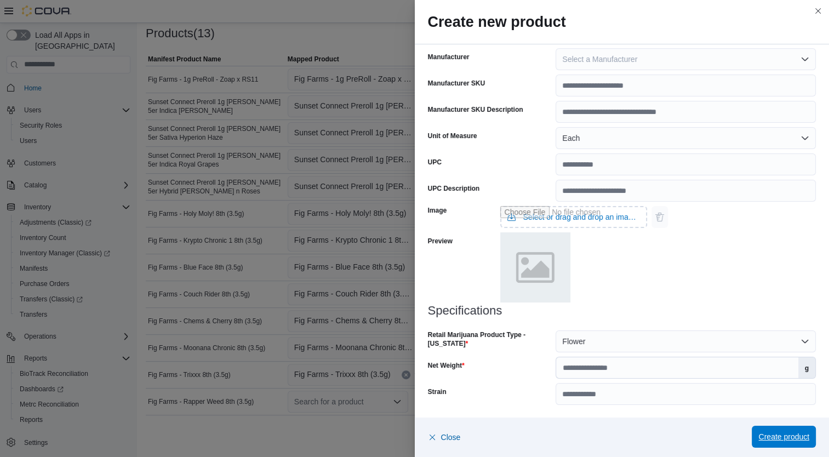
click at [789, 436] on span "Create product" at bounding box center [783, 436] width 51 height 11
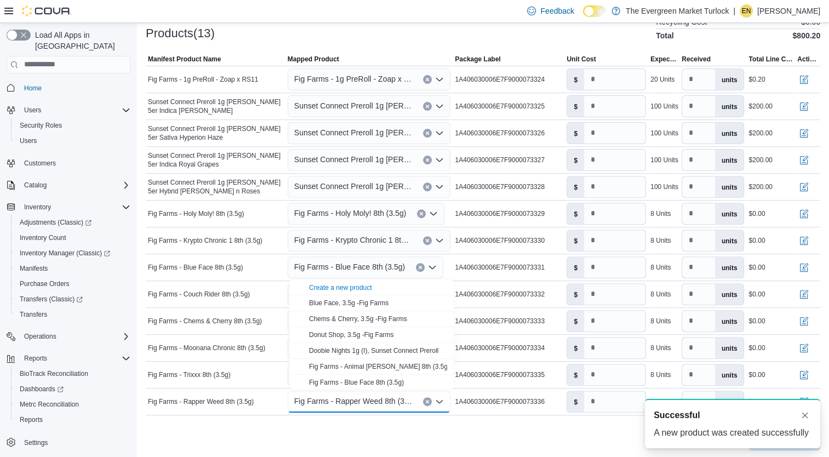
scroll to position [0, 0]
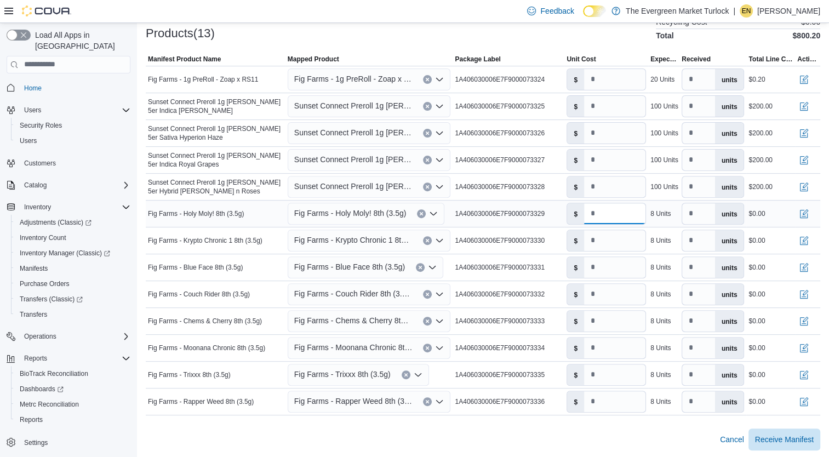
click at [627, 216] on input "number" at bounding box center [614, 213] width 61 height 21
type input "**"
click at [607, 244] on input "number" at bounding box center [614, 240] width 61 height 21
type input "**"
click at [609, 271] on input "number" at bounding box center [614, 267] width 61 height 21
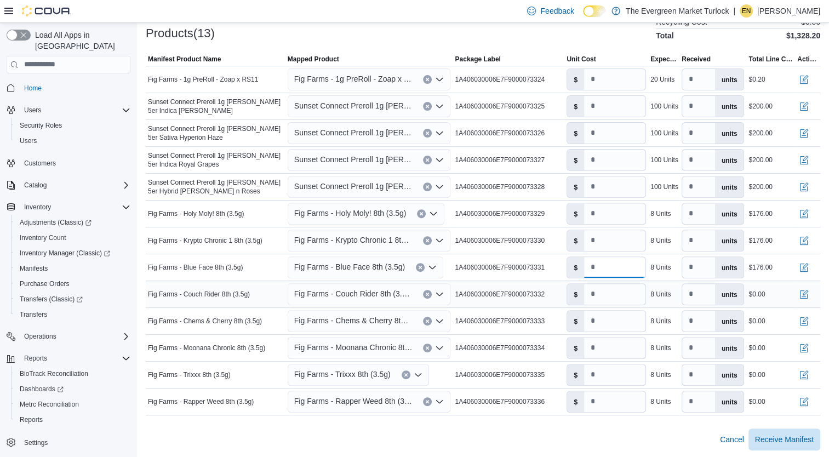
type input "**"
click at [606, 295] on input "number" at bounding box center [614, 294] width 61 height 21
type input "**"
click at [607, 323] on input "number" at bounding box center [614, 321] width 61 height 21
type input "**"
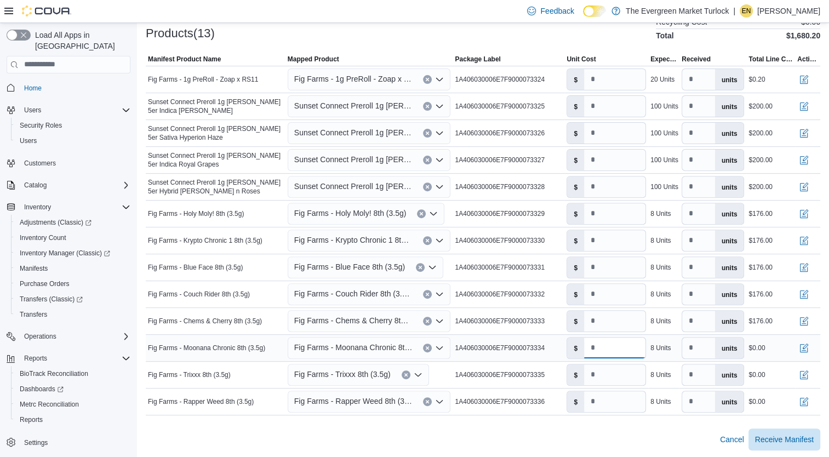
click at [607, 351] on input "number" at bounding box center [614, 348] width 61 height 21
type input "**"
click at [604, 376] on input "number" at bounding box center [614, 374] width 61 height 21
type input "**"
click at [607, 399] on input "number" at bounding box center [614, 401] width 61 height 21
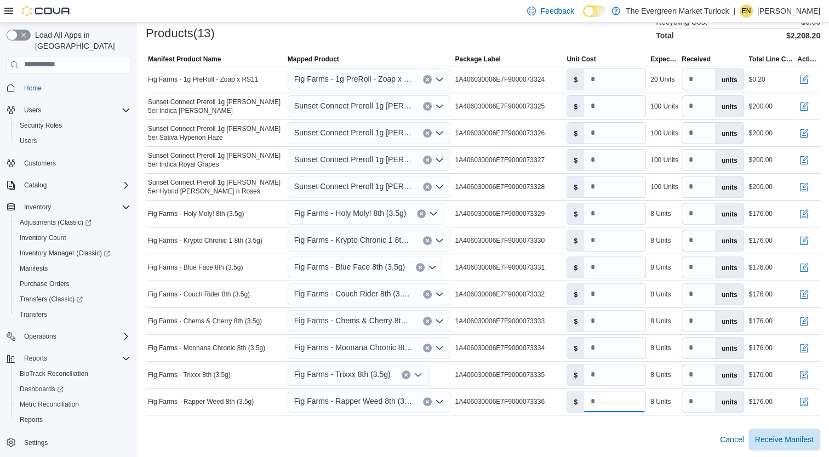
type input "**"
click at [642, 422] on div at bounding box center [483, 421] width 675 height 13
click at [612, 111] on input "*" at bounding box center [614, 106] width 61 height 21
click at [612, 111] on input "**" at bounding box center [614, 106] width 61 height 21
drag, startPoint x: 581, startPoint y: 112, endPoint x: 552, endPoint y: 114, distance: 29.7
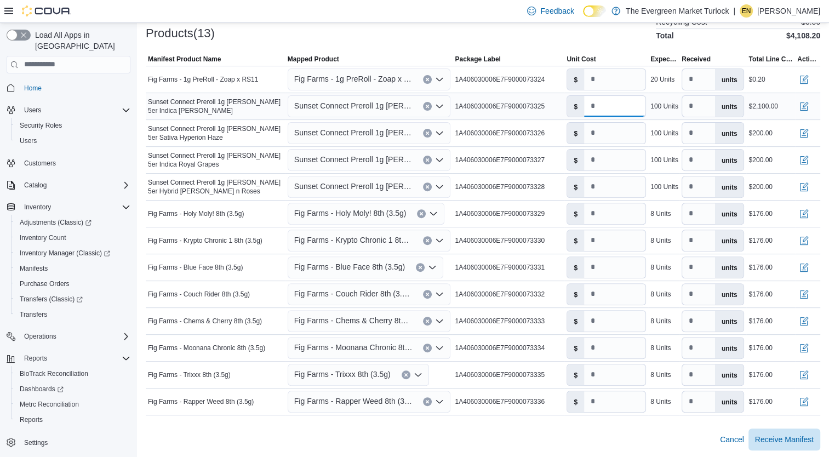
click at [552, 114] on tr "Manifest Product Name Sunset Connect Preroll 1g [PERSON_NAME] 5er Indica [PERSO…" at bounding box center [483, 106] width 675 height 27
type input "***"
click at [793, 438] on span "Receive Manifest" at bounding box center [784, 438] width 59 height 11
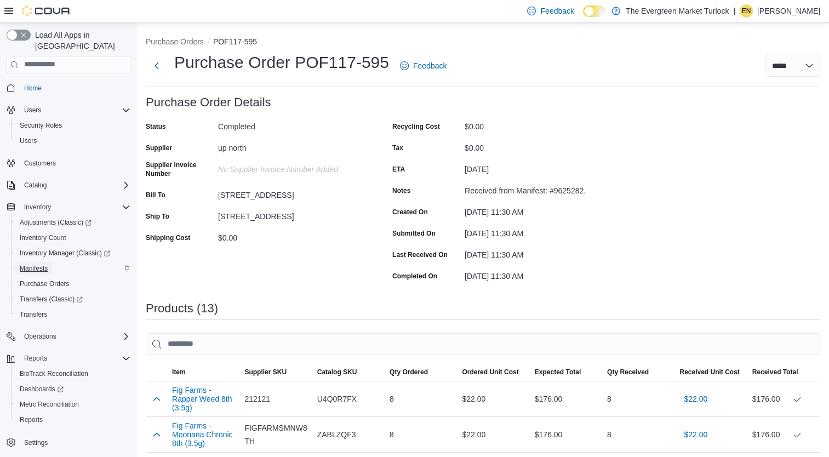
click at [34, 264] on span "Manifests" at bounding box center [34, 268] width 28 height 9
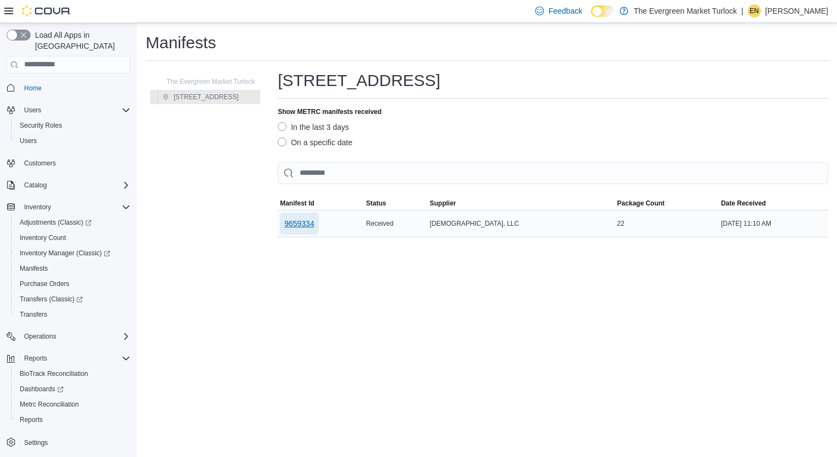
click at [293, 216] on span "9659334" at bounding box center [299, 224] width 30 height 22
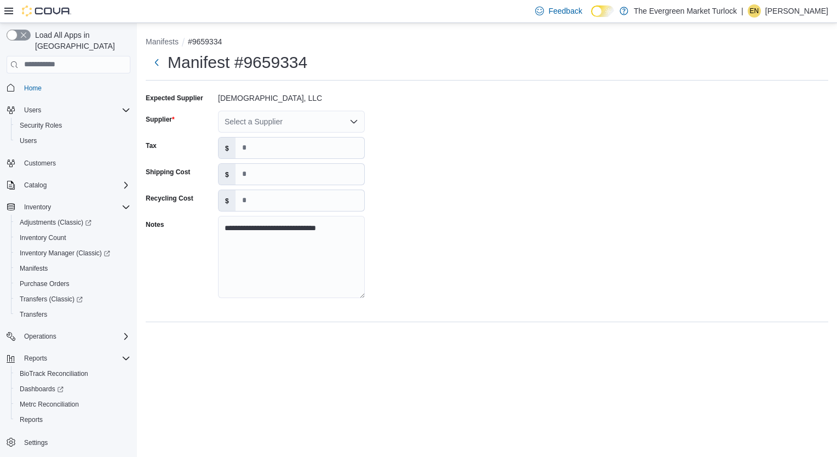
click at [314, 125] on div "Select a Supplier" at bounding box center [291, 122] width 147 height 22
type input "****"
click at [313, 136] on span "[PERSON_NAME]" at bounding box center [298, 140] width 121 height 11
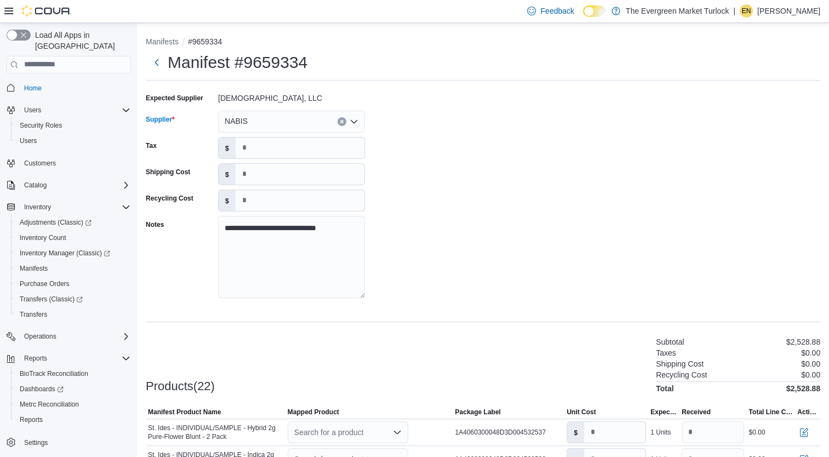
click at [420, 176] on div "**********" at bounding box center [483, 198] width 675 height 219
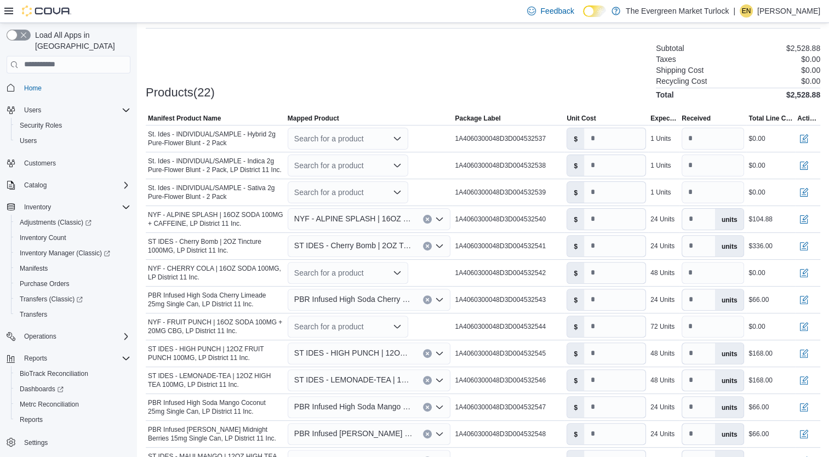
scroll to position [309, 0]
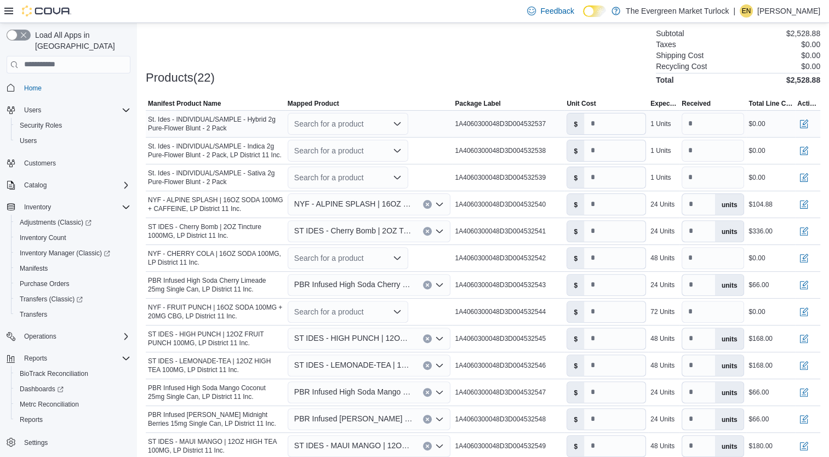
click at [329, 119] on div "Search for a product" at bounding box center [348, 124] width 121 height 22
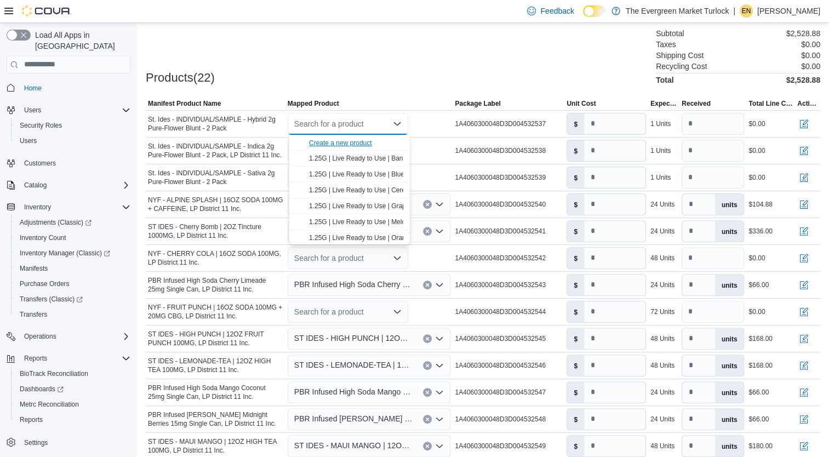
click at [344, 144] on div "Create a new product" at bounding box center [340, 143] width 63 height 9
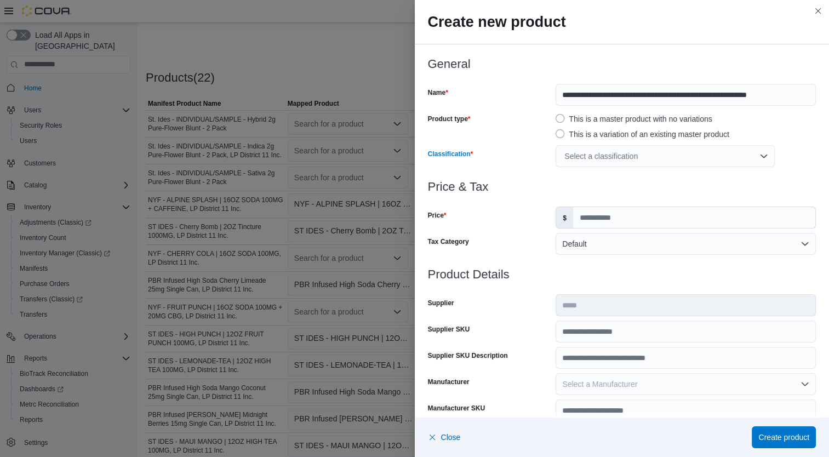
click at [586, 152] on div "Select a classification" at bounding box center [665, 156] width 219 height 22
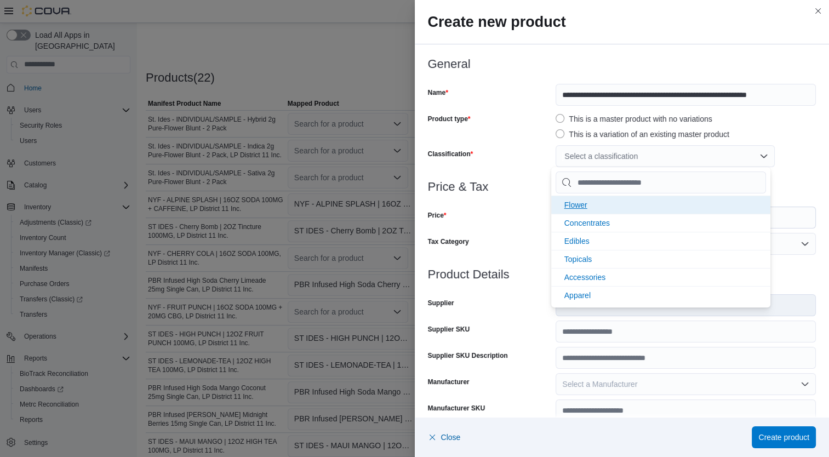
click at [595, 203] on li "Flower" at bounding box center [660, 205] width 219 height 18
click at [517, 209] on div "Price" at bounding box center [490, 218] width 124 height 22
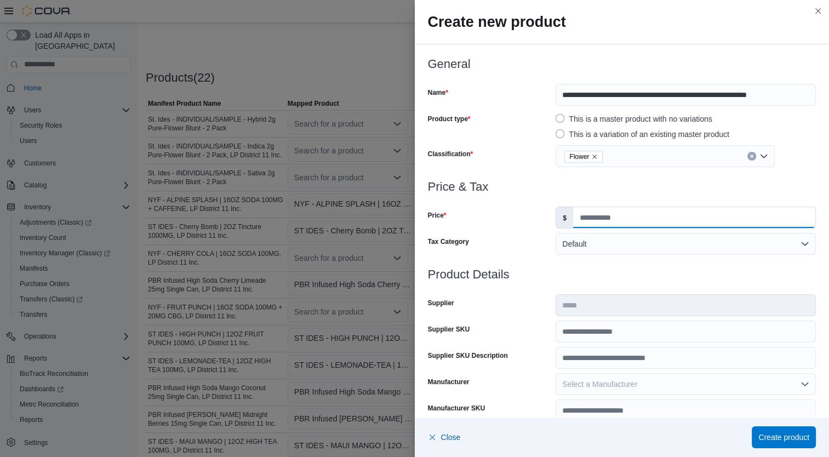
click at [584, 222] on input "Price" at bounding box center [694, 217] width 242 height 21
type input "**"
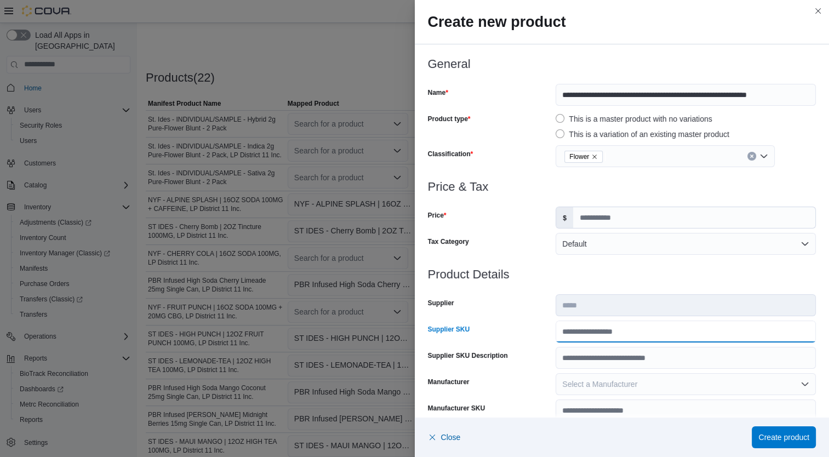
click at [619, 332] on input "Supplier SKU" at bounding box center [686, 332] width 260 height 22
type input "**********"
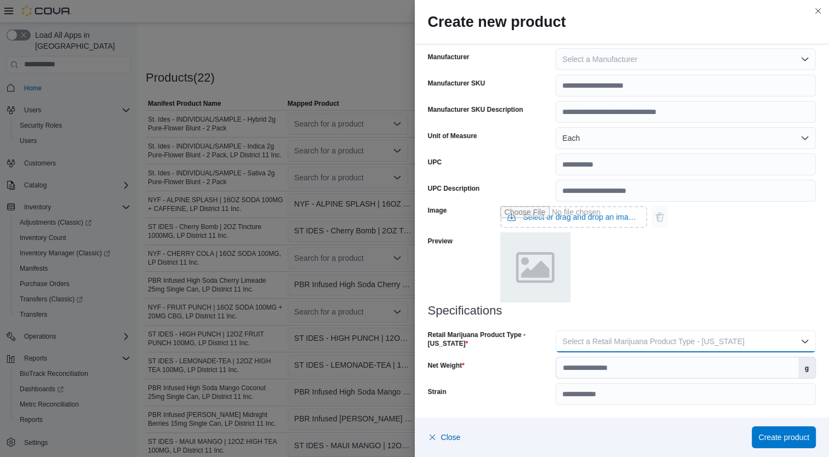
click at [683, 337] on span "Select a Retail Marijuana Product Type - [US_STATE]" at bounding box center [653, 341] width 182 height 9
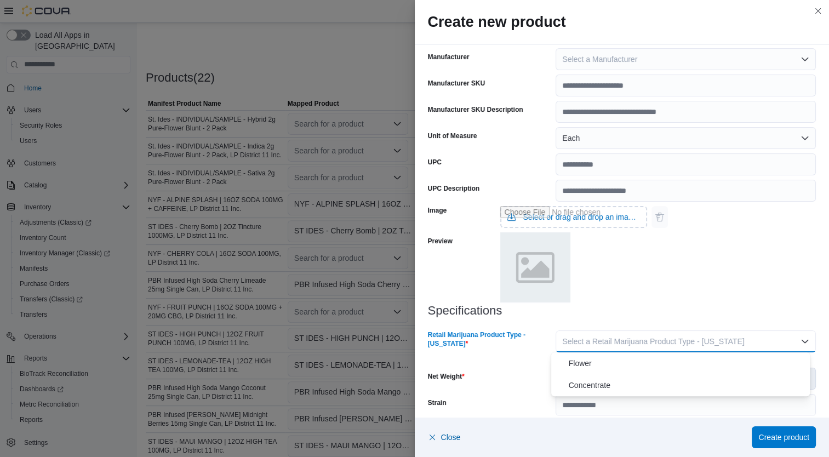
click at [629, 362] on span "Flower" at bounding box center [687, 363] width 237 height 13
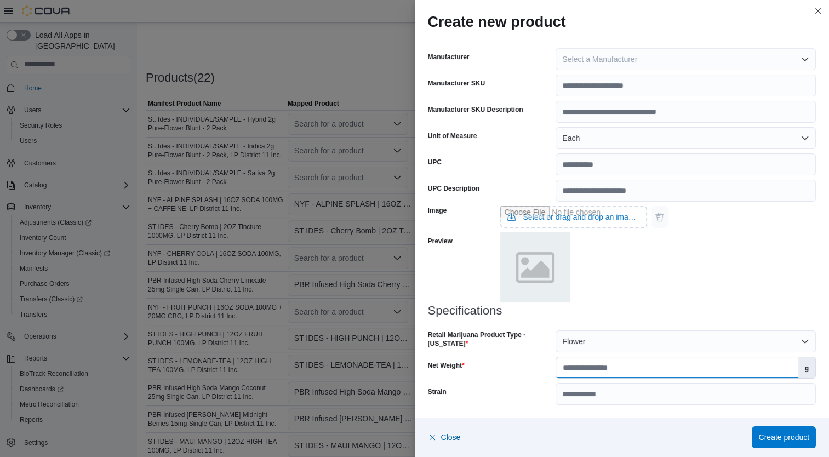
click at [638, 368] on input "Net Weight" at bounding box center [677, 367] width 242 height 21
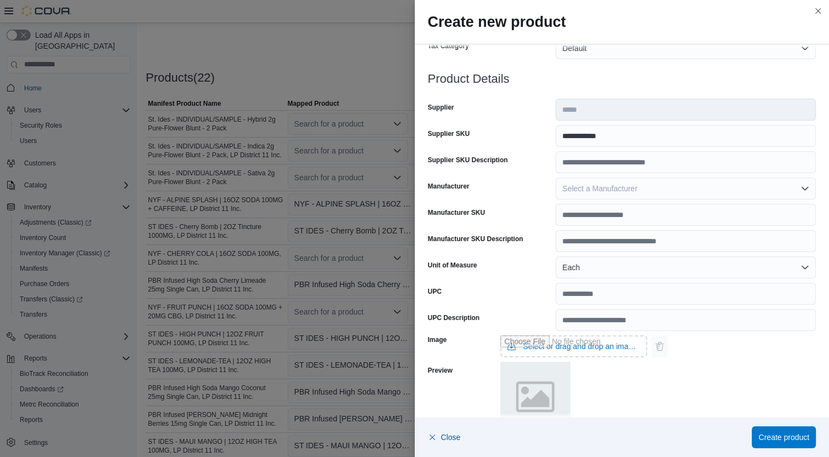
scroll to position [0, 0]
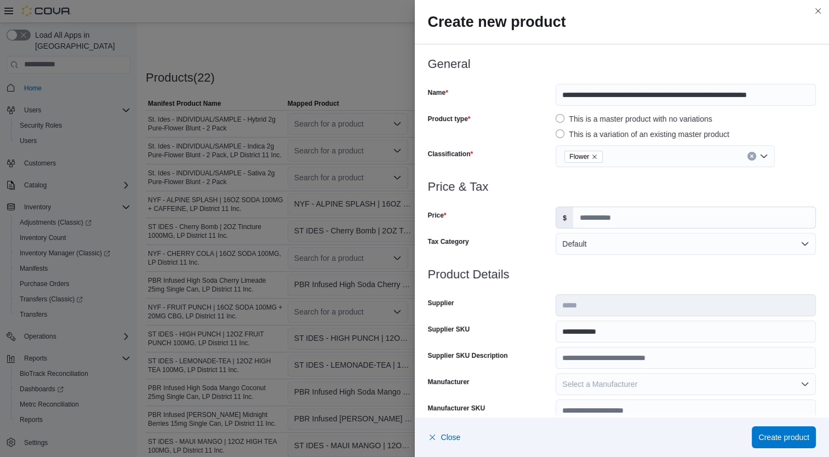
type input "*"
click at [640, 219] on input "**" at bounding box center [694, 217] width 242 height 21
type input "**"
click at [652, 98] on input "**********" at bounding box center [686, 95] width 260 height 22
drag, startPoint x: 665, startPoint y: 96, endPoint x: 592, endPoint y: 91, distance: 73.0
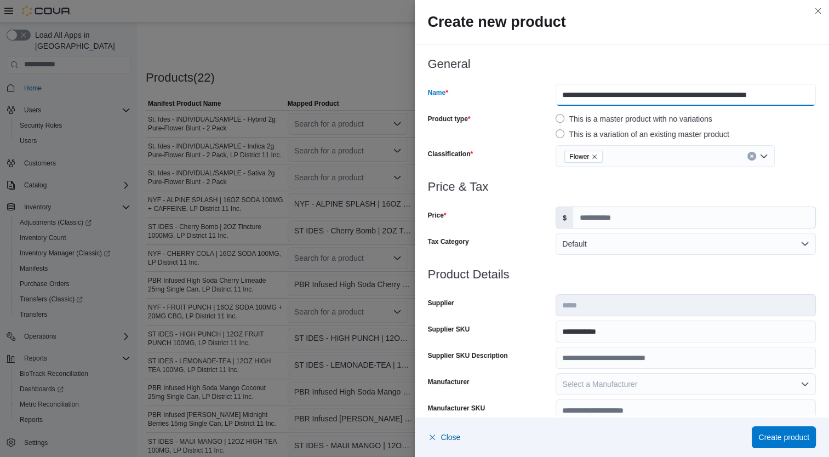
click at [592, 91] on input "**********" at bounding box center [686, 95] width 260 height 22
type input "**********"
click at [796, 436] on span "Create product" at bounding box center [783, 436] width 51 height 11
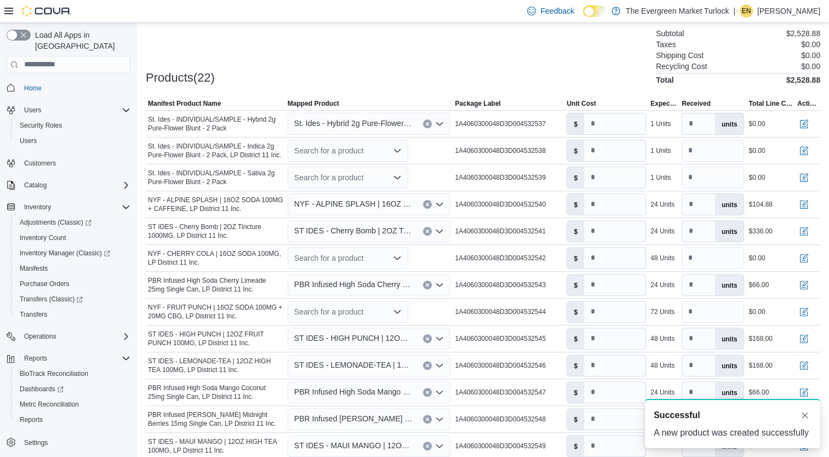
click at [399, 72] on div "Products(22) Subtotal $2,528.88 Taxes $0.00 Shipping Cost $0.00 Recycling Cost …" at bounding box center [483, 56] width 675 height 58
click at [340, 147] on div "Search for a product" at bounding box center [348, 151] width 121 height 22
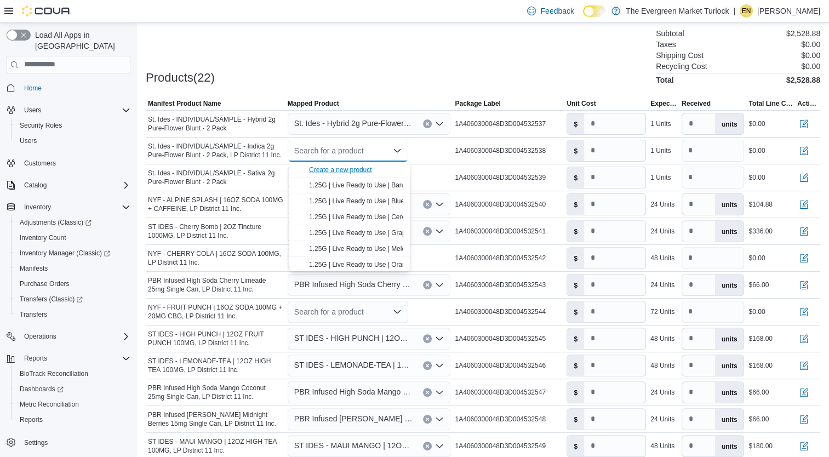
click at [341, 167] on div "Create a new product" at bounding box center [340, 169] width 63 height 9
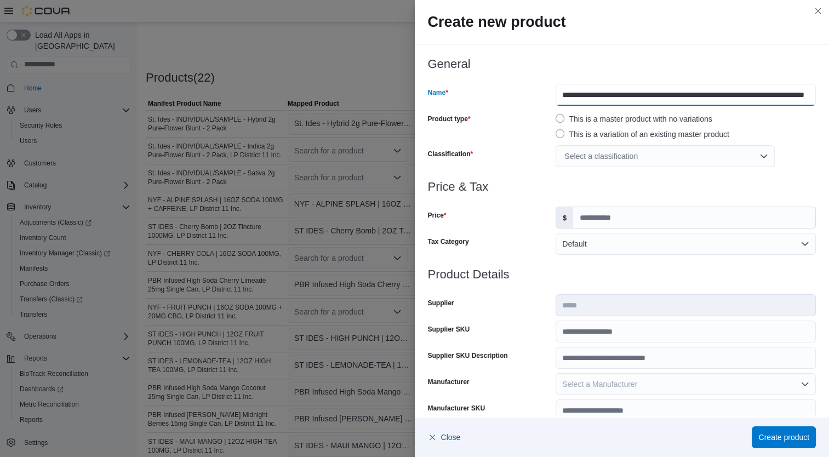
drag, startPoint x: 661, startPoint y: 95, endPoint x: 591, endPoint y: 93, distance: 70.7
click at [591, 93] on input "**********" at bounding box center [686, 95] width 260 height 22
type input "**********"
click at [619, 157] on div "Select a classification" at bounding box center [665, 156] width 219 height 22
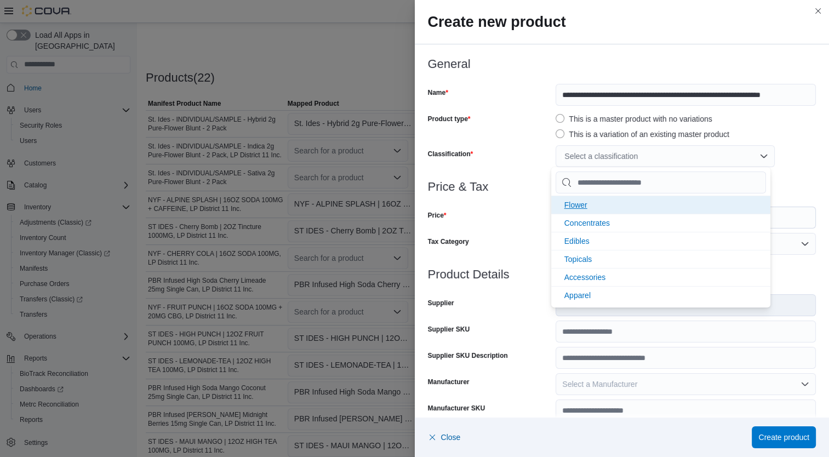
click at [612, 203] on li "Flower" at bounding box center [660, 205] width 219 height 18
click at [493, 207] on div "Price" at bounding box center [490, 218] width 124 height 22
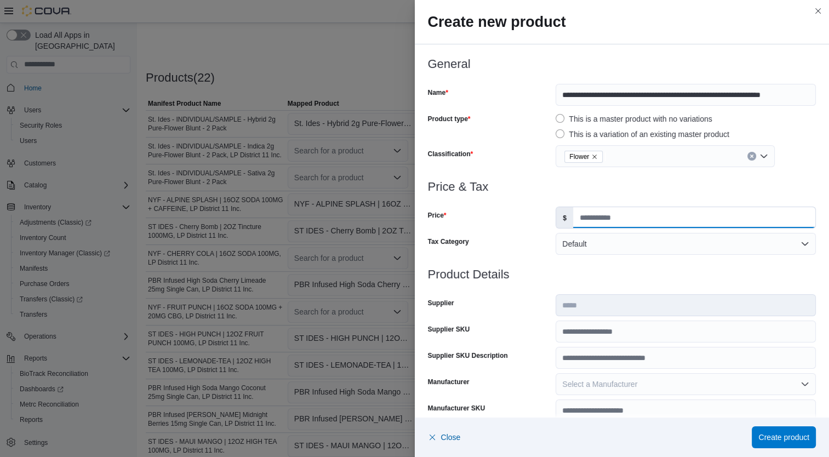
click at [642, 224] on input "Price" at bounding box center [694, 217] width 242 height 21
type input "**"
type input "*"
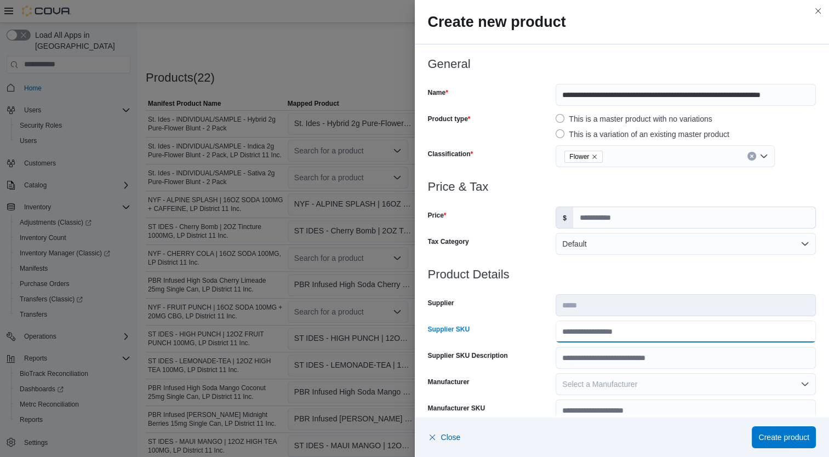
click at [617, 328] on input "Supplier SKU" at bounding box center [686, 332] width 260 height 22
type input "**********"
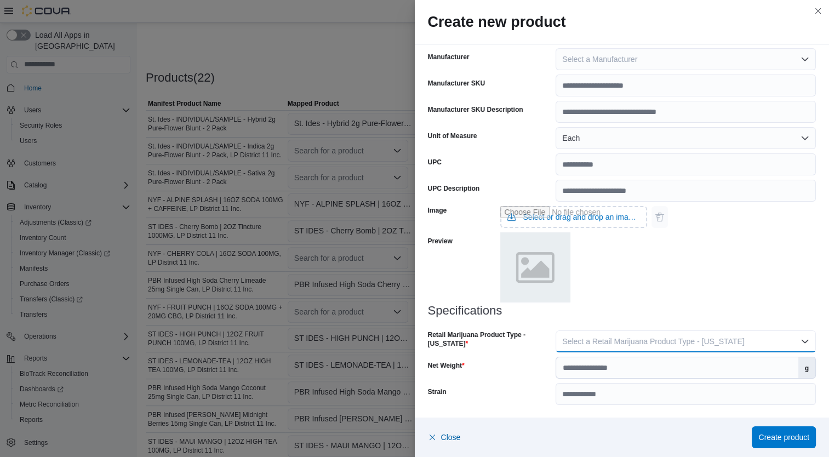
click at [684, 344] on span "Select a Retail Marijuana Product Type - [US_STATE]" at bounding box center [653, 341] width 182 height 9
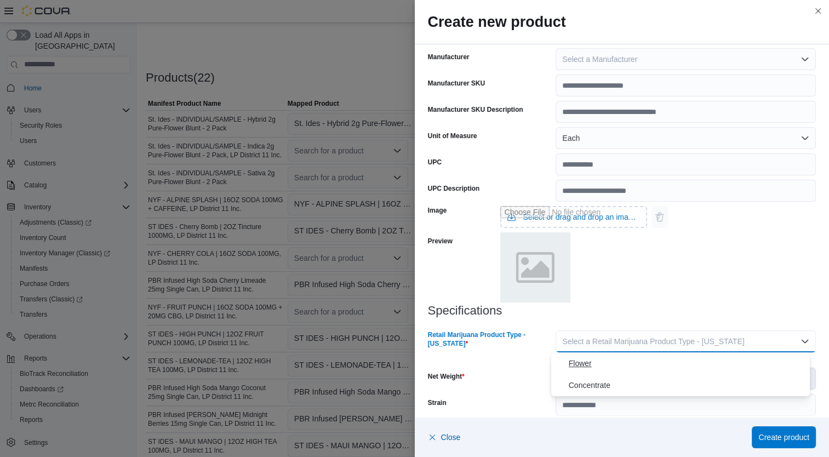
click at [627, 367] on span "Flower" at bounding box center [687, 363] width 237 height 13
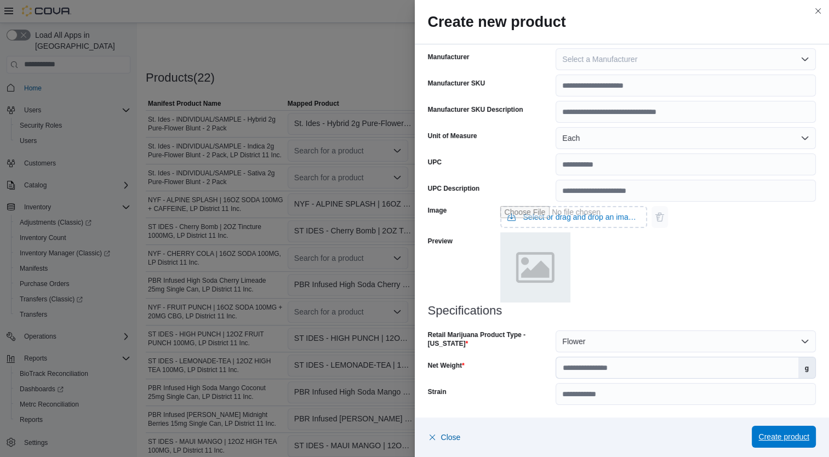
click at [789, 438] on span "Create product" at bounding box center [783, 436] width 51 height 11
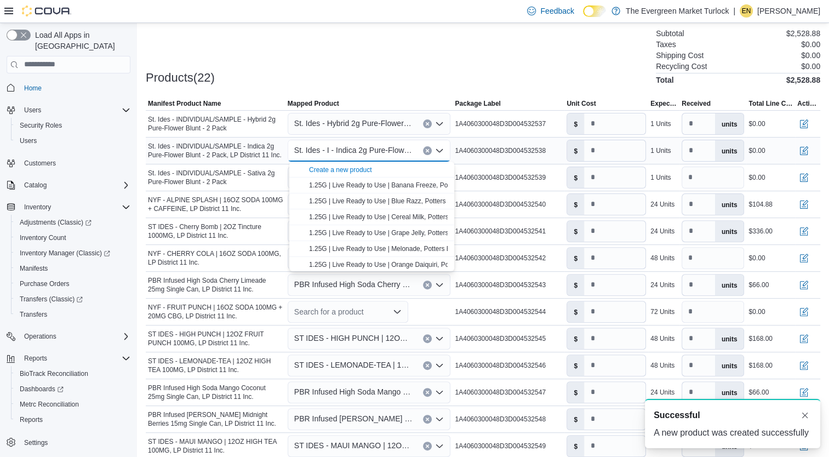
scroll to position [0, 0]
click at [354, 85] on div at bounding box center [483, 90] width 675 height 13
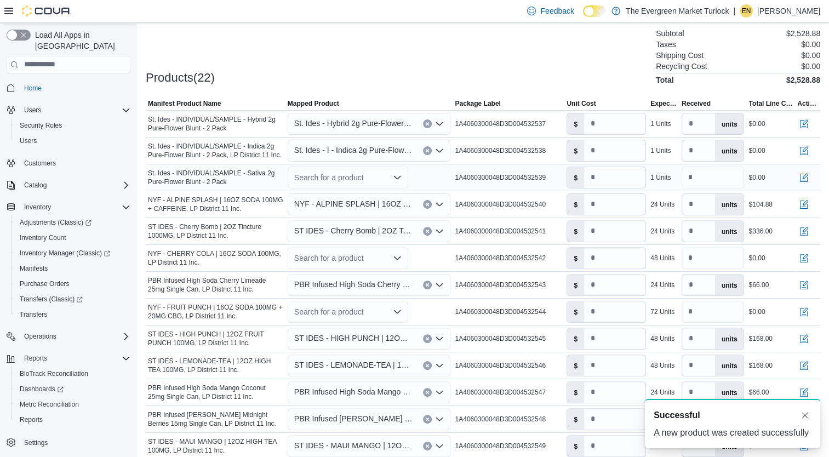
click at [353, 177] on div "Search for a product" at bounding box center [348, 178] width 121 height 22
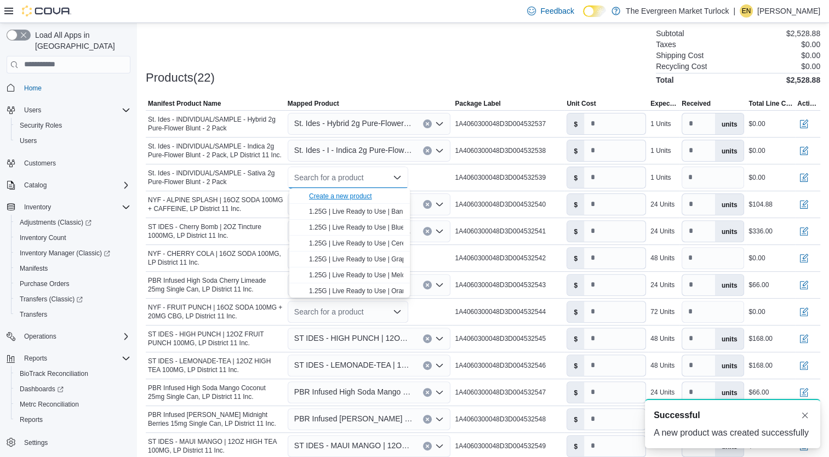
click at [353, 198] on div "Create a new product" at bounding box center [340, 196] width 63 height 9
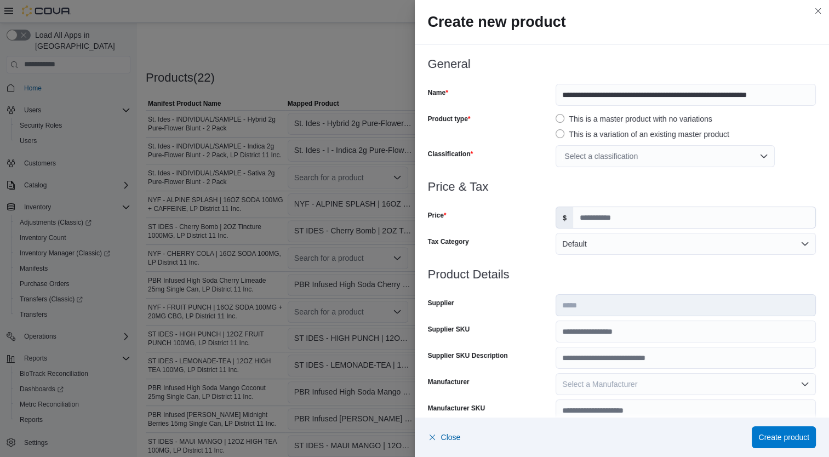
click at [612, 155] on div "Select a classification" at bounding box center [665, 156] width 219 height 22
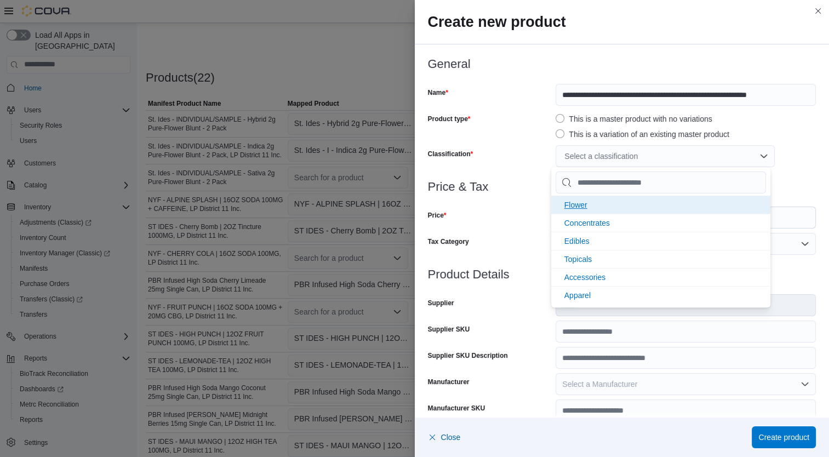
click at [612, 201] on li "Flower" at bounding box center [660, 205] width 219 height 18
click at [487, 230] on div "Price & Tax Price $ Tax Category Default" at bounding box center [622, 224] width 389 height 88
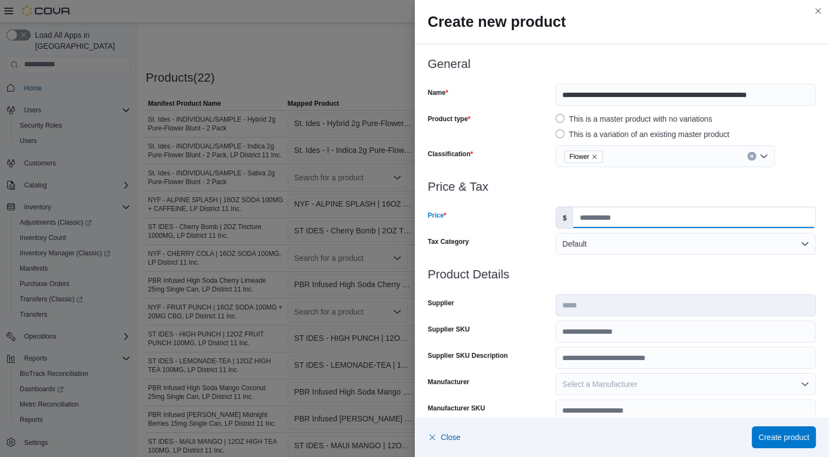
click at [605, 214] on input "Price" at bounding box center [694, 217] width 242 height 21
type input "**"
type input "*"
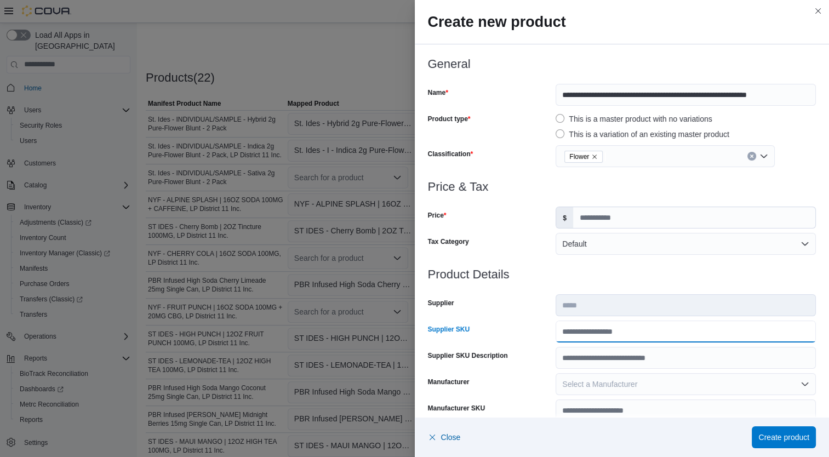
click at [603, 332] on input "Supplier SKU" at bounding box center [686, 332] width 260 height 22
type input "**********"
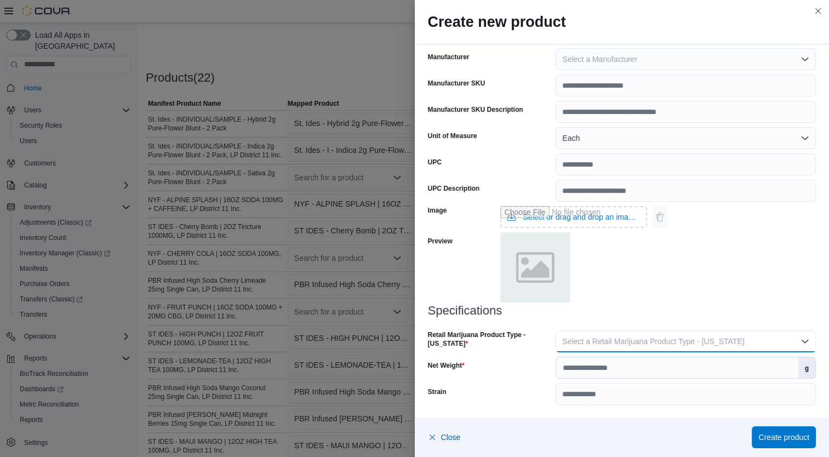
click at [707, 339] on span "Select a Retail Marijuana Product Type - [US_STATE]" at bounding box center [653, 341] width 182 height 9
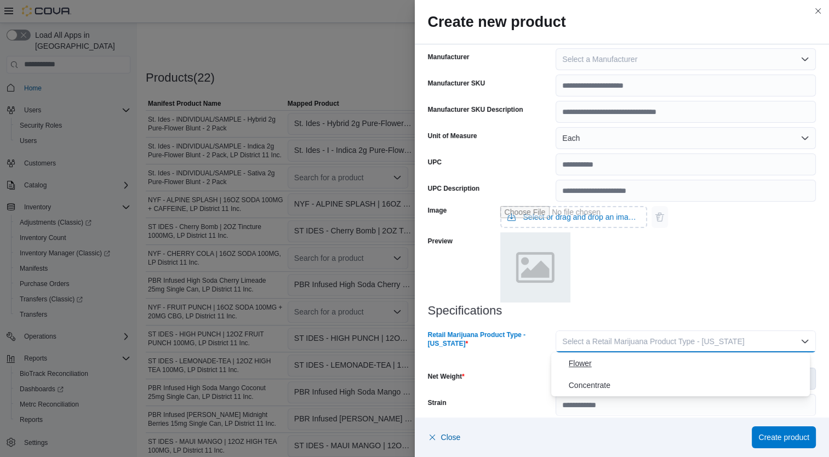
click at [628, 364] on span "Flower" at bounding box center [687, 363] width 237 height 13
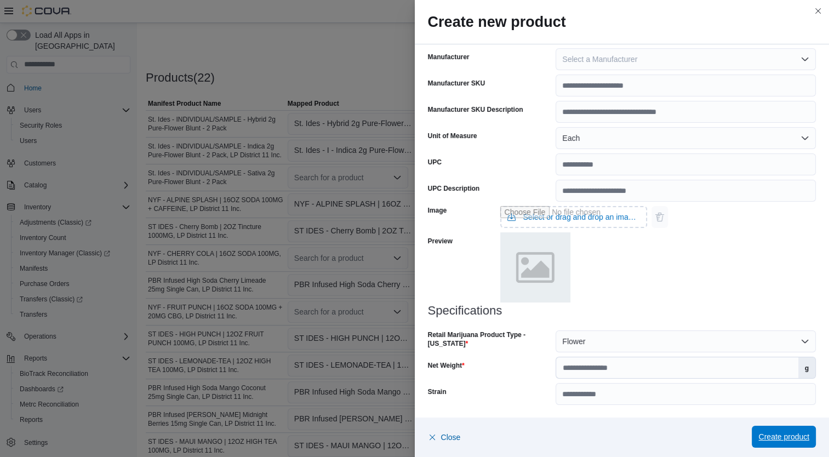
click at [799, 446] on span "Create product" at bounding box center [783, 437] width 51 height 22
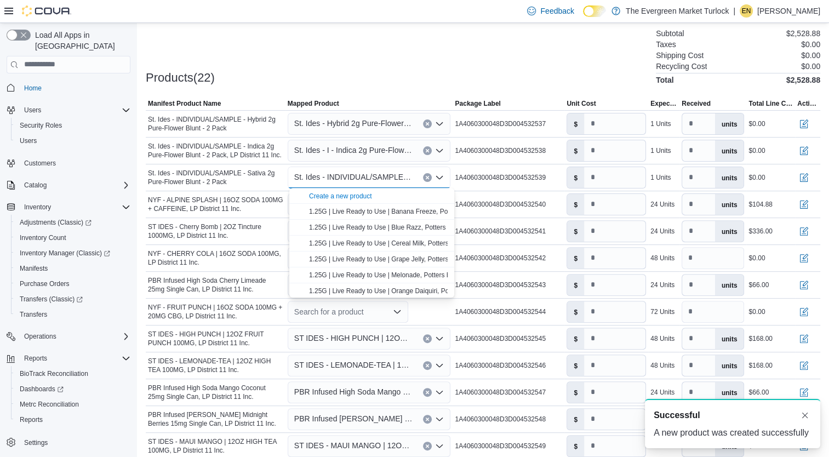
scroll to position [0, 0]
click at [513, 57] on div "Products(22) Subtotal $2,528.88 Taxes $0.00 Shipping Cost $0.00 Recycling Cost …" at bounding box center [483, 56] width 675 height 58
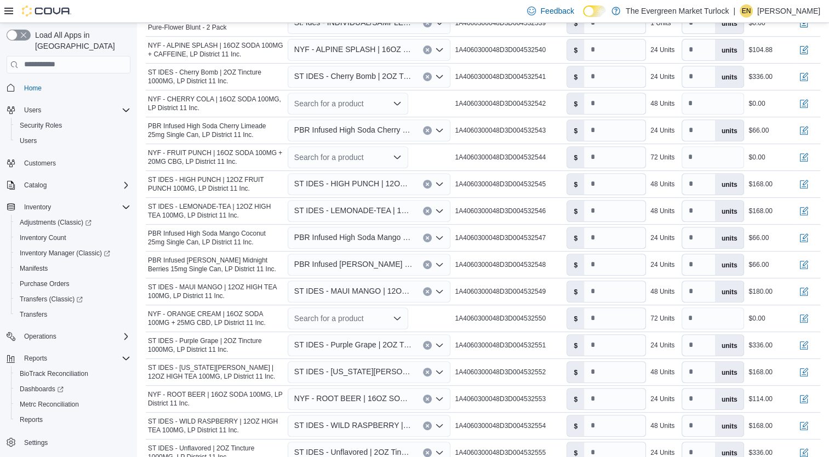
scroll to position [462, 0]
click at [361, 99] on div "Search for a product" at bounding box center [348, 104] width 121 height 22
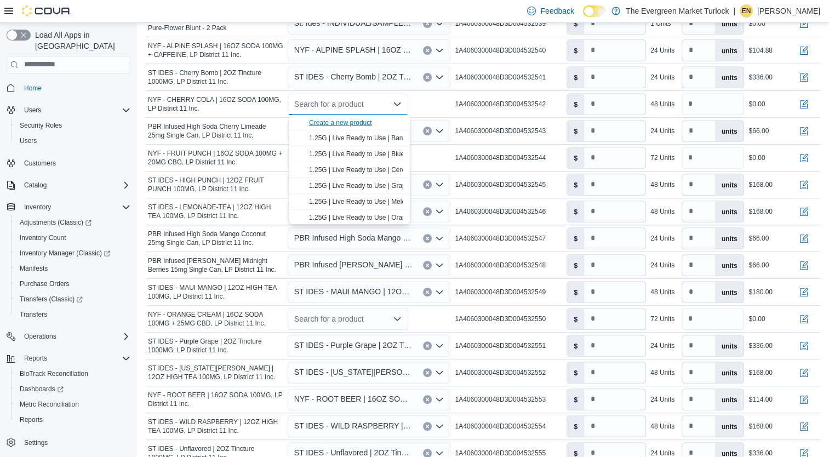
click at [355, 122] on div "Create a new product" at bounding box center [340, 122] width 63 height 9
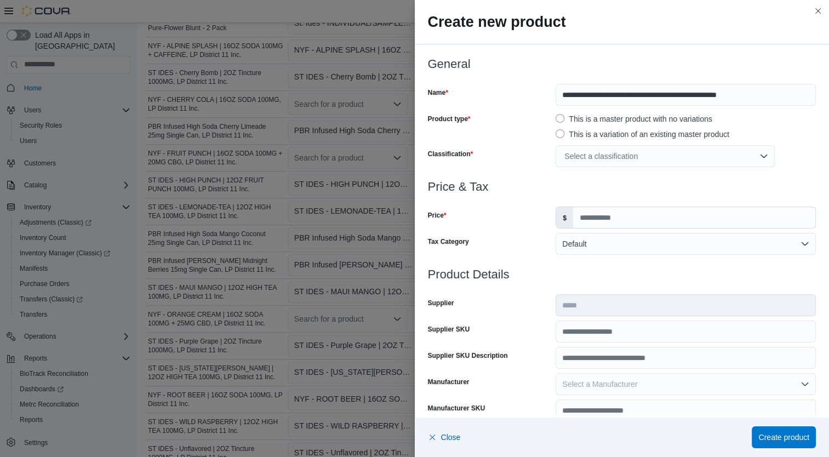
click at [612, 158] on div "Select a classification" at bounding box center [665, 156] width 219 height 22
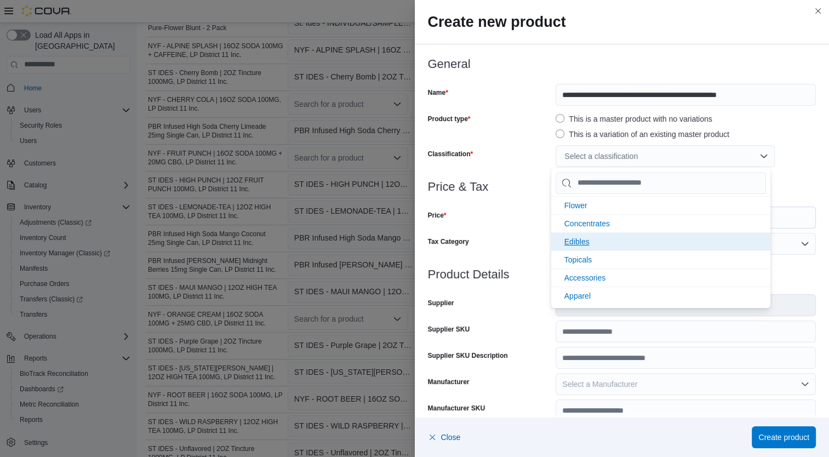
click at [595, 233] on li "Edibles" at bounding box center [660, 241] width 219 height 18
click at [513, 245] on div "Tax Category" at bounding box center [490, 244] width 124 height 22
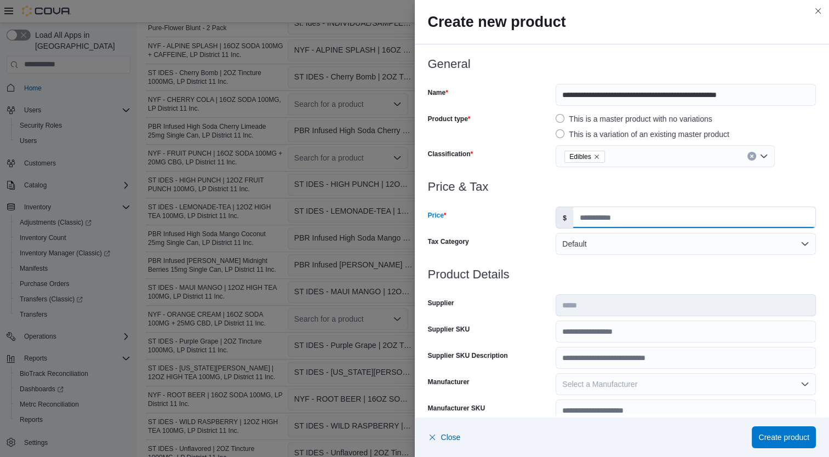
click at [603, 220] on input "Price" at bounding box center [694, 217] width 242 height 21
type input "*"
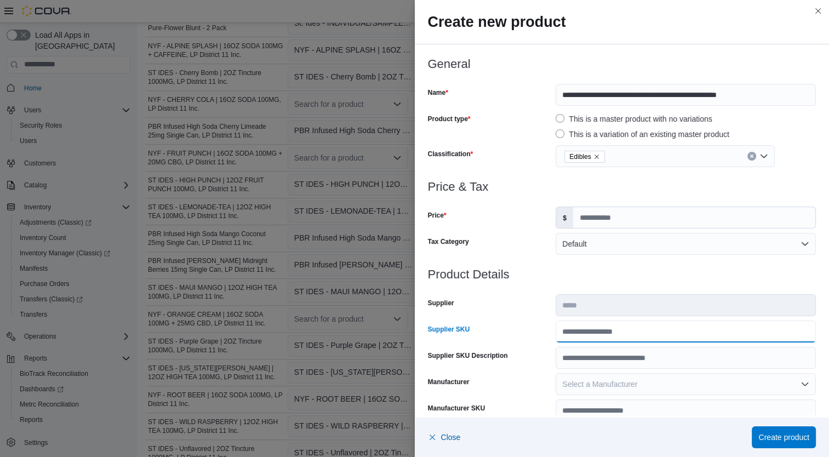
click at [633, 334] on input "Supplier SKU" at bounding box center [686, 332] width 260 height 22
type input "**********"
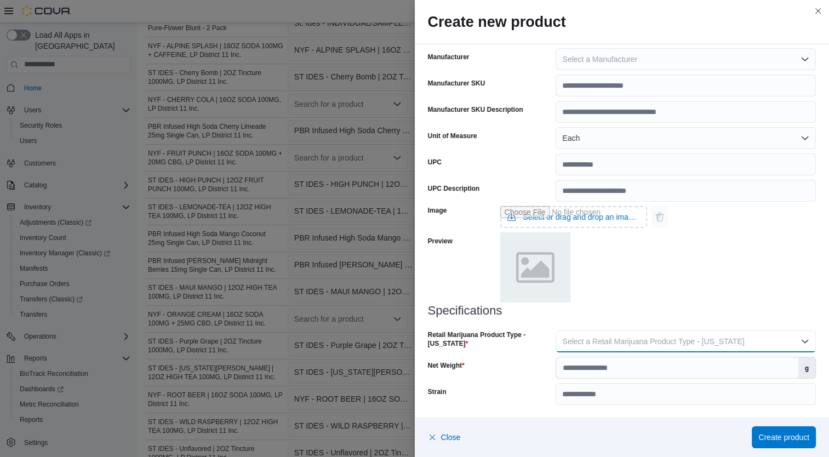
click at [712, 341] on span "Select a Retail Marijuana Product Type - [US_STATE]" at bounding box center [653, 341] width 182 height 9
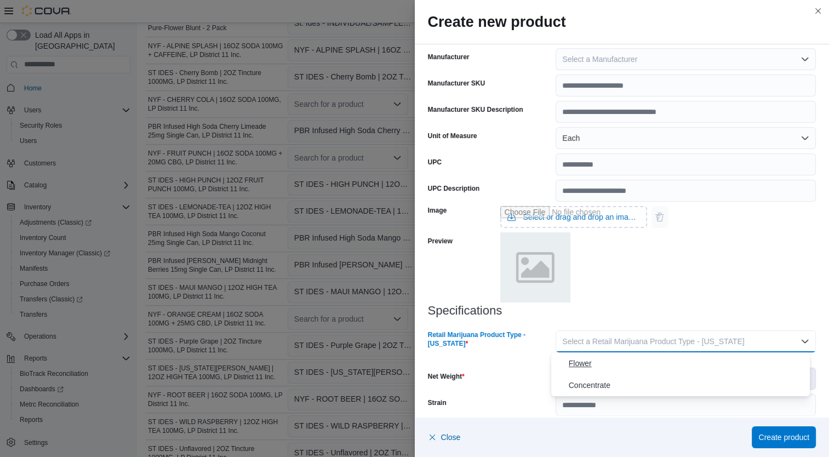
click at [633, 363] on span "Flower" at bounding box center [687, 363] width 237 height 13
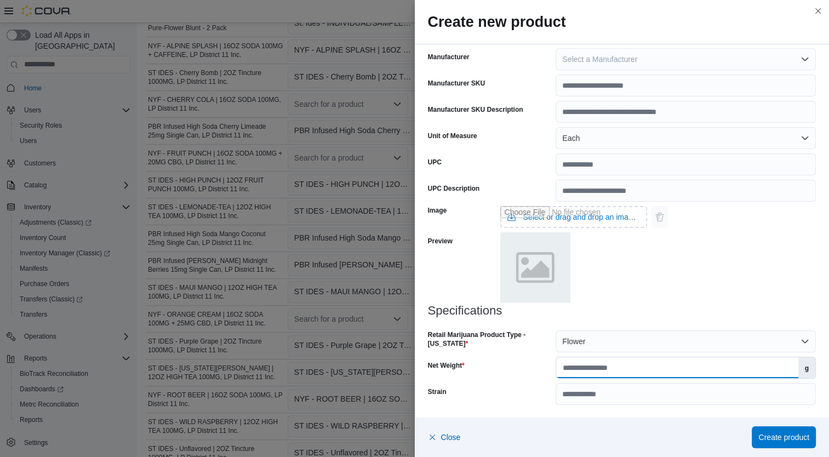
click at [666, 366] on input "Net Weight" at bounding box center [677, 367] width 242 height 21
type input "**"
click at [789, 450] on div "Close Create product" at bounding box center [622, 437] width 415 height 39
click at [789, 435] on span "Create product" at bounding box center [783, 436] width 51 height 11
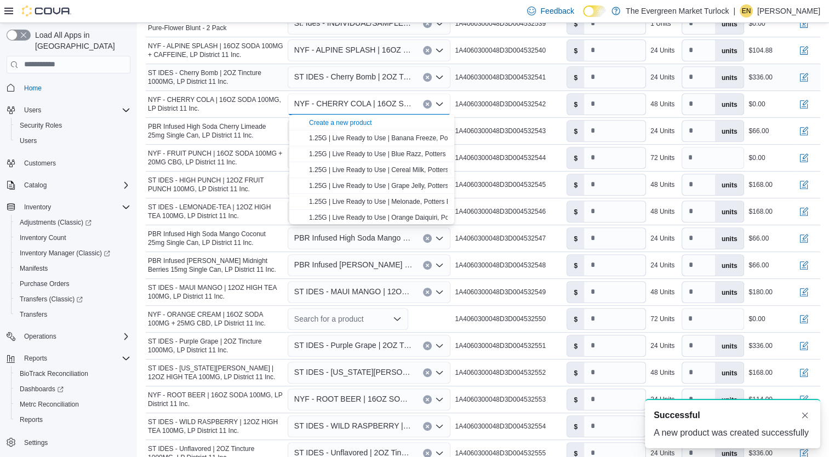
scroll to position [0, 0]
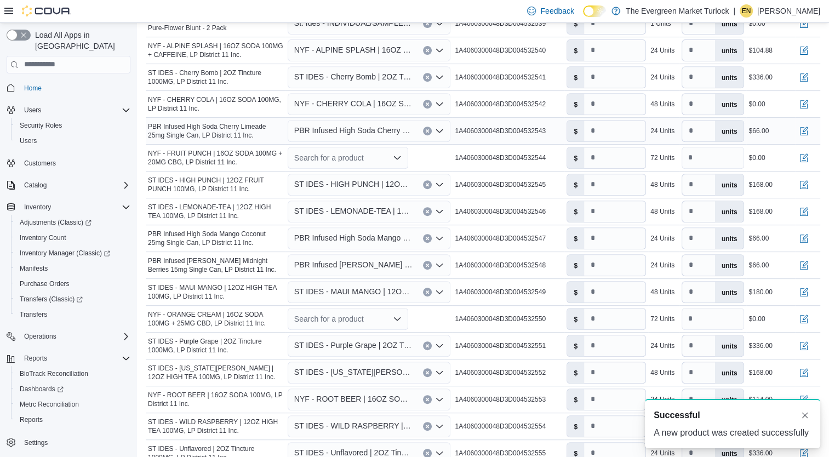
click at [489, 133] on span "1A4060300048D3D004532543" at bounding box center [500, 131] width 91 height 9
click at [329, 156] on div "Search for a product" at bounding box center [348, 158] width 121 height 22
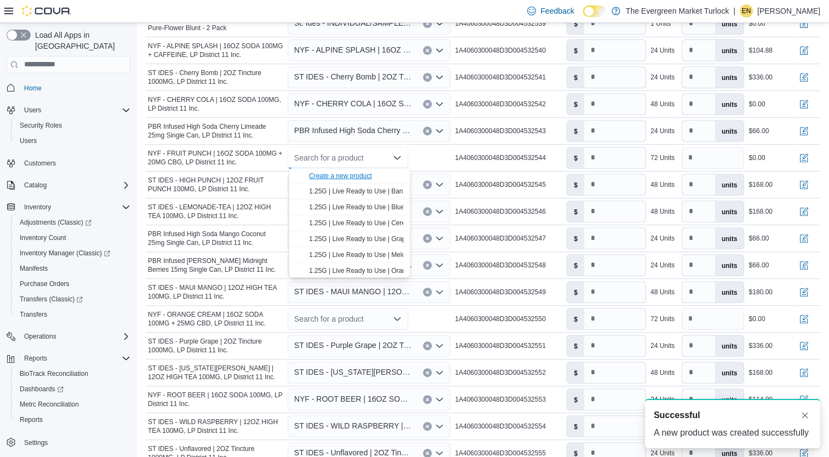
click at [335, 177] on div "Create a new product" at bounding box center [340, 176] width 63 height 9
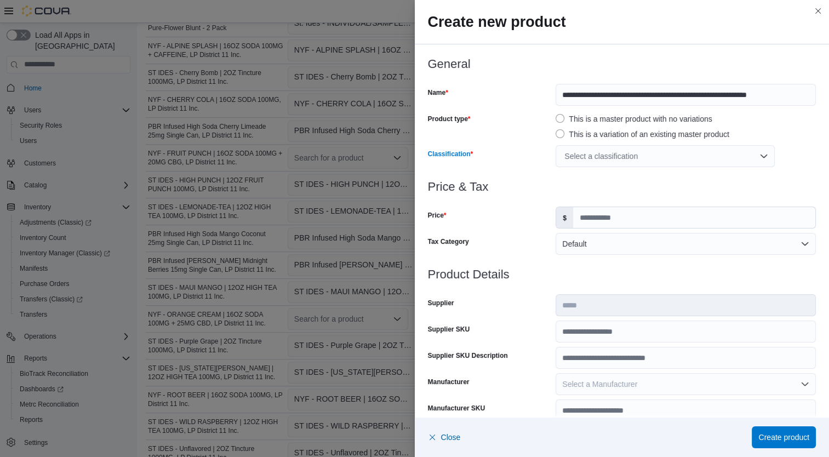
click at [605, 162] on div "Select a classification" at bounding box center [665, 156] width 219 height 22
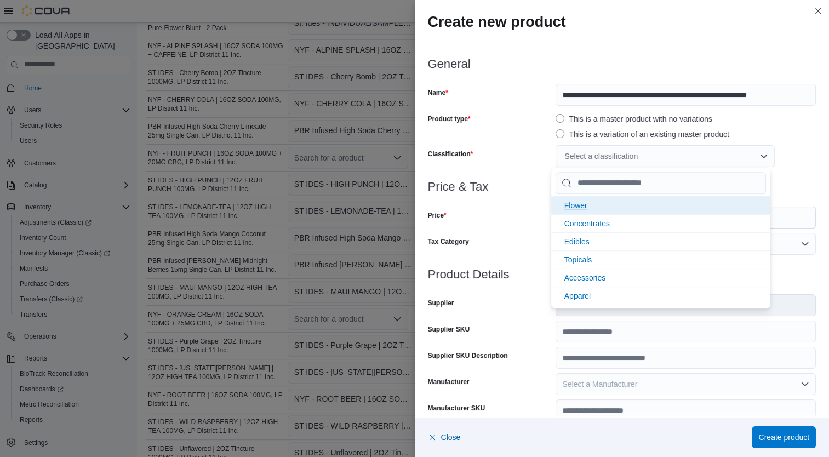
click at [590, 207] on li "Flower" at bounding box center [660, 205] width 219 height 18
click at [502, 209] on div "Price" at bounding box center [490, 218] width 124 height 22
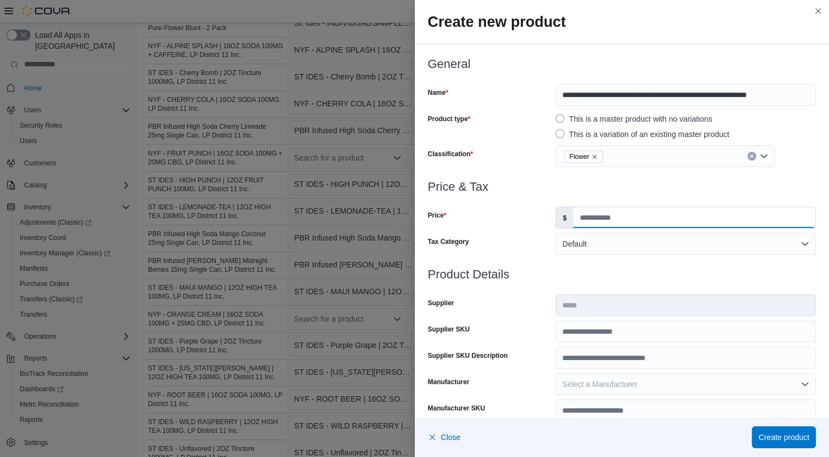
click at [607, 222] on input "Price" at bounding box center [694, 217] width 242 height 21
type input "**"
type input "*"
drag, startPoint x: 596, startPoint y: 227, endPoint x: 564, endPoint y: 220, distance: 33.1
click at [564, 220] on div "$ **" at bounding box center [686, 218] width 260 height 22
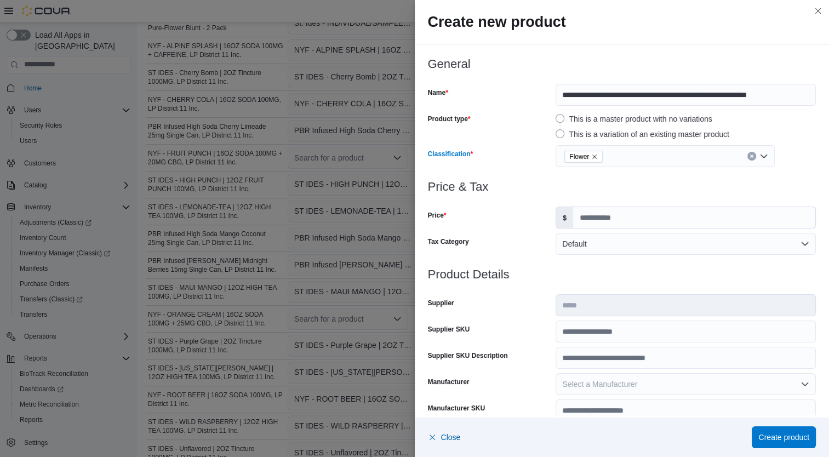
click at [590, 151] on span "Flower" at bounding box center [583, 156] width 28 height 11
click at [593, 155] on icon "Remove Flower from selection in this group" at bounding box center [595, 157] width 4 height 4
click at [587, 155] on div "Select a classification" at bounding box center [665, 156] width 219 height 22
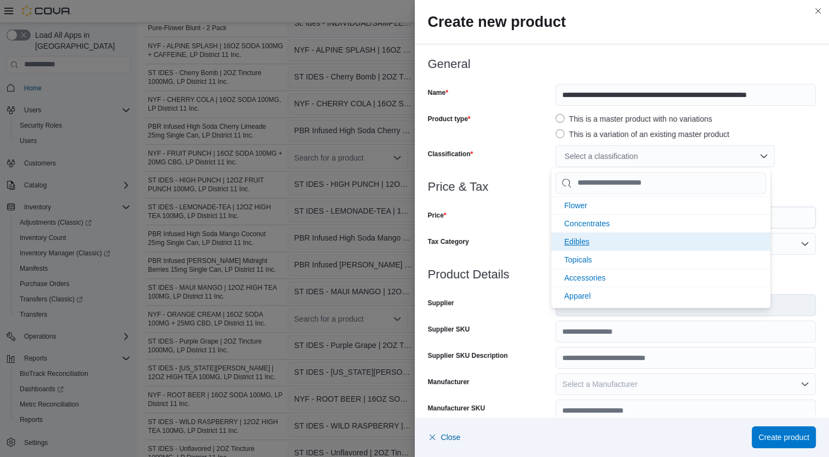
click at [601, 237] on li "Edibles" at bounding box center [660, 241] width 219 height 18
click at [505, 240] on div "Tax Category" at bounding box center [490, 244] width 124 height 22
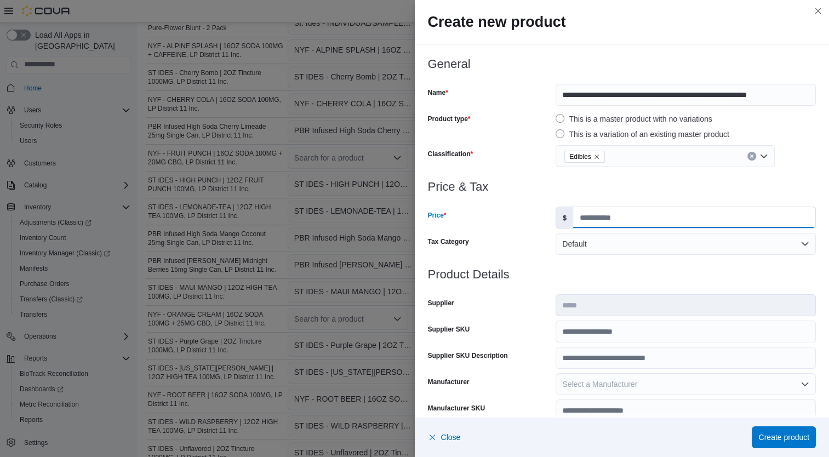
drag, startPoint x: 595, startPoint y: 222, endPoint x: 493, endPoint y: 211, distance: 103.1
click at [493, 211] on div "Price $ **" at bounding box center [622, 218] width 389 height 22
type input "*"
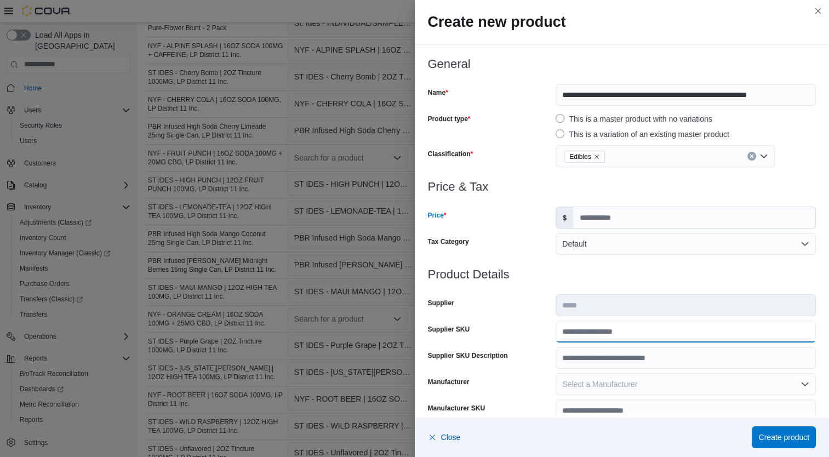
click at [580, 328] on input "Supplier SKU" at bounding box center [686, 332] width 260 height 22
type input "**********"
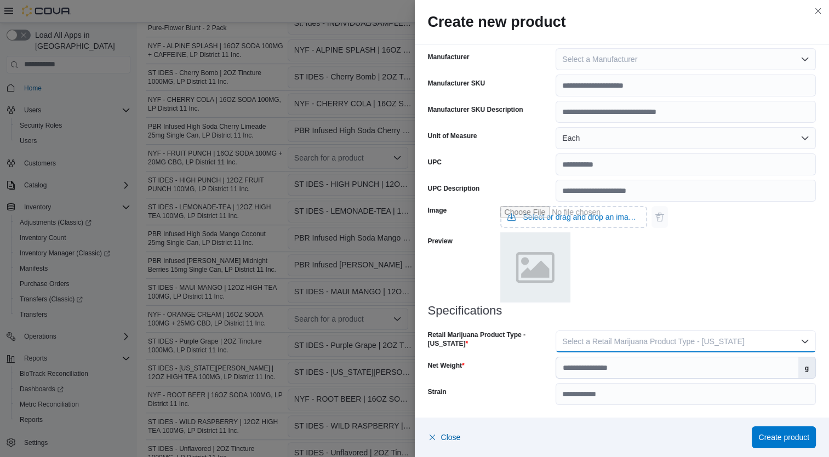
click at [699, 341] on span "Select a Retail Marijuana Product Type - [US_STATE]" at bounding box center [653, 341] width 182 height 9
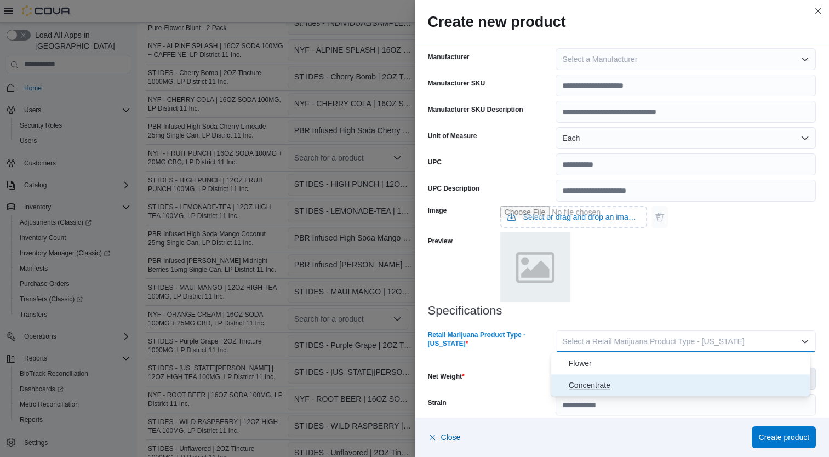
click at [633, 389] on span "Concentrate" at bounding box center [687, 385] width 237 height 13
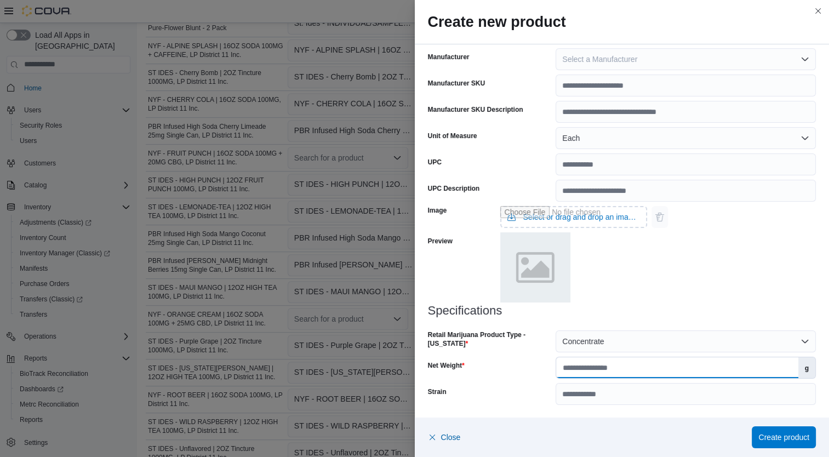
click at [643, 368] on input "Net Weight" at bounding box center [677, 367] width 242 height 21
type input "**"
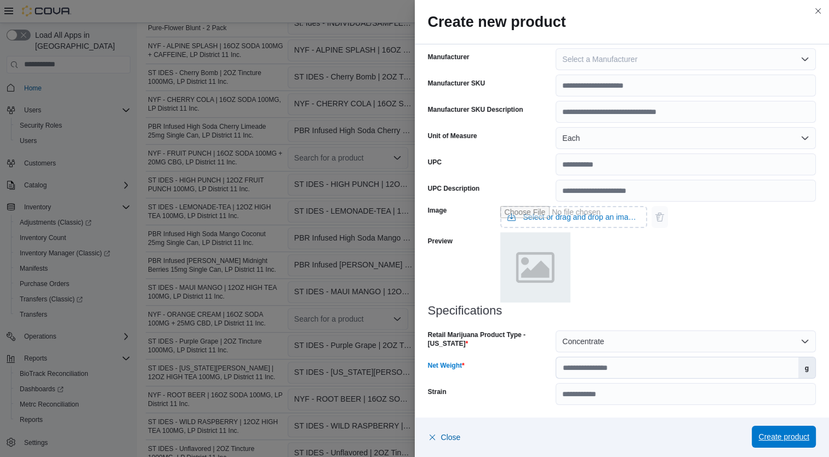
click at [798, 447] on span "Create product" at bounding box center [783, 437] width 51 height 22
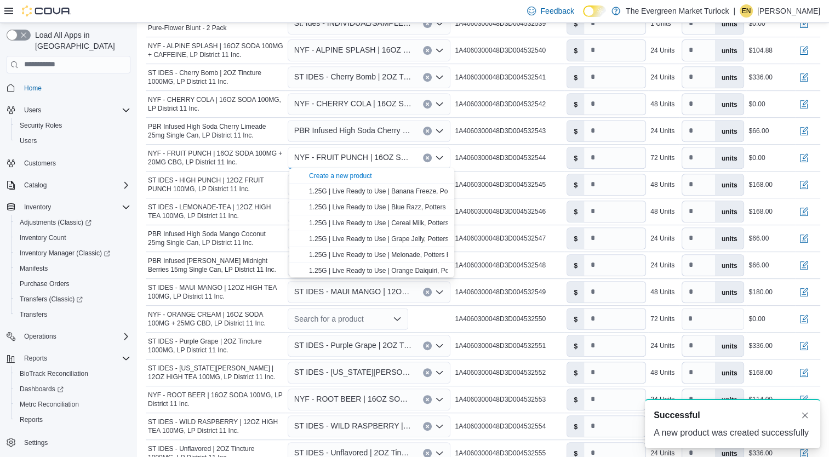
scroll to position [0, 0]
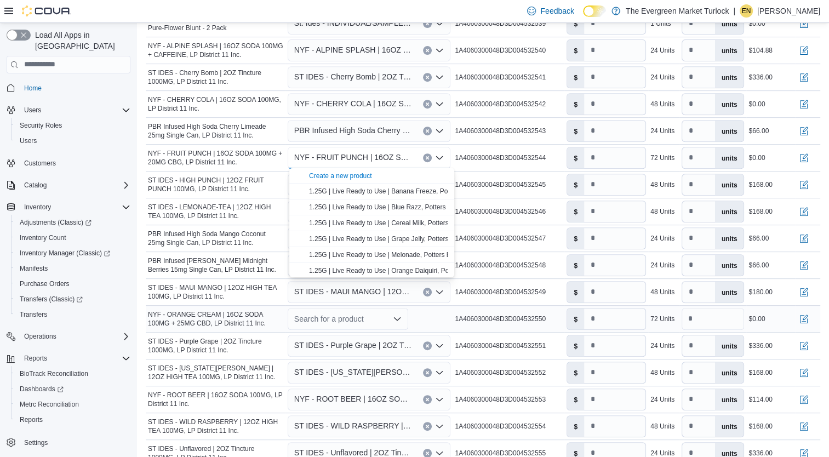
click at [374, 318] on div "Search for a product" at bounding box center [348, 319] width 121 height 22
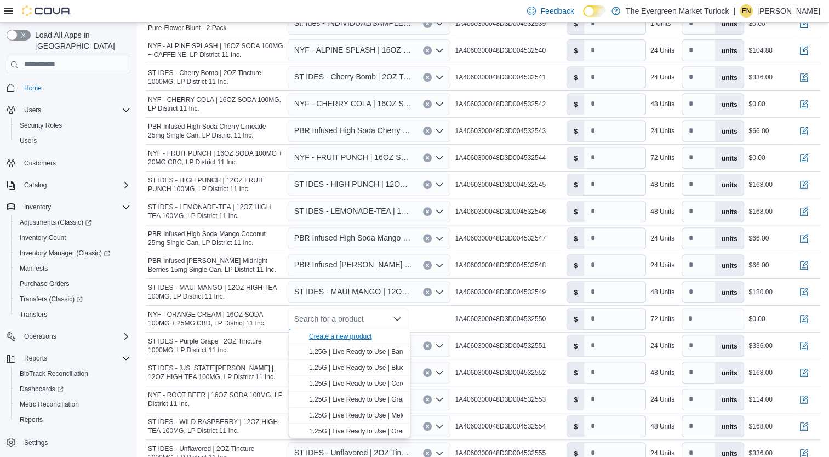
click at [353, 334] on div "Create a new product" at bounding box center [340, 336] width 63 height 9
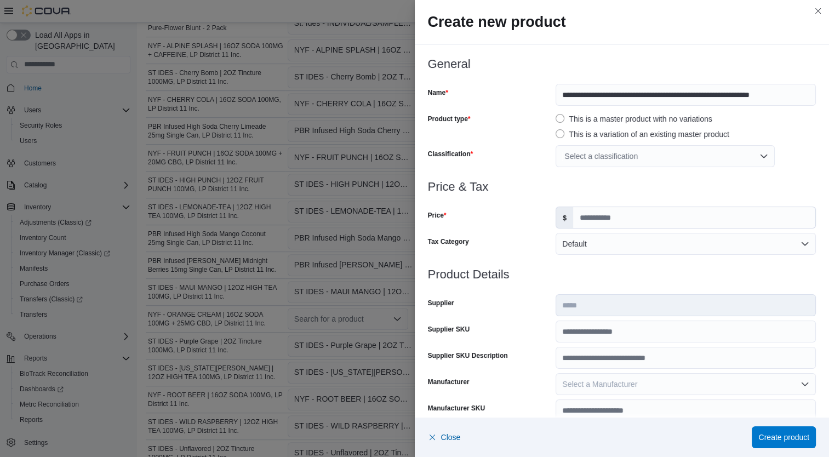
click at [614, 155] on div "Select a classification" at bounding box center [665, 156] width 219 height 22
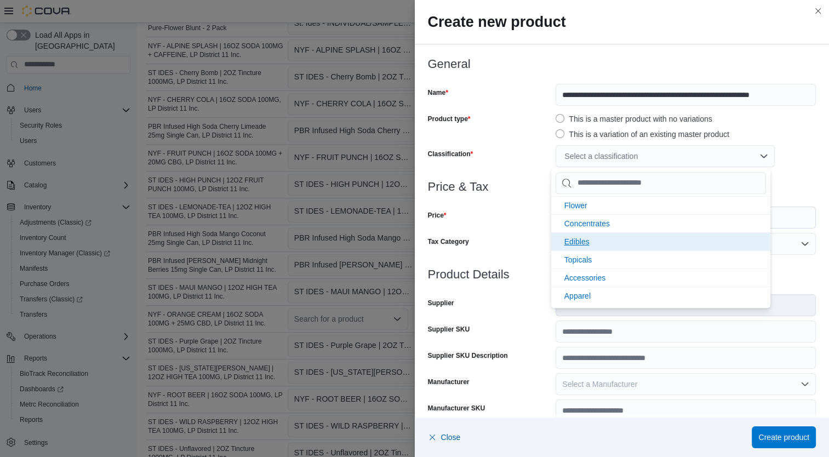
click at [607, 244] on li "Edibles" at bounding box center [660, 241] width 219 height 18
click at [545, 236] on div "Tax Category" at bounding box center [490, 244] width 124 height 22
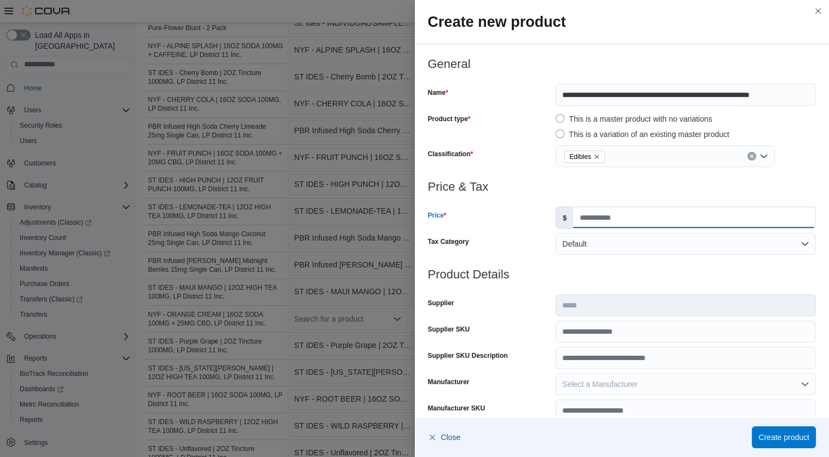
click at [613, 222] on input "Price" at bounding box center [694, 217] width 242 height 21
type input "*"
type input "**"
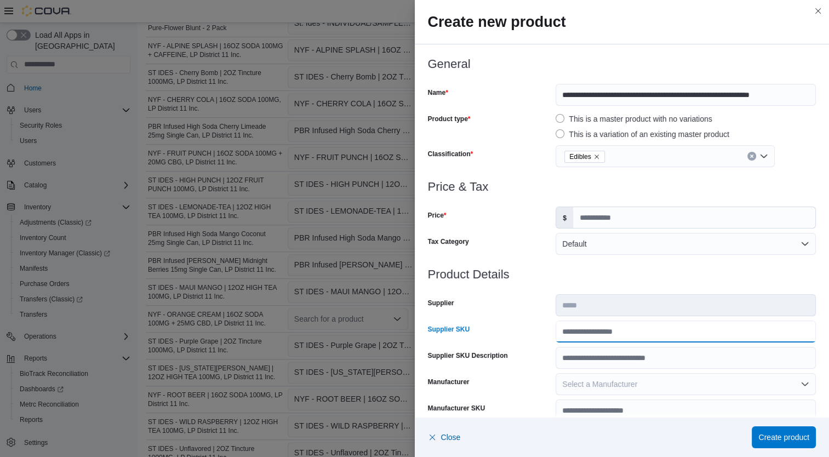
click at [608, 327] on input "Supplier SKU" at bounding box center [686, 332] width 260 height 22
type input "**********"
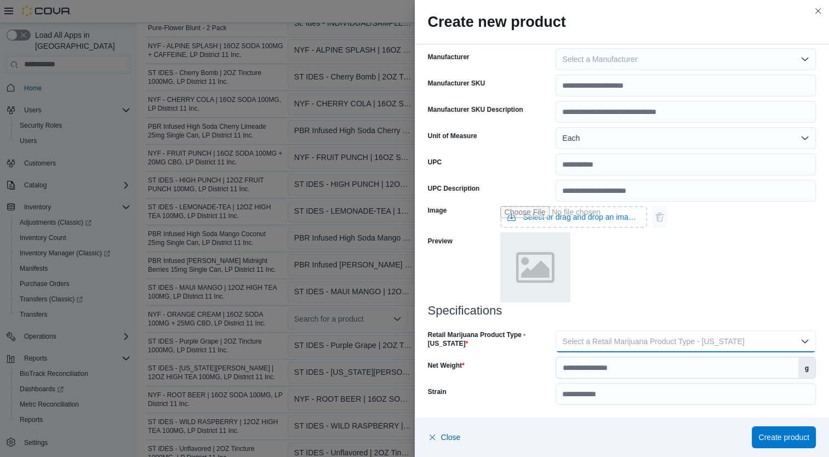
click at [703, 345] on span "Select a Retail Marijuana Product Type - [US_STATE]" at bounding box center [653, 341] width 182 height 9
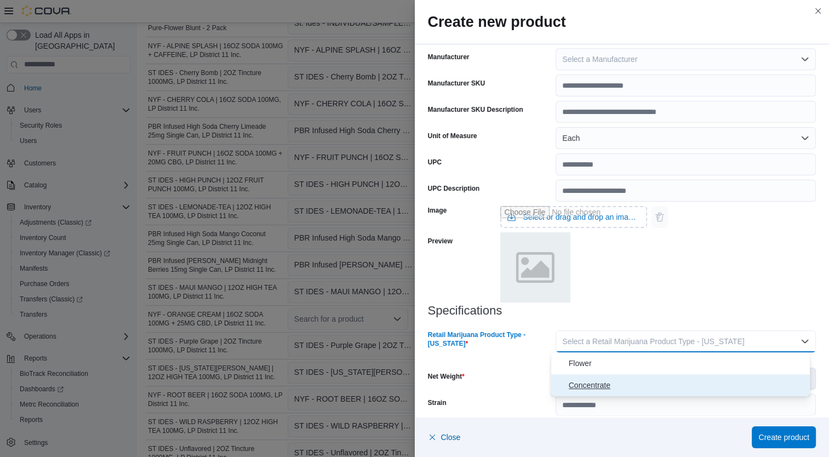
click at [633, 386] on span "Concentrate" at bounding box center [687, 385] width 237 height 13
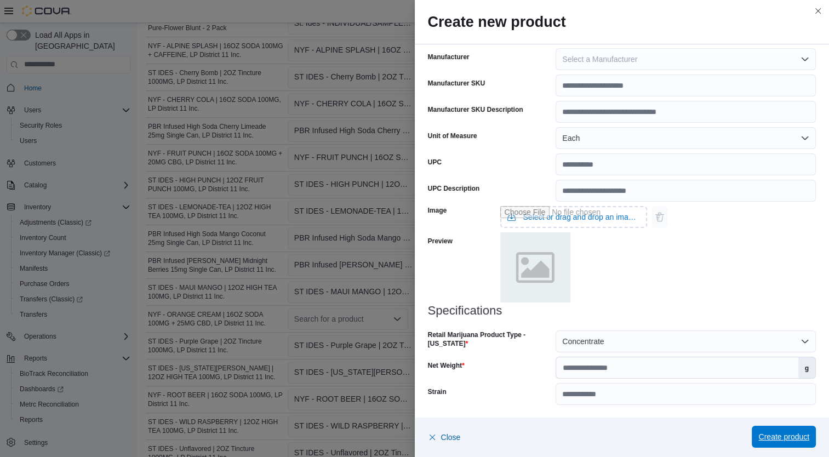
click at [792, 444] on span "Create product" at bounding box center [783, 437] width 51 height 22
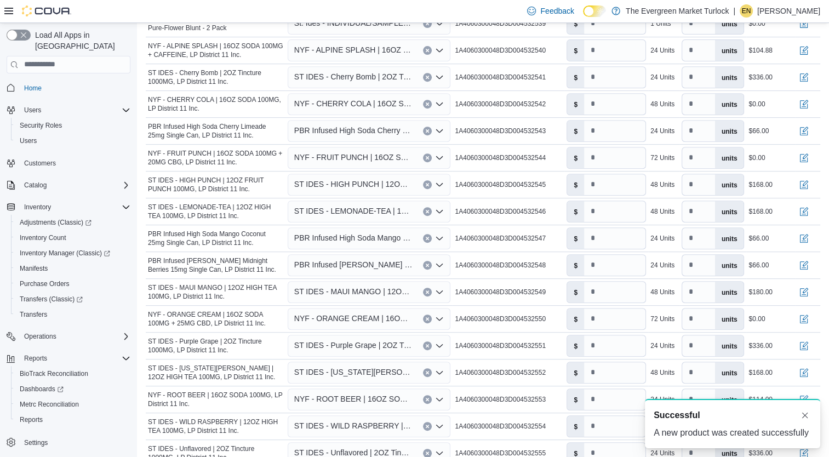
scroll to position [598, 0]
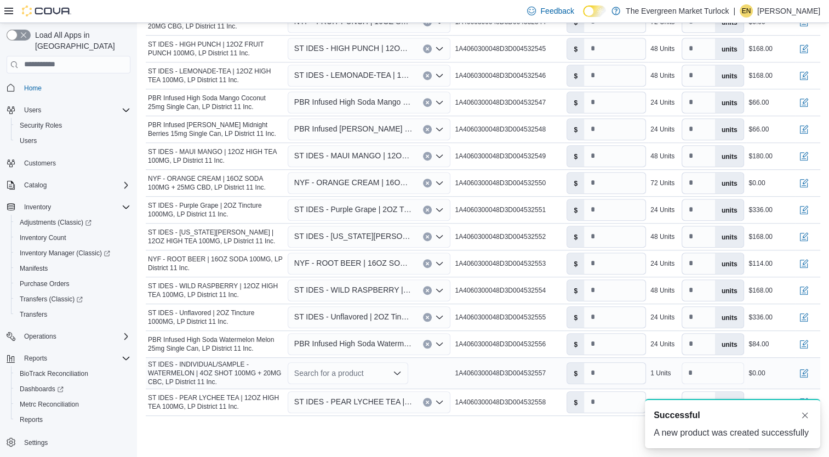
click at [355, 372] on div "Search for a product" at bounding box center [348, 373] width 121 height 22
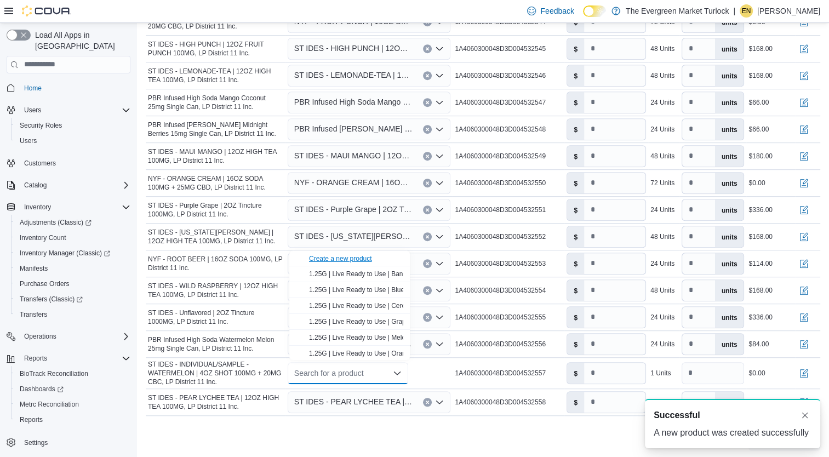
click at [342, 258] on div "Create a new product" at bounding box center [340, 258] width 63 height 9
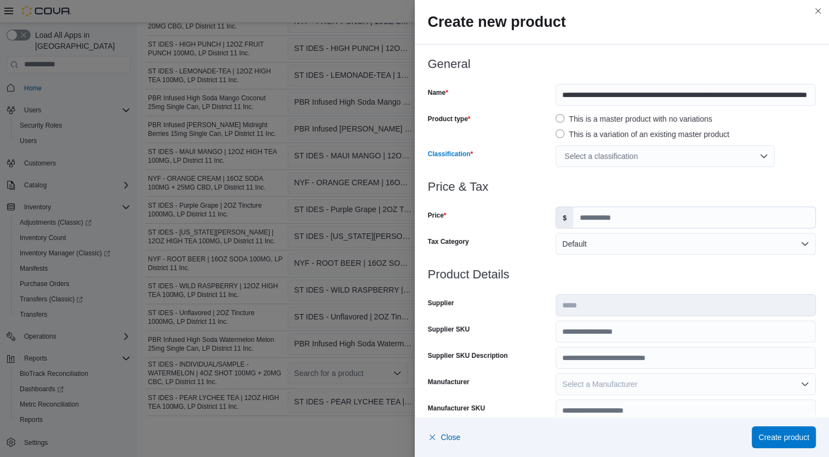
click at [597, 146] on div "Select a classification" at bounding box center [665, 156] width 219 height 22
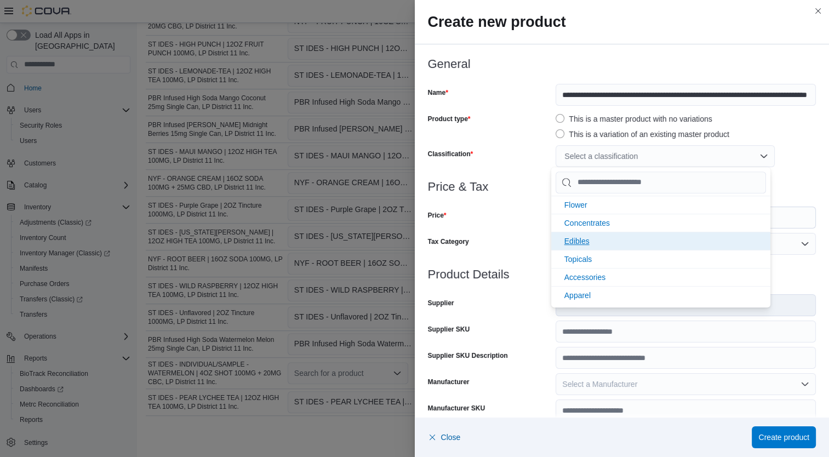
click at [605, 238] on li "Edibles" at bounding box center [660, 241] width 219 height 18
click at [514, 225] on div "Price" at bounding box center [490, 218] width 124 height 22
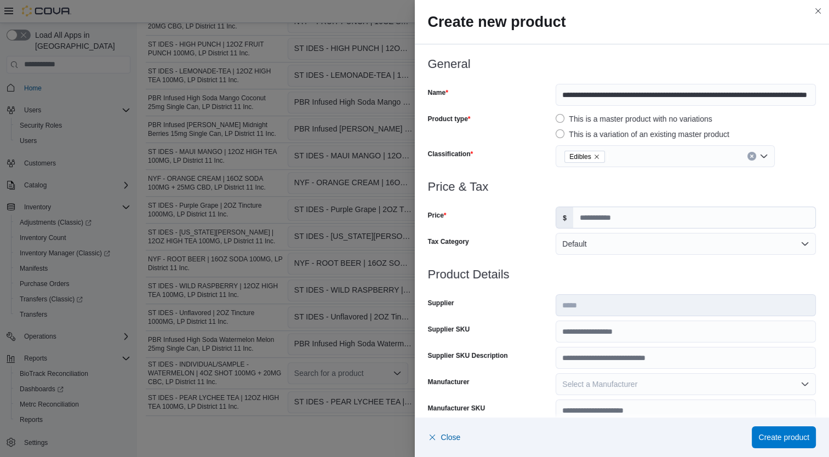
scroll to position [0, 0]
click at [609, 224] on input "Price" at bounding box center [694, 217] width 242 height 21
type input "*"
click at [653, 334] on input "Supplier SKU" at bounding box center [686, 332] width 260 height 22
type input "**********"
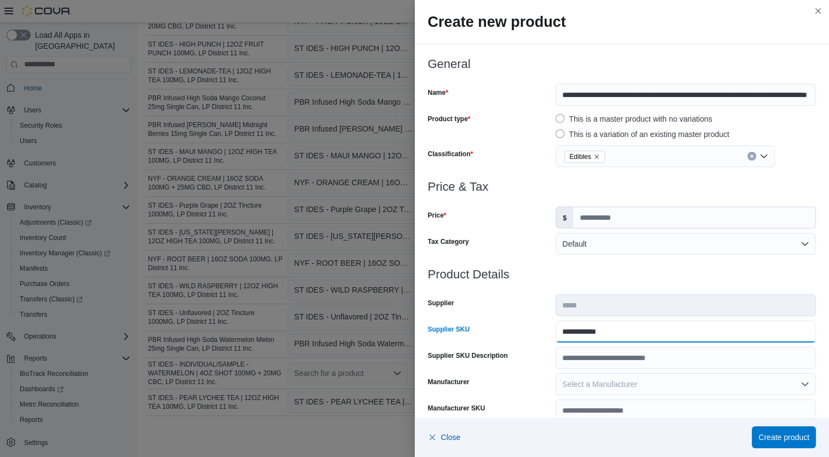
scroll to position [325, 0]
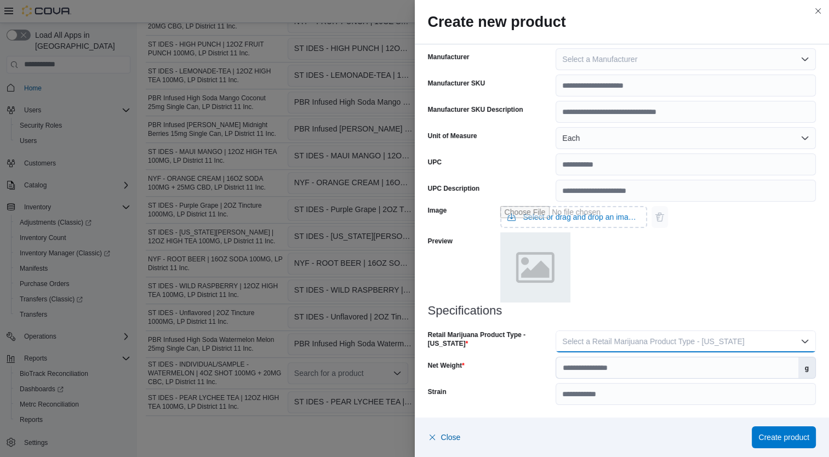
click at [686, 349] on button "Select a Retail Marijuana Product Type - [US_STATE]" at bounding box center [686, 341] width 260 height 22
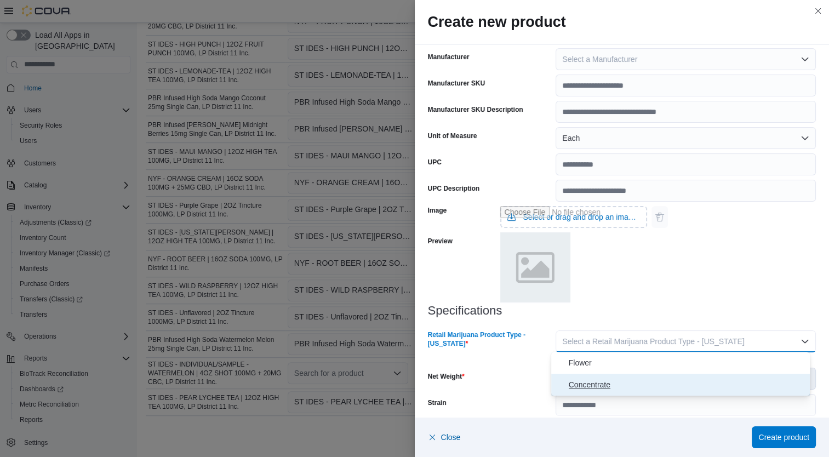
click at [638, 386] on span "Concentrate" at bounding box center [687, 384] width 237 height 13
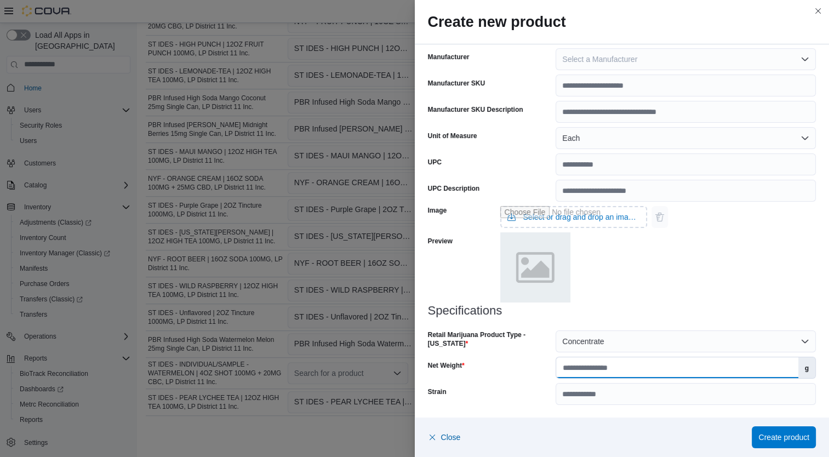
click at [649, 368] on input "Net Weight" at bounding box center [677, 367] width 242 height 21
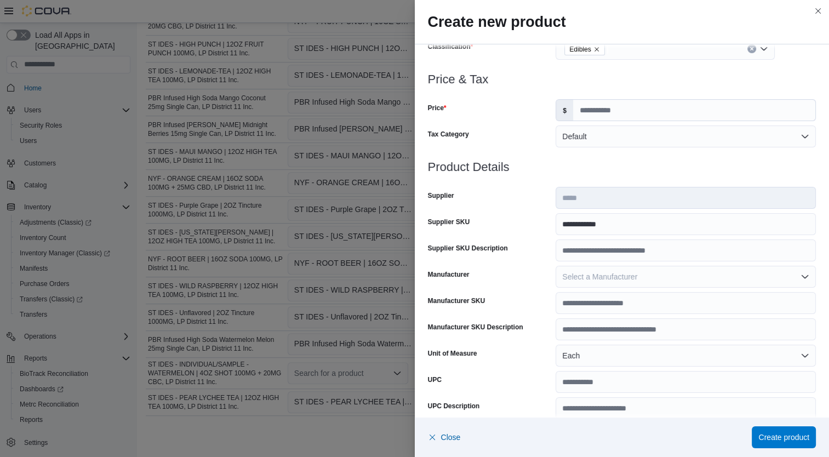
scroll to position [0, 0]
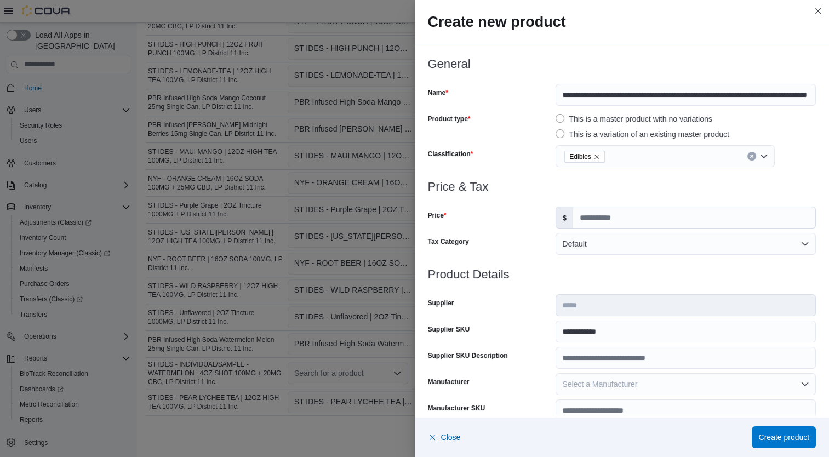
type input "**"
click at [792, 437] on span "Create product" at bounding box center [783, 436] width 51 height 11
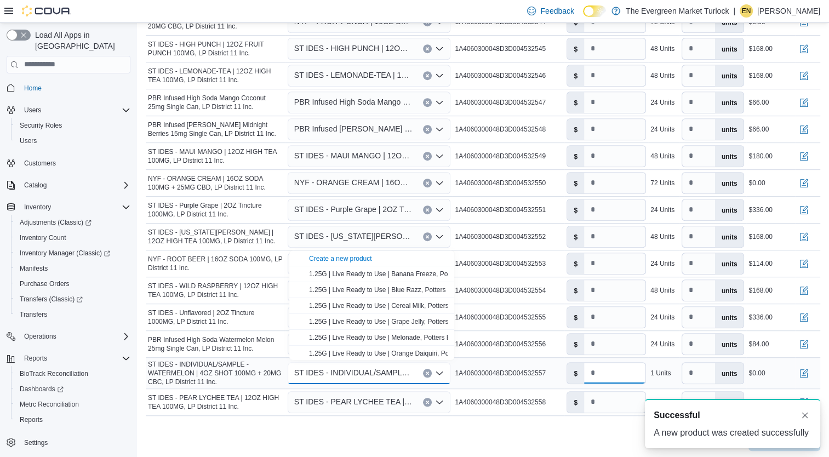
click at [629, 371] on input "number" at bounding box center [614, 373] width 61 height 21
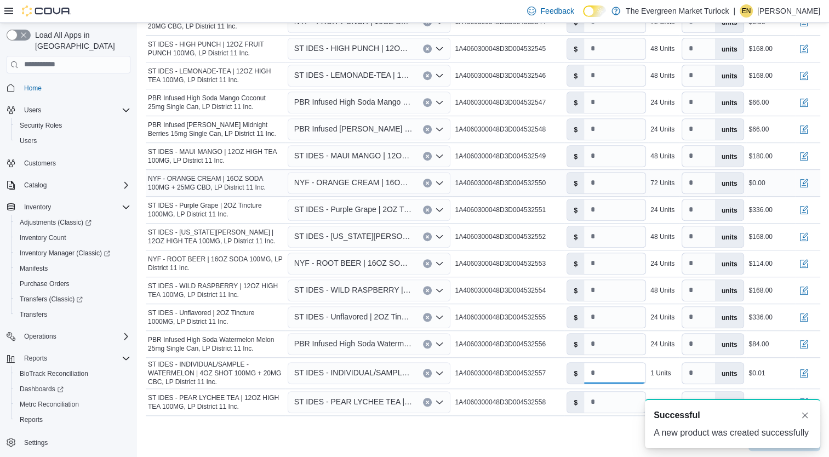
type input "***"
click at [627, 184] on input "number" at bounding box center [614, 183] width 61 height 21
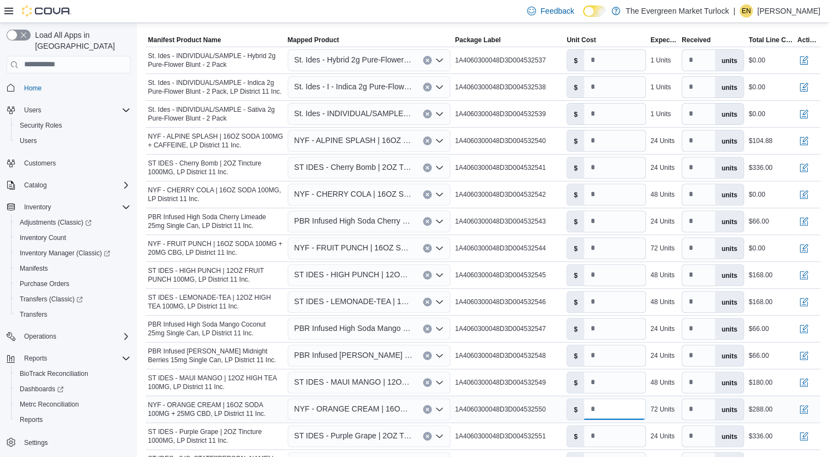
scroll to position [370, 0]
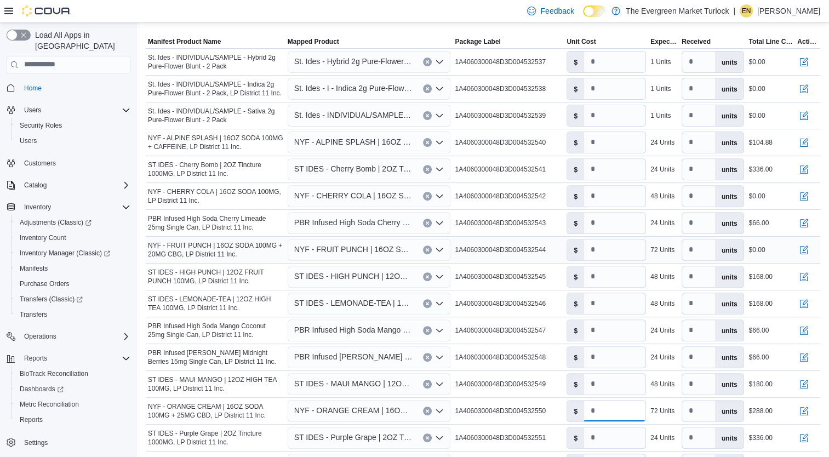
type input "*"
click at [626, 252] on input "number" at bounding box center [614, 249] width 61 height 21
type input "*"
click at [631, 199] on input "number" at bounding box center [614, 196] width 61 height 21
type input "*"
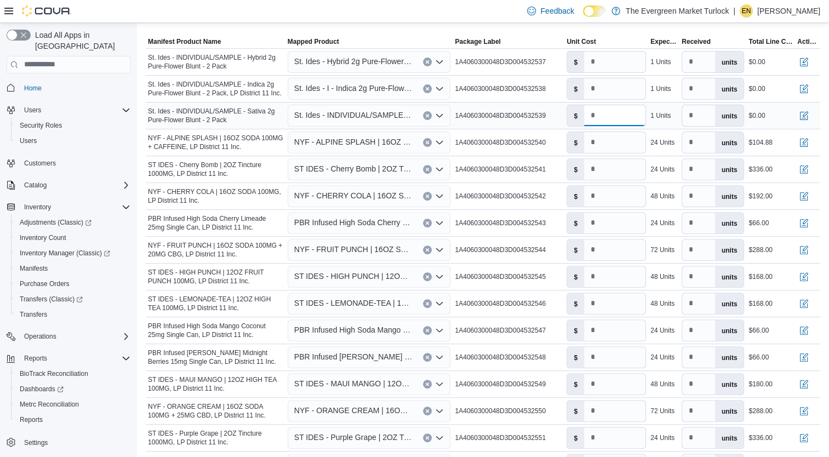
click at [633, 115] on input "number" at bounding box center [614, 115] width 61 height 21
type input "***"
click at [629, 90] on input "number" at bounding box center [614, 88] width 61 height 21
click at [618, 80] on input "***" at bounding box center [614, 88] width 61 height 21
type input "***"
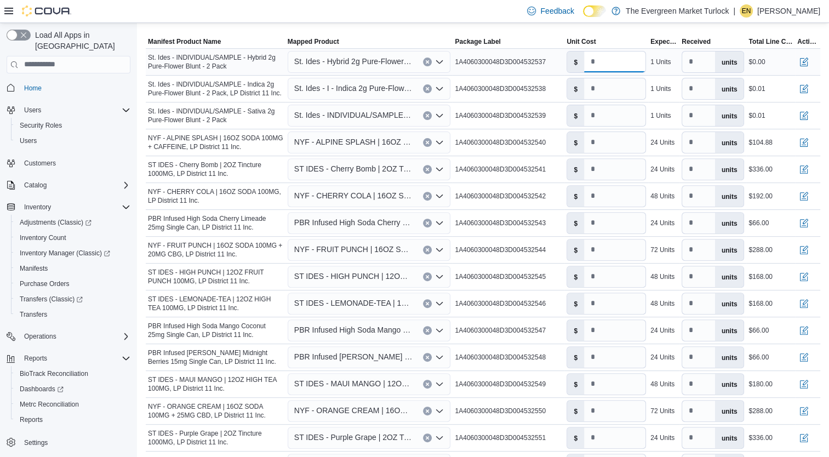
click at [629, 62] on input "number" at bounding box center [614, 62] width 61 height 21
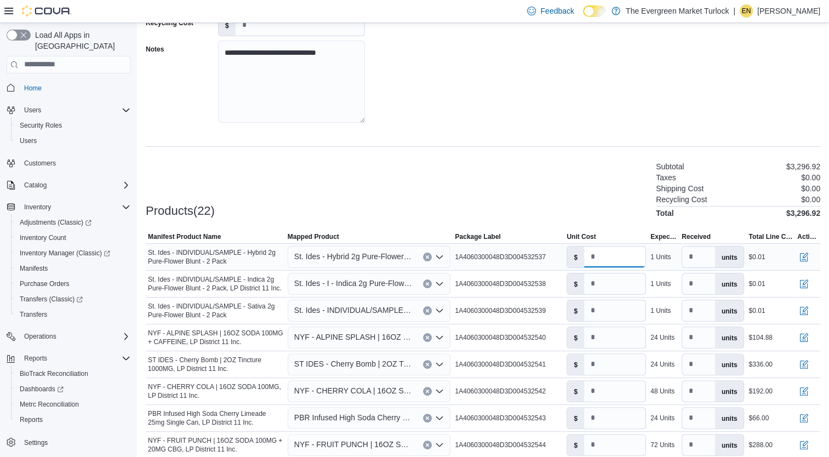
scroll to position [160, 0]
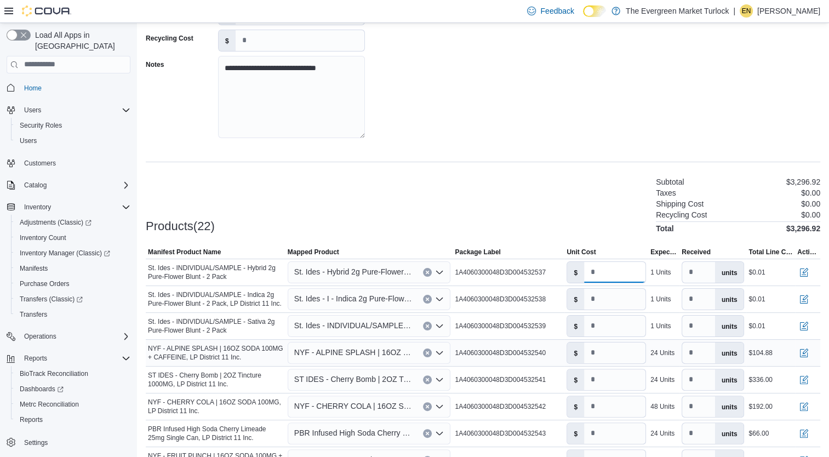
type input "***"
drag, startPoint x: 629, startPoint y: 359, endPoint x: 585, endPoint y: 359, distance: 43.8
click at [585, 359] on div "$ ****" at bounding box center [606, 353] width 79 height 22
type input "*"
drag, startPoint x: 613, startPoint y: 385, endPoint x: 519, endPoint y: 402, distance: 94.8
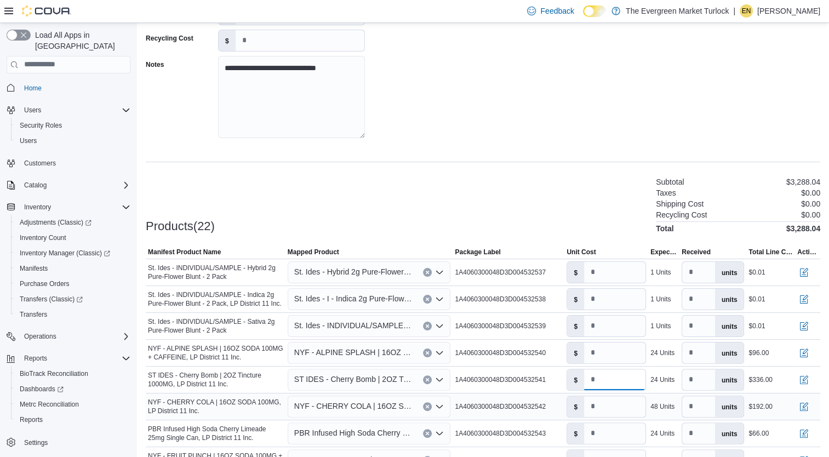
type input "**"
click at [566, 205] on div "Products(22) Subtotal $3,192.04 Taxes $0.00 Shipping Cost $0.00 Recycling Cost …" at bounding box center [483, 204] width 675 height 58
drag, startPoint x: 615, startPoint y: 408, endPoint x: 541, endPoint y: 409, distance: 74.0
click at [541, 409] on tr "Manifest Product Name NYF - CHERRY COLA | 16OZ SODA 100MG, LP District 11 Inc. …" at bounding box center [483, 406] width 675 height 27
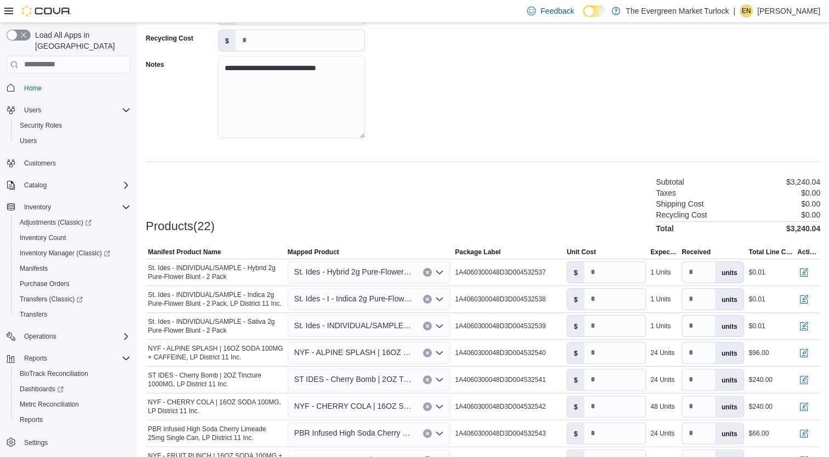
click at [607, 170] on div "**********" at bounding box center [483, 409] width 675 height 960
click at [614, 408] on input "*" at bounding box center [614, 406] width 61 height 21
type input "****"
click at [558, 203] on div "Products(22) Subtotal $3,256.84 Taxes $0.00 Shipping Cost $0.00 Recycling Cost …" at bounding box center [483, 204] width 675 height 58
drag, startPoint x: 612, startPoint y: 379, endPoint x: 530, endPoint y: 381, distance: 81.1
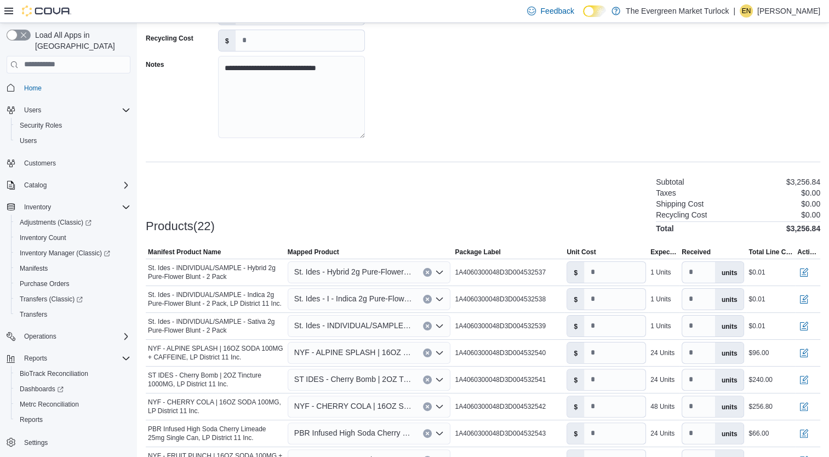
drag, startPoint x: 530, startPoint y: 381, endPoint x: 589, endPoint y: 62, distance: 324.2
click at [589, 62] on div "**********" at bounding box center [483, 38] width 675 height 219
drag, startPoint x: 627, startPoint y: 353, endPoint x: 539, endPoint y: 358, distance: 88.4
click at [539, 358] on tr "Manifest Product Name NYF - ALPINE SPLASH | 16OZ SODA 100MG + CAFFEINE, LP Dist…" at bounding box center [483, 352] width 675 height 27
type input "*"
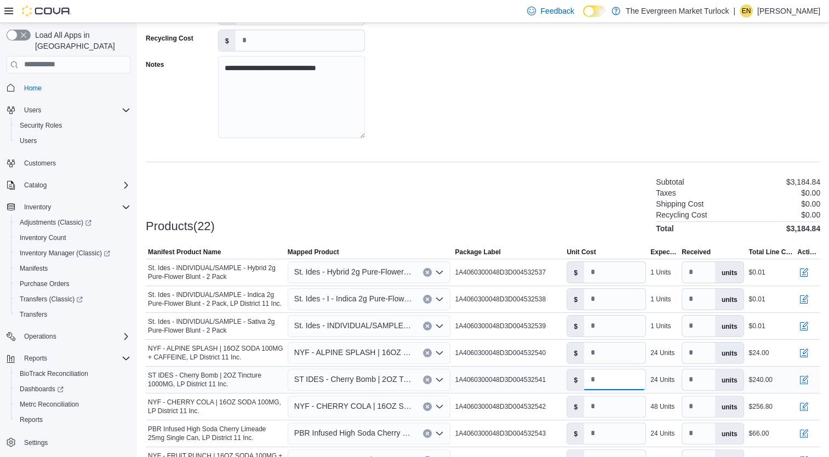
drag, startPoint x: 612, startPoint y: 381, endPoint x: 522, endPoint y: 384, distance: 89.9
click at [522, 384] on tr "Manifest Product Name ST IDES - Cherry Bomb | 2OZ Tincture 1000MG, LP District …" at bounding box center [483, 379] width 675 height 27
type input "*"
click at [613, 188] on div "Products(22) Subtotal $3,160.84 Taxes $0.00 Shipping Cost $0.00 Recycling Cost …" at bounding box center [483, 204] width 675 height 58
drag, startPoint x: 618, startPoint y: 409, endPoint x: 604, endPoint y: 409, distance: 13.7
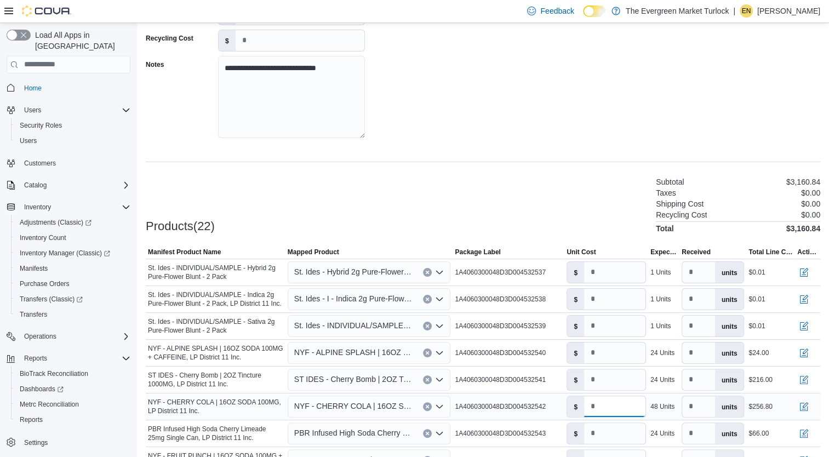
click at [604, 409] on input "****" at bounding box center [614, 406] width 61 height 21
type input "****"
click at [620, 95] on div "**********" at bounding box center [483, 38] width 675 height 219
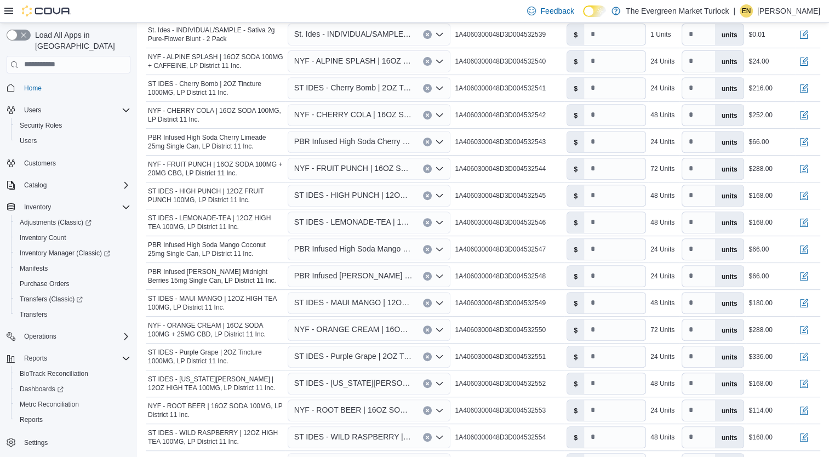
scroll to position [598, 0]
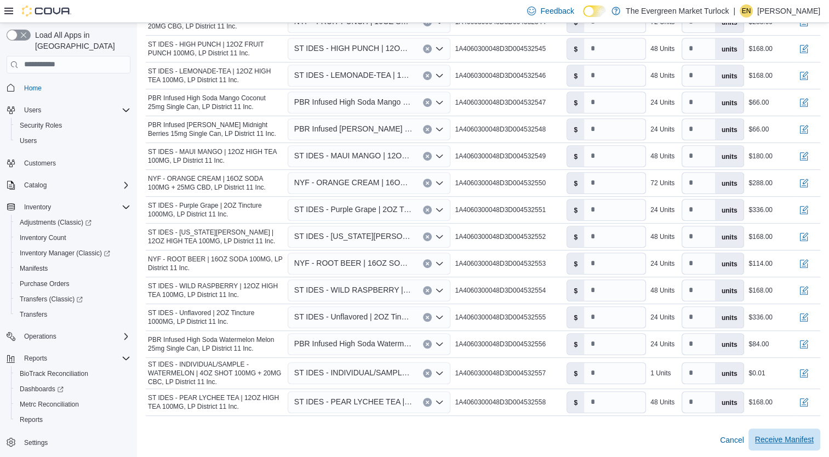
click at [795, 437] on span "Receive Manifest" at bounding box center [784, 439] width 59 height 11
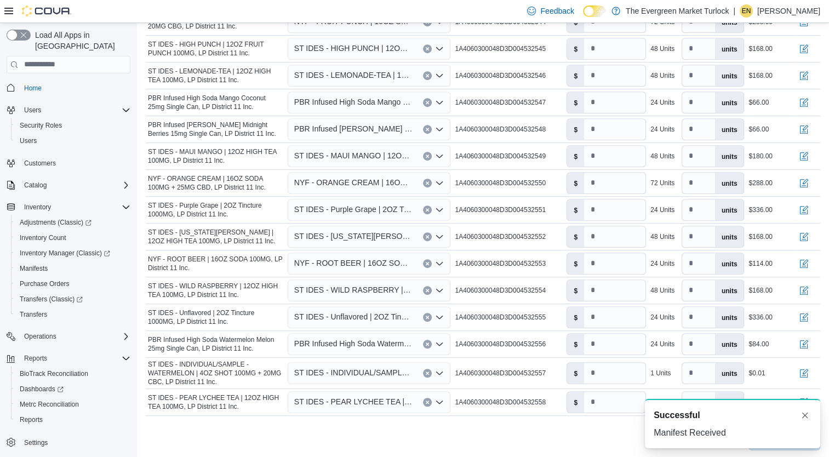
scroll to position [0, 0]
